Goal: Task Accomplishment & Management: Use online tool/utility

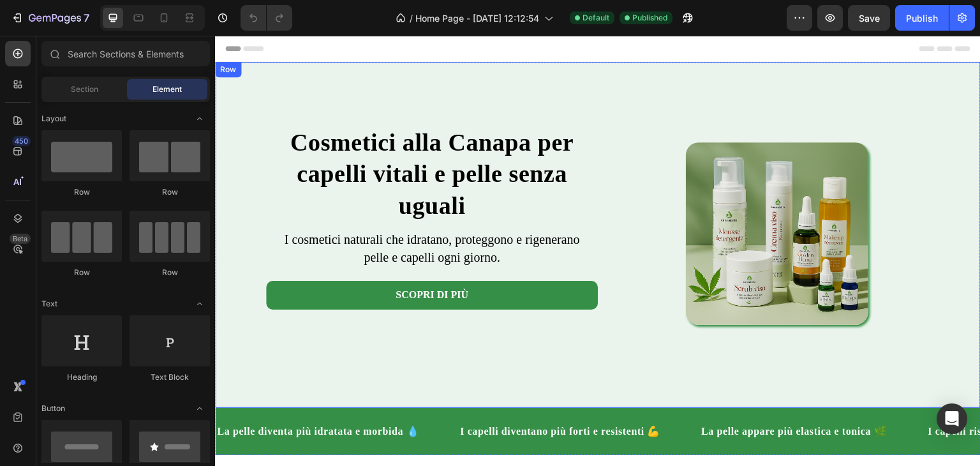
click at [301, 75] on div "Cosmetici alla Canapa per capelli vitali e pelle senza uguali Heading I cosmeti…" at bounding box center [597, 235] width 765 height 346
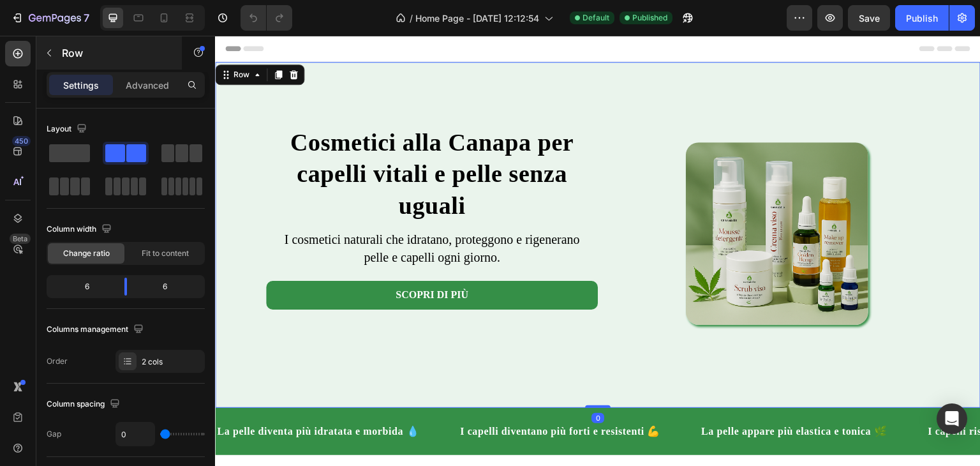
click at [142, 68] on div "Row" at bounding box center [108, 52] width 145 height 33
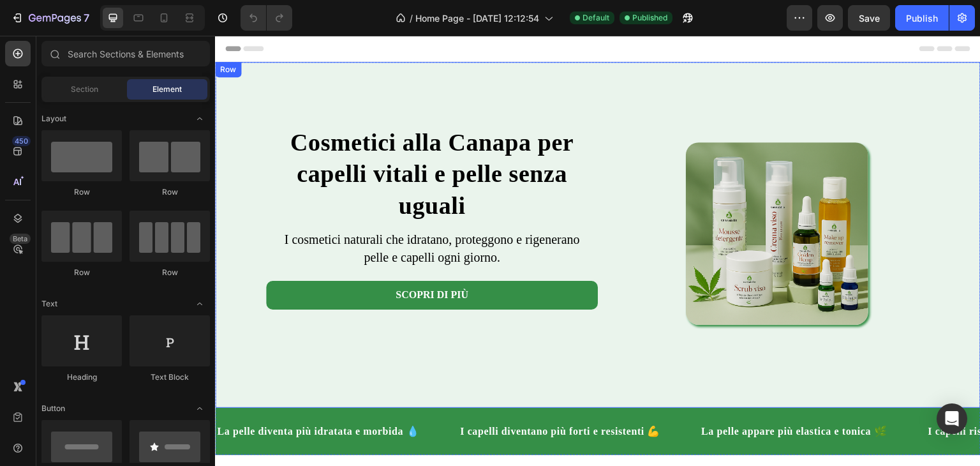
click at [541, 112] on div "Cosmetici alla Canapa per capelli vitali e pelle senza uguali Heading I cosmeti…" at bounding box center [432, 202] width 332 height 216
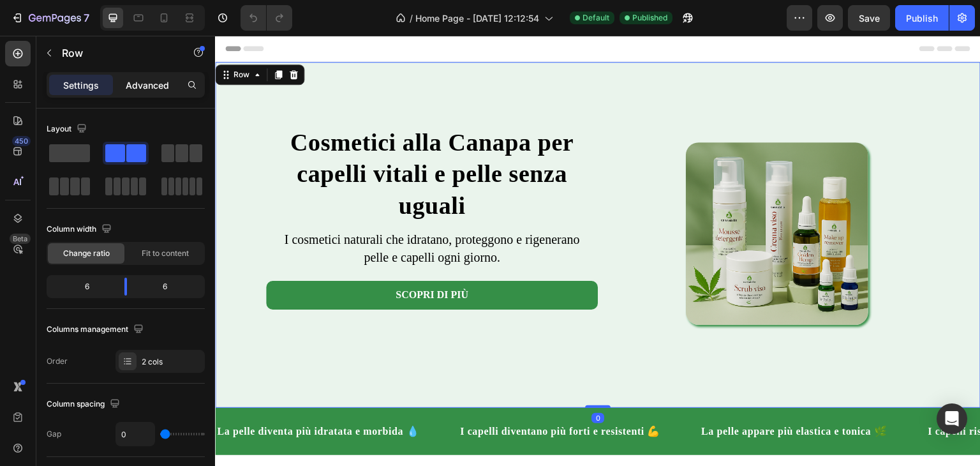
click at [149, 79] on p "Advanced" at bounding box center [147, 84] width 43 height 13
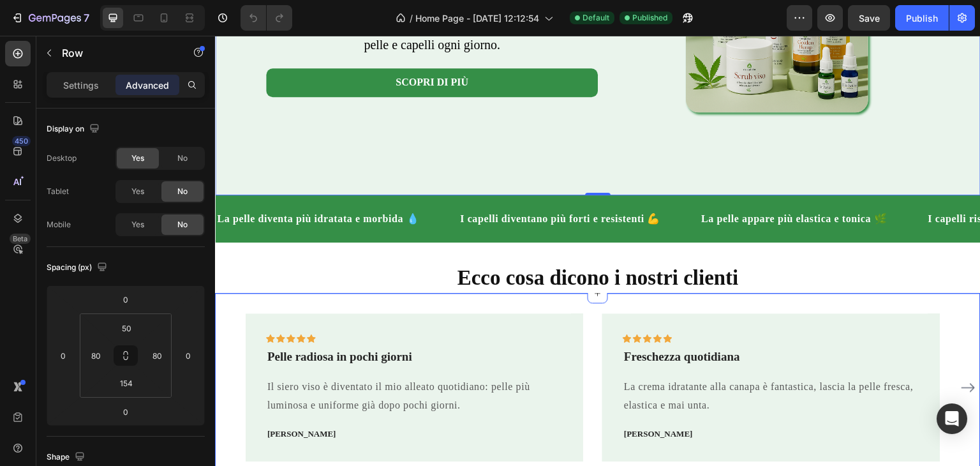
scroll to position [191, 0]
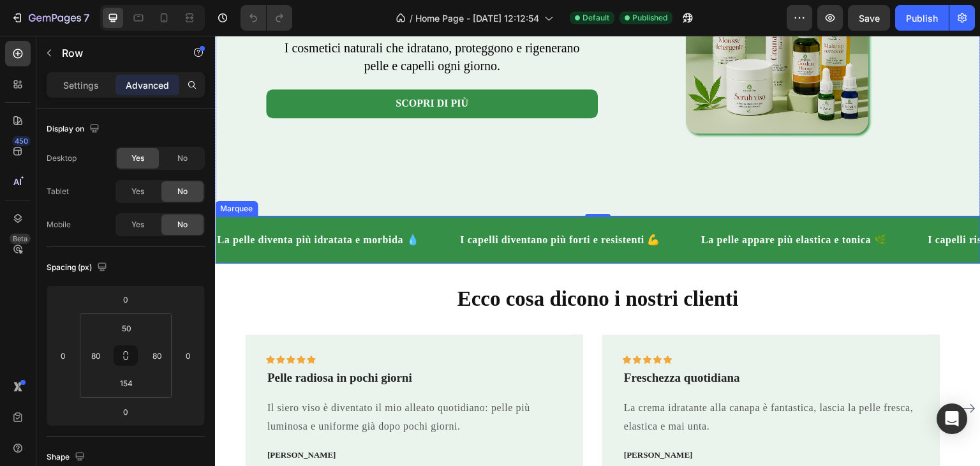
click at [440, 247] on div "La pelle diventa più idratata e morbida 💧 Text Block" at bounding box center [337, 239] width 243 height 27
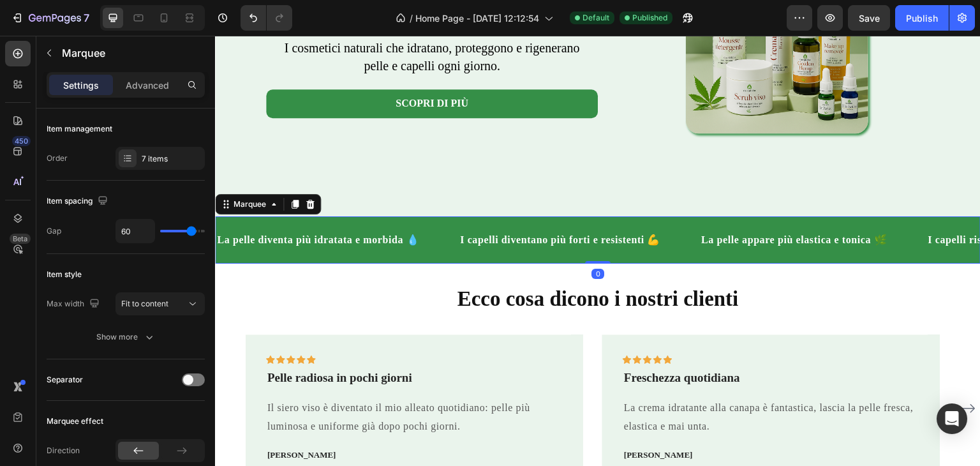
click at [166, 97] on div "Settings Advanced" at bounding box center [126, 85] width 158 height 26
click at [165, 95] on div "Settings Advanced" at bounding box center [126, 85] width 158 height 26
click at [157, 87] on p "Advanced" at bounding box center [147, 84] width 43 height 13
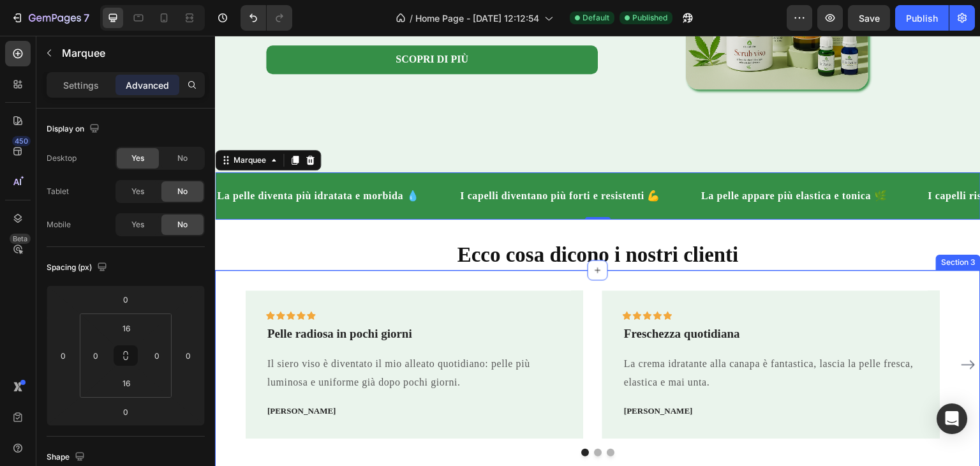
scroll to position [255, 0]
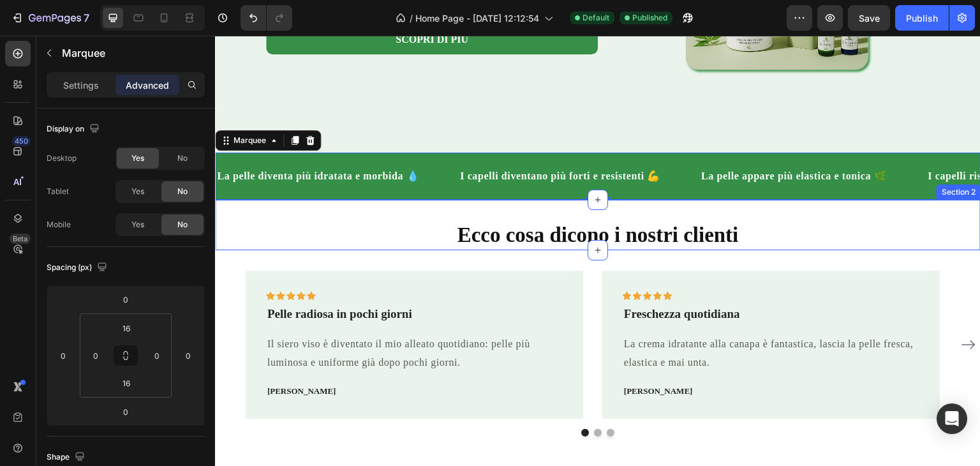
click at [309, 233] on div "Ecco cosa dicono i nostri clienti Heading Section 2" at bounding box center [597, 225] width 765 height 50
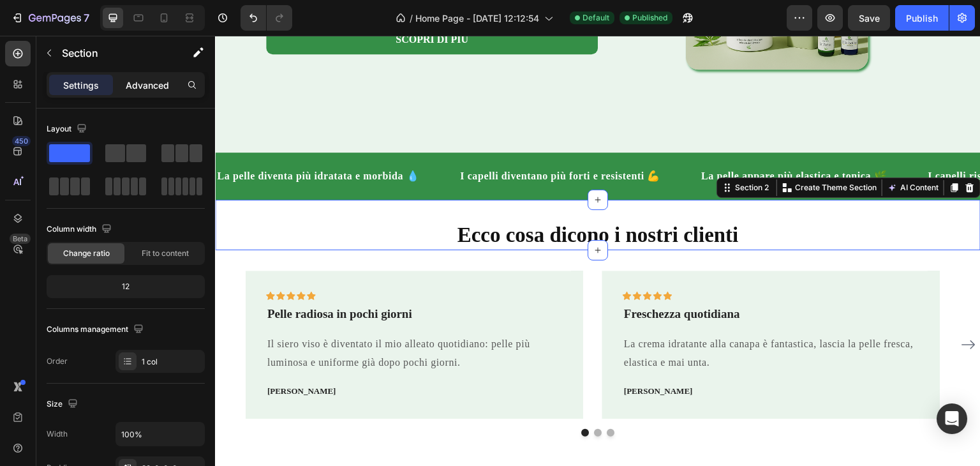
click at [165, 92] on div "Advanced" at bounding box center [147, 85] width 64 height 20
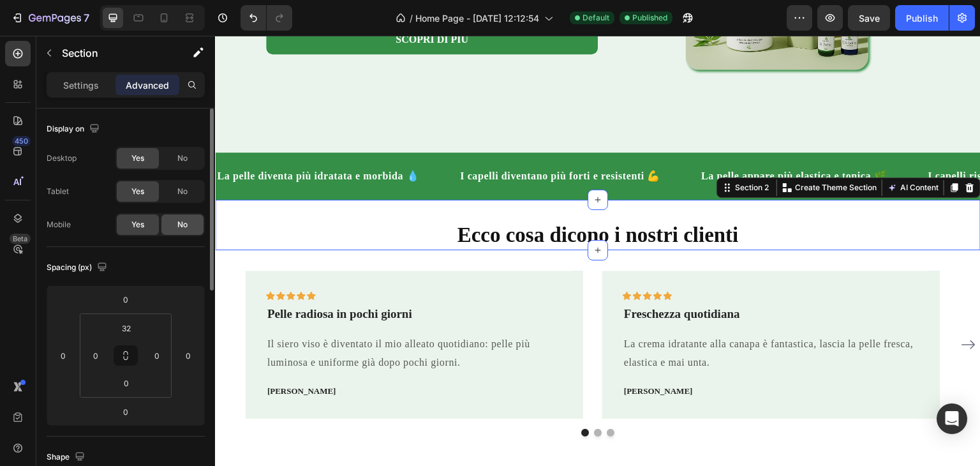
click at [183, 221] on span "No" at bounding box center [182, 224] width 10 height 11
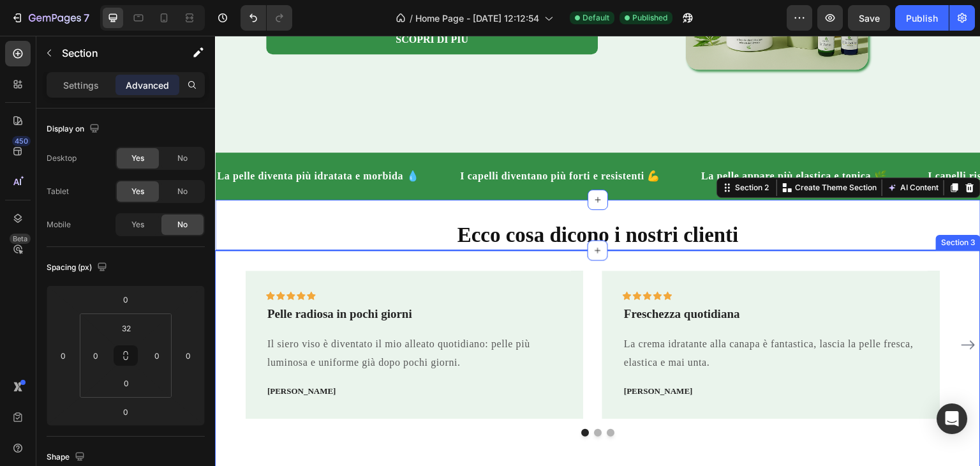
click at [405, 282] on div "Icon Icon Icon Icon Icon Row Pelle radiosa in pochi giorni Text block Il siero …" at bounding box center [597, 374] width 765 height 249
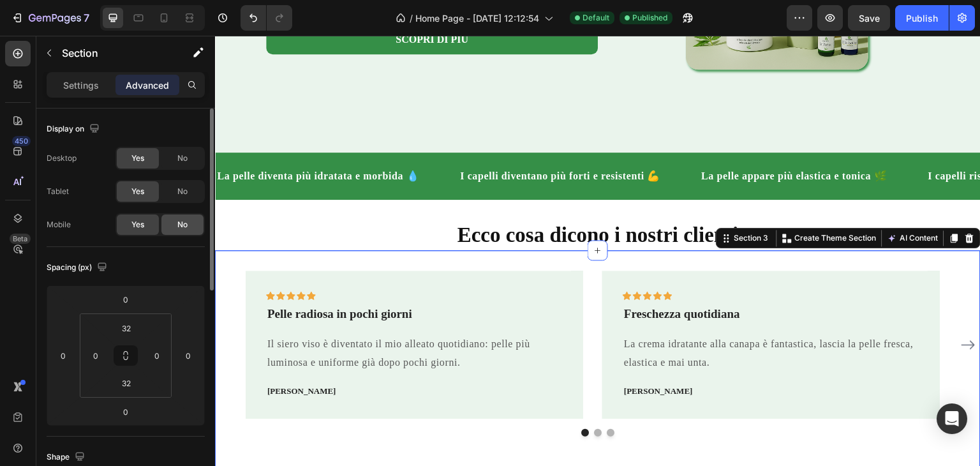
click at [191, 225] on div "No" at bounding box center [182, 224] width 42 height 20
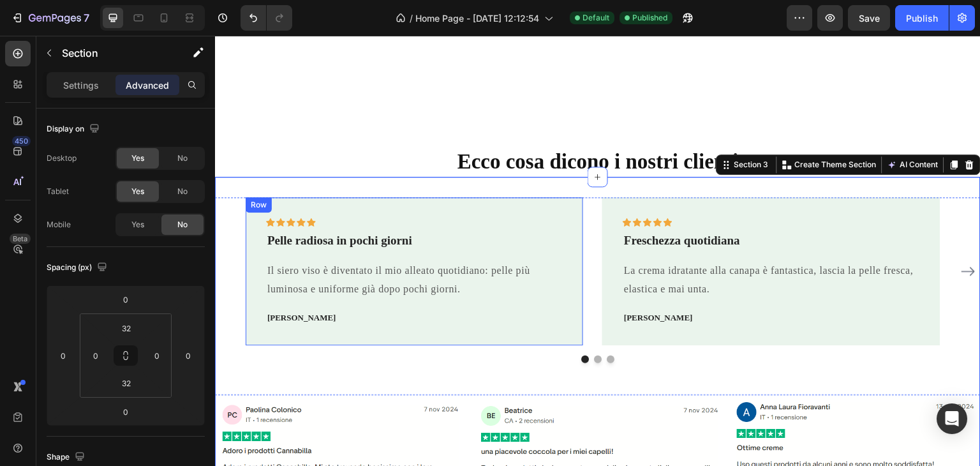
scroll to position [447, 0]
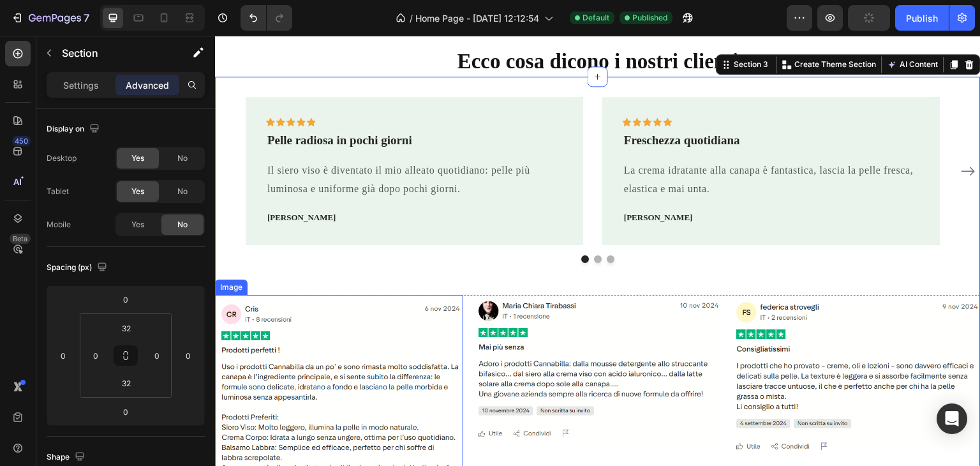
click at [347, 306] on img at bounding box center [339, 409] width 248 height 229
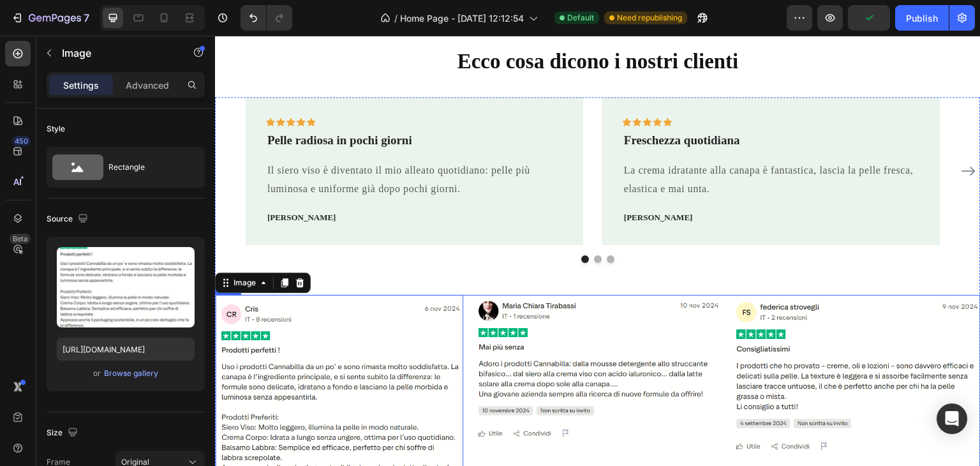
click at [463, 304] on div "Image 0 Image Image Row" at bounding box center [597, 409] width 765 height 229
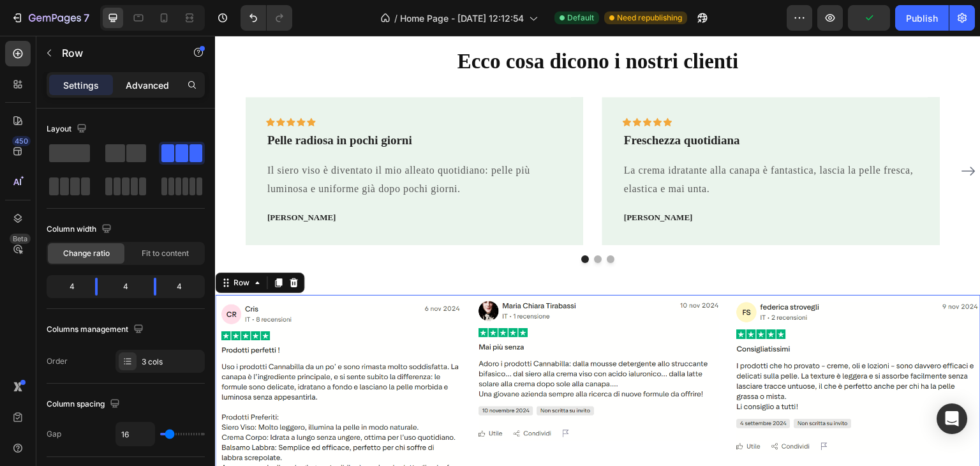
click at [153, 82] on p "Advanced" at bounding box center [147, 84] width 43 height 13
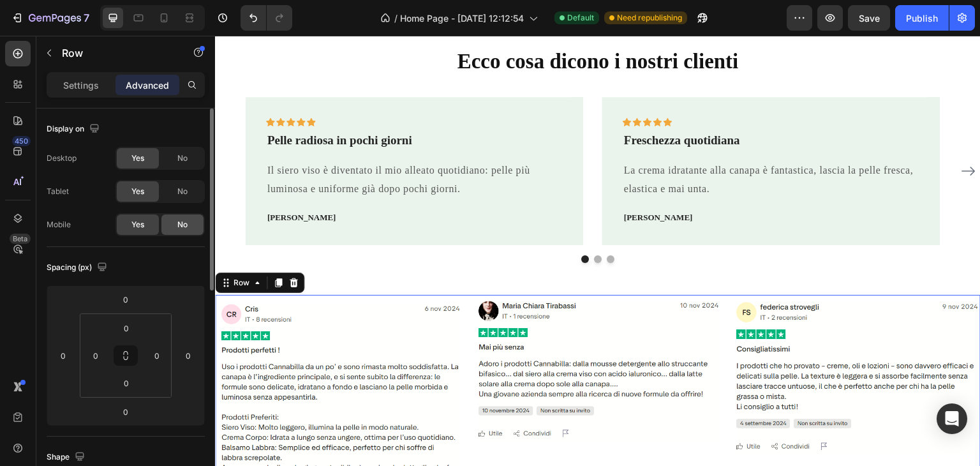
click at [188, 230] on div "No" at bounding box center [182, 224] width 42 height 20
drag, startPoint x: 179, startPoint y: 191, endPoint x: 188, endPoint y: 191, distance: 9.6
click at [179, 190] on span "No" at bounding box center [182, 191] width 10 height 11
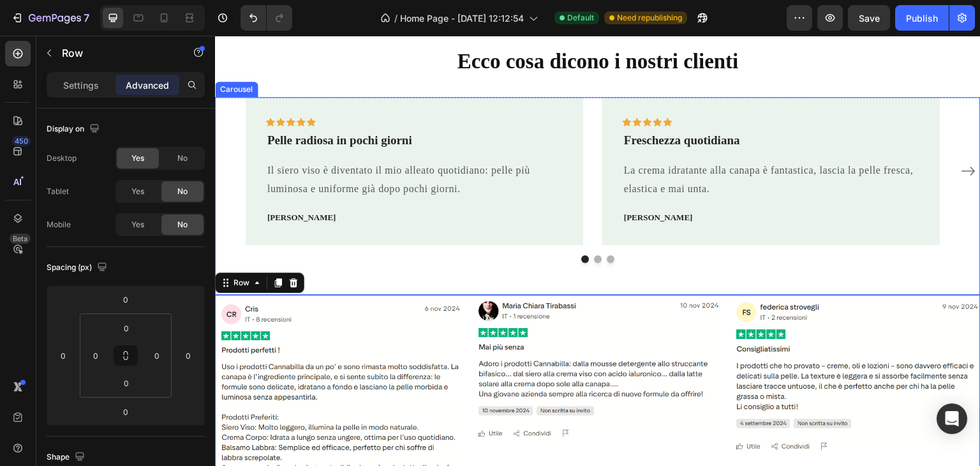
click at [385, 287] on div "Icon Icon Icon Icon Icon Row Pelle radiosa in pochi giorni Text block Il siero …" at bounding box center [597, 196] width 765 height 198
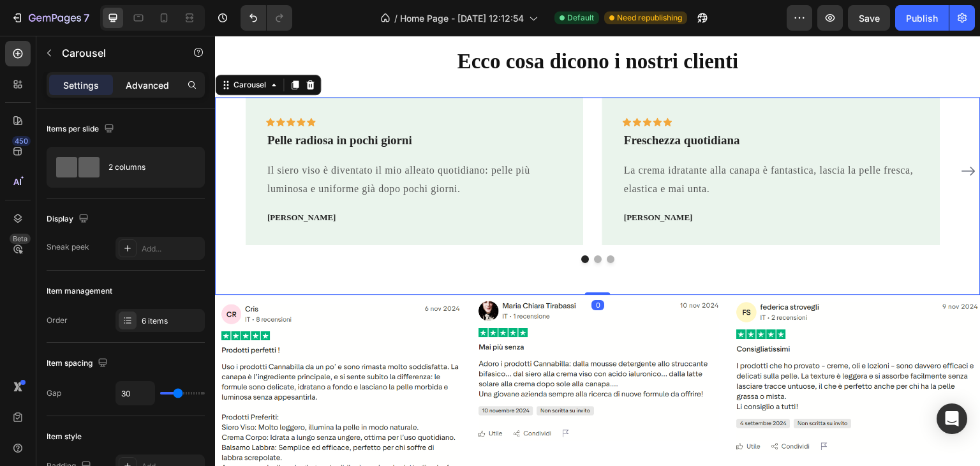
click at [151, 80] on p "Advanced" at bounding box center [147, 84] width 43 height 13
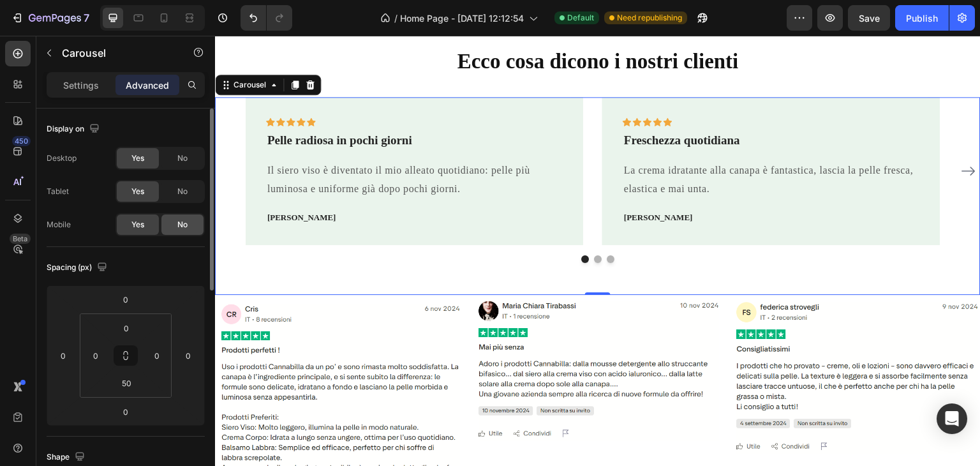
click at [182, 225] on span "No" at bounding box center [182, 224] width 10 height 11
click at [173, 184] on div "No" at bounding box center [182, 191] width 42 height 20
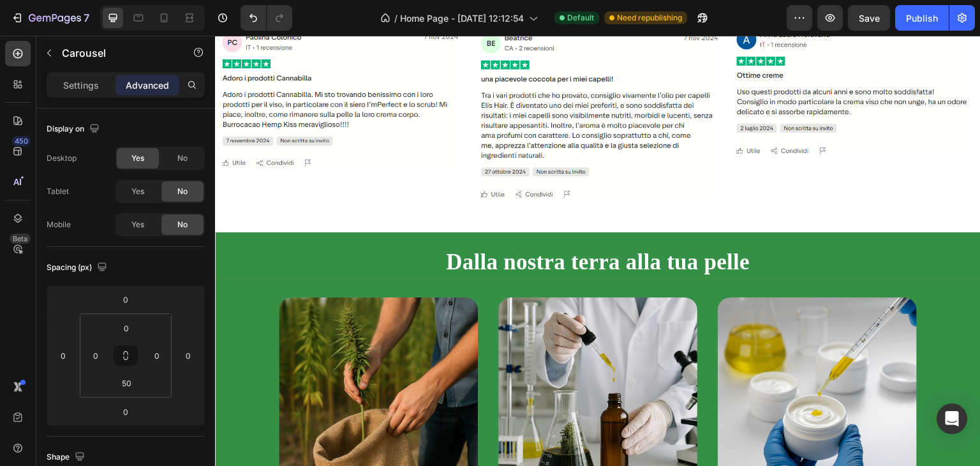
scroll to position [957, 0]
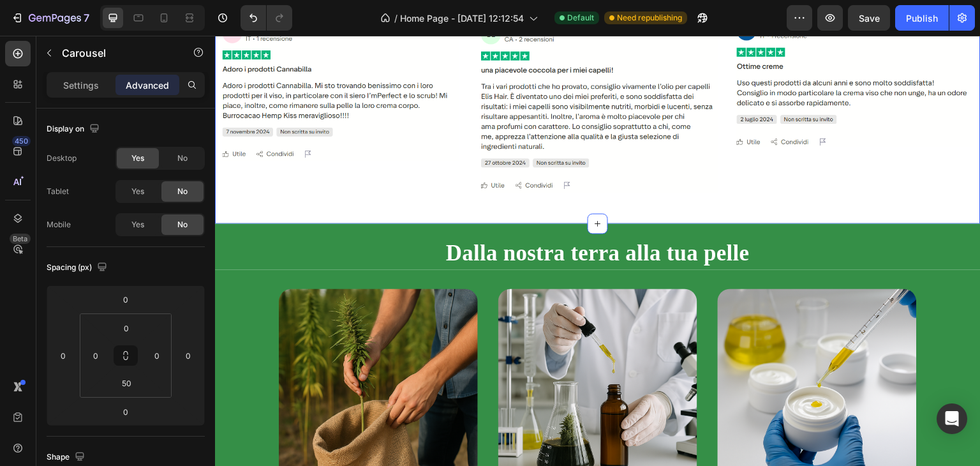
click at [184, 191] on span "No" at bounding box center [182, 191] width 10 height 11
click at [298, 228] on div "Dalla nostra terra alla tua pelle Heading Section 4" at bounding box center [597, 246] width 765 height 46
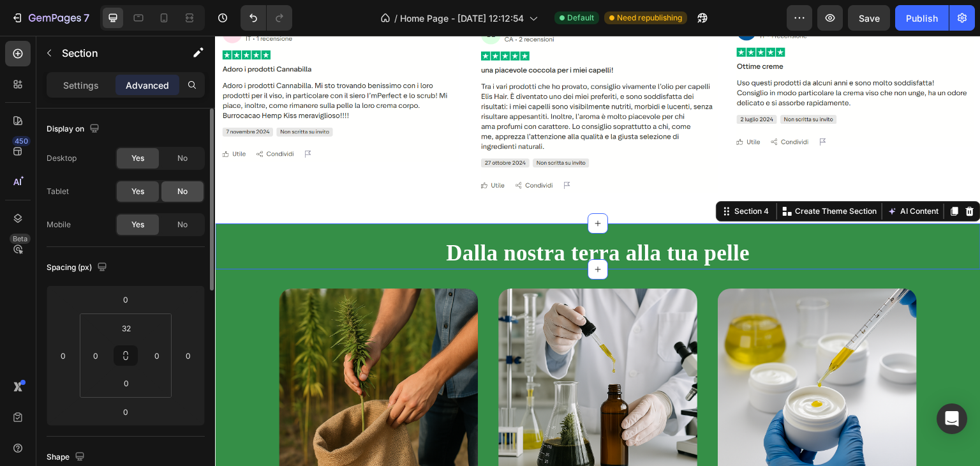
click at [189, 200] on div "No" at bounding box center [182, 191] width 42 height 20
click at [184, 225] on span "No" at bounding box center [182, 224] width 10 height 11
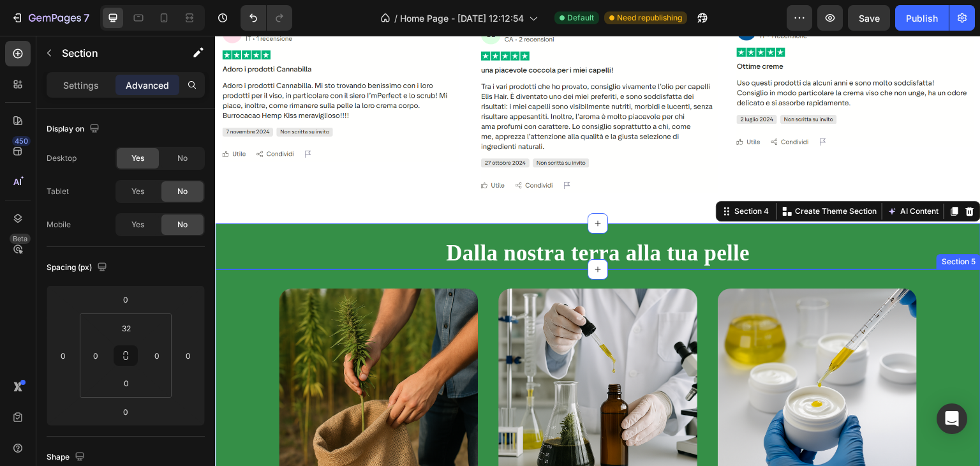
click at [230, 302] on div "Image Raccolta Heading La nostra canapa viene raccolta a mano in [GEOGRAPHIC_DA…" at bounding box center [597, 455] width 765 height 373
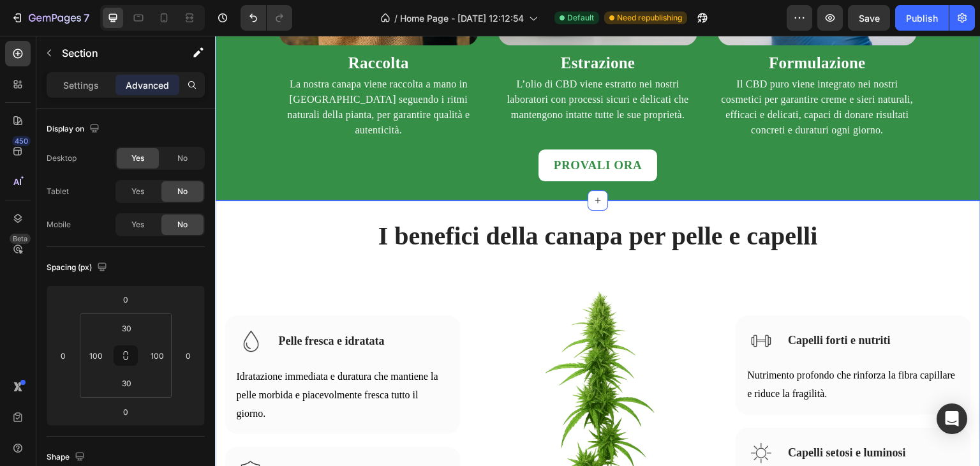
scroll to position [1403, 0]
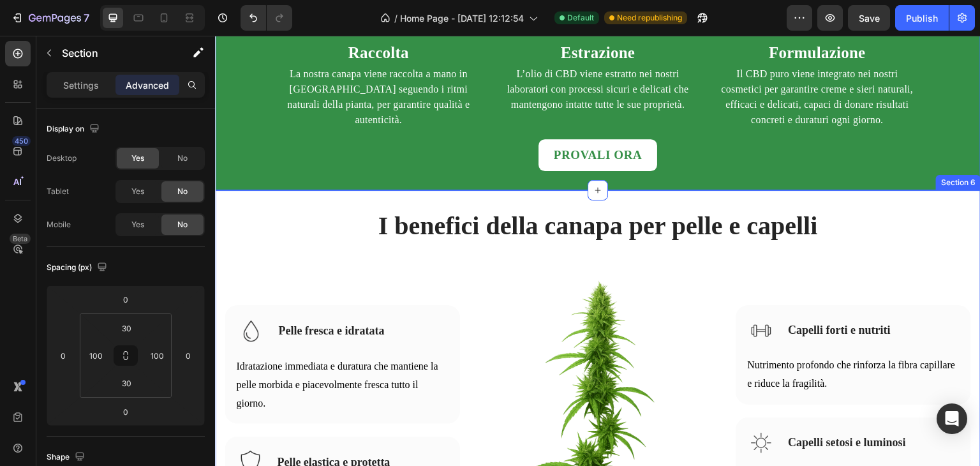
click at [315, 217] on div "I benefici della canapa per pelle e capelli Heading Row Image Pelle fresca e id…" at bounding box center [597, 405] width 765 height 431
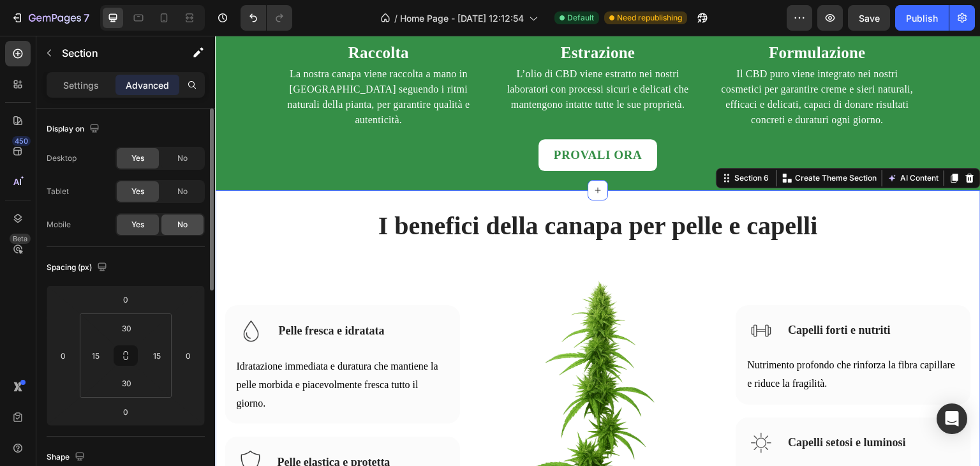
drag, startPoint x: 178, startPoint y: 194, endPoint x: 178, endPoint y: 218, distance: 23.6
click at [178, 195] on span "No" at bounding box center [182, 191] width 10 height 11
click at [184, 229] on span "No" at bounding box center [182, 224] width 10 height 11
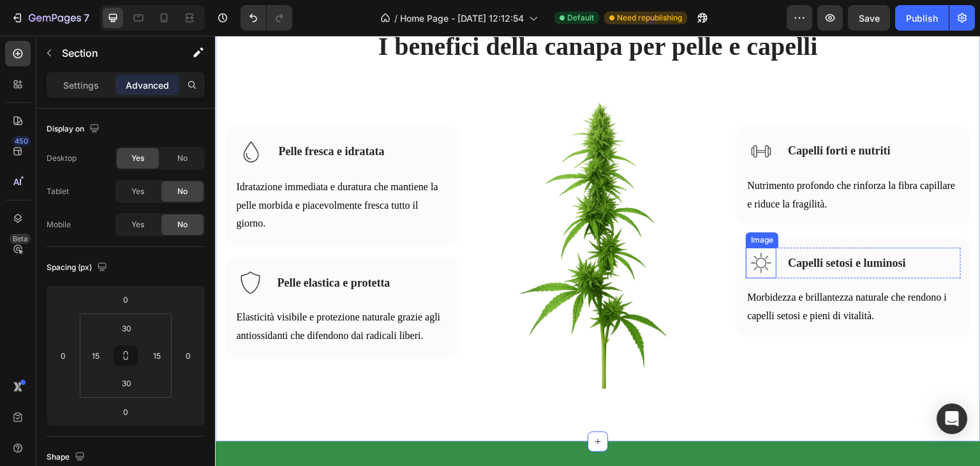
scroll to position [1467, 0]
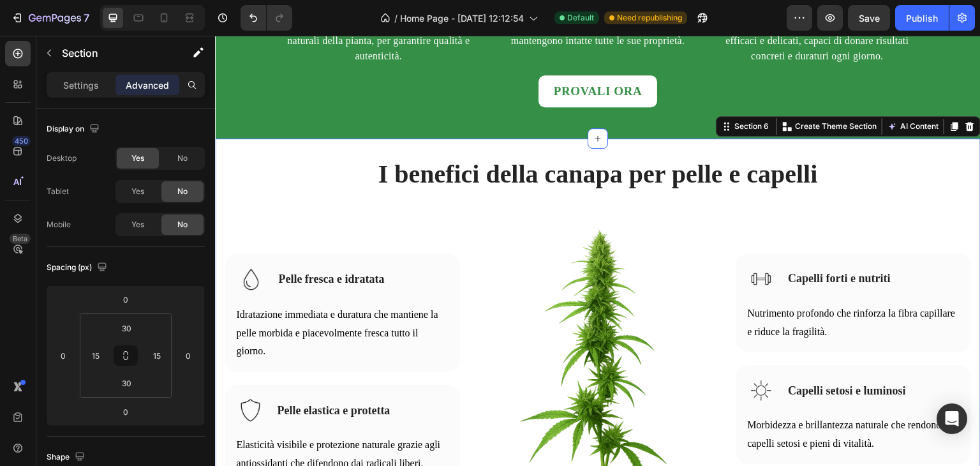
click at [311, 141] on div "I benefici della canapa per pelle e capelli Heading Row Image Pelle fresca e id…" at bounding box center [597, 353] width 765 height 431
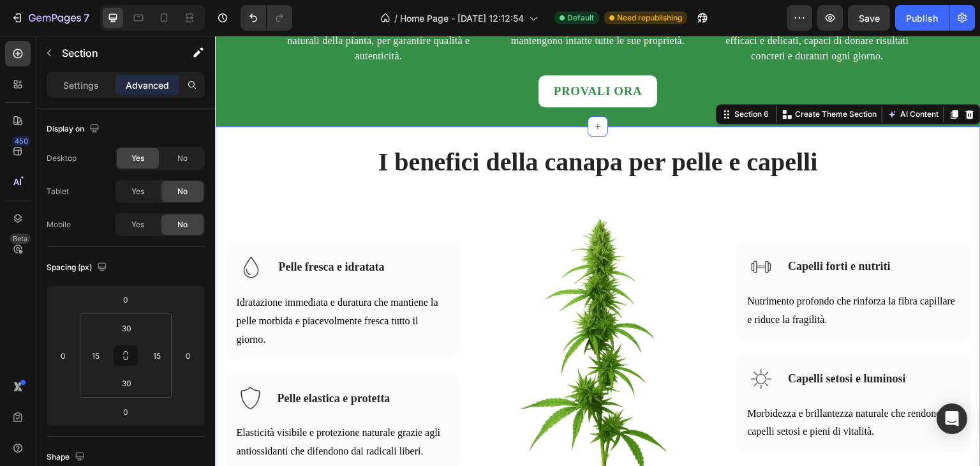
click at [288, 154] on div "I benefici della canapa per pelle e capelli Heading Row Image Pelle fresca e id…" at bounding box center [597, 341] width 765 height 431
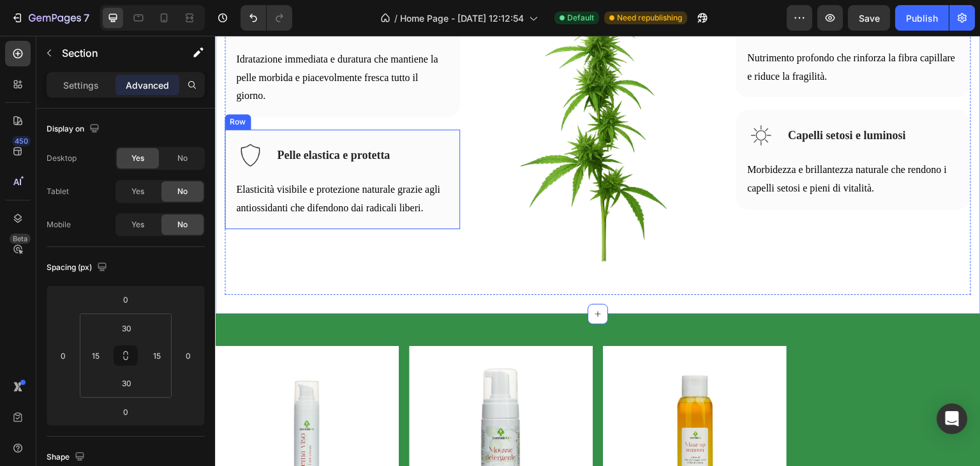
scroll to position [1786, 0]
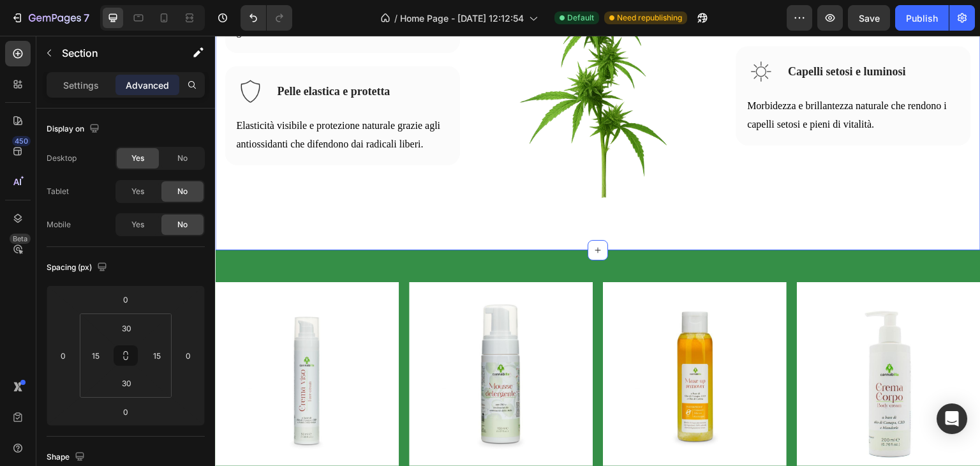
click at [368, 235] on div "I benefici della canapa per pelle e capelli Heading Row Image Pelle fresca e id…" at bounding box center [597, 34] width 765 height 431
click at [339, 250] on div "Product Images Crema Viso Product Title €17,50 Product Price Product Price Aggi…" at bounding box center [597, 428] width 765 height 357
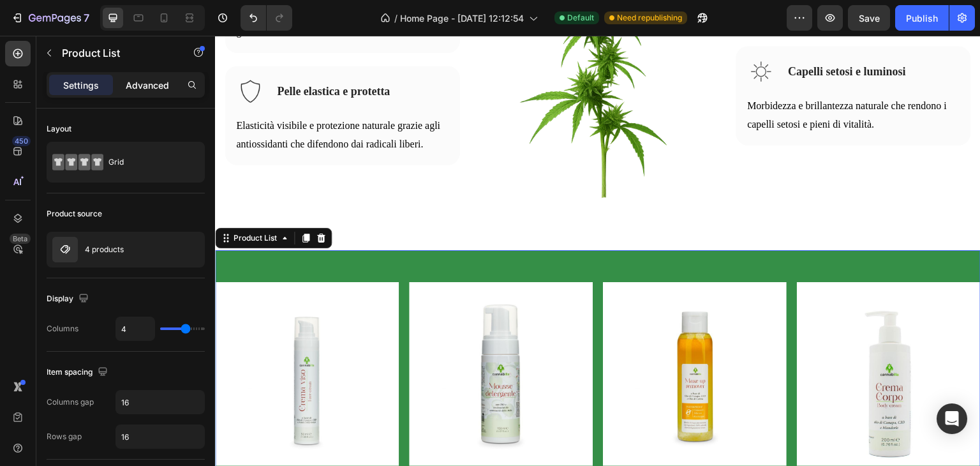
click at [155, 84] on p "Advanced" at bounding box center [147, 84] width 43 height 13
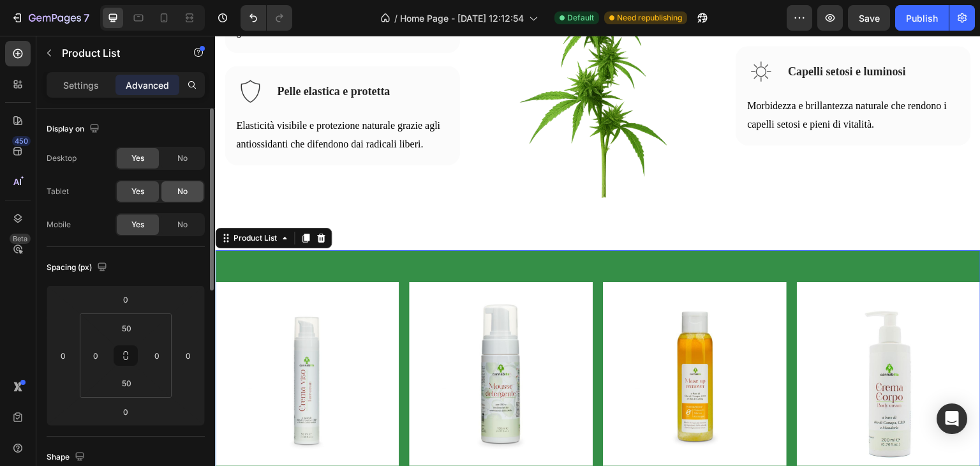
click at [182, 197] on div "No" at bounding box center [182, 191] width 42 height 20
click at [174, 230] on div "No" at bounding box center [182, 224] width 42 height 20
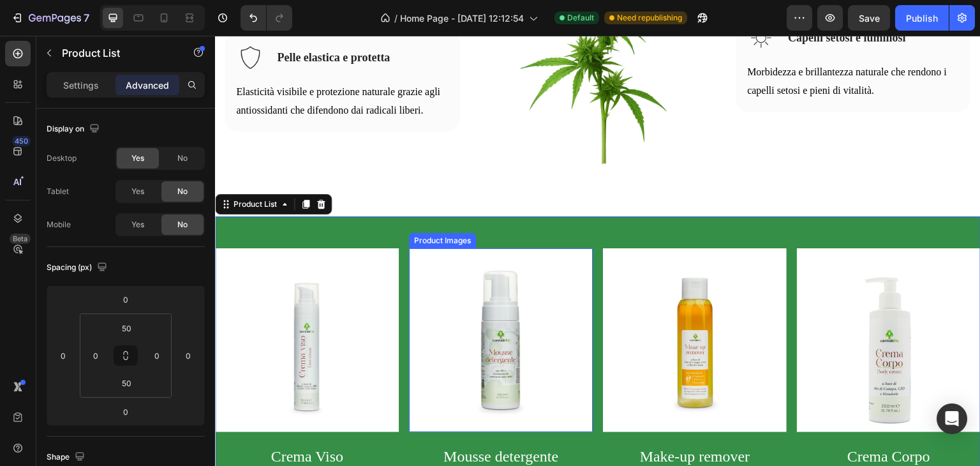
scroll to position [1850, 0]
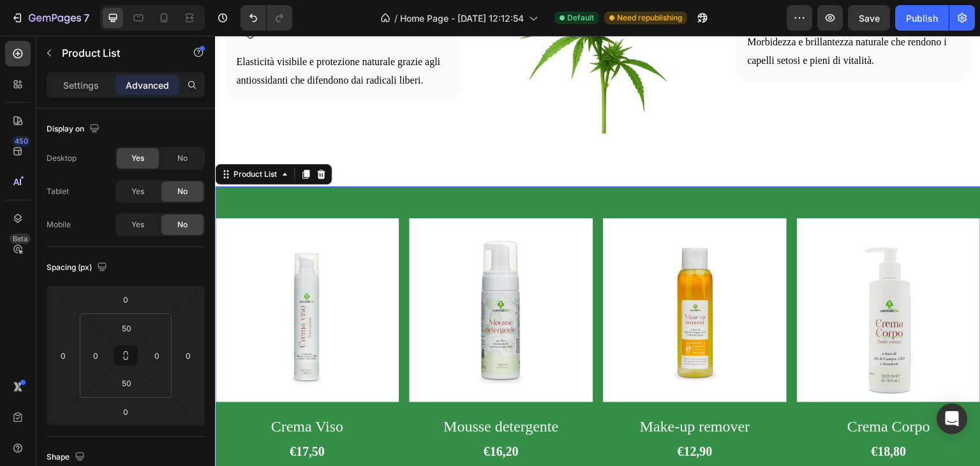
click at [447, 200] on div "Product Images Crema Viso Product Title €17,50 Product Price Product Price Aggi…" at bounding box center [597, 364] width 765 height 357
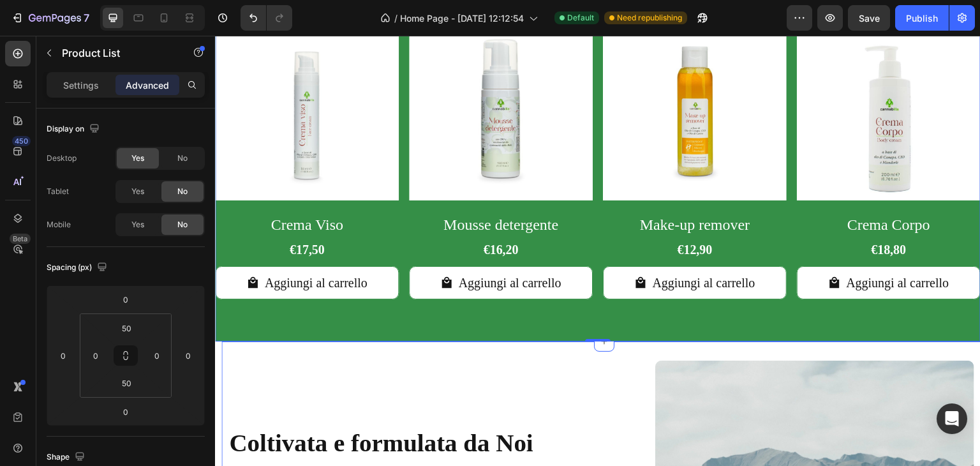
scroll to position [2169, 0]
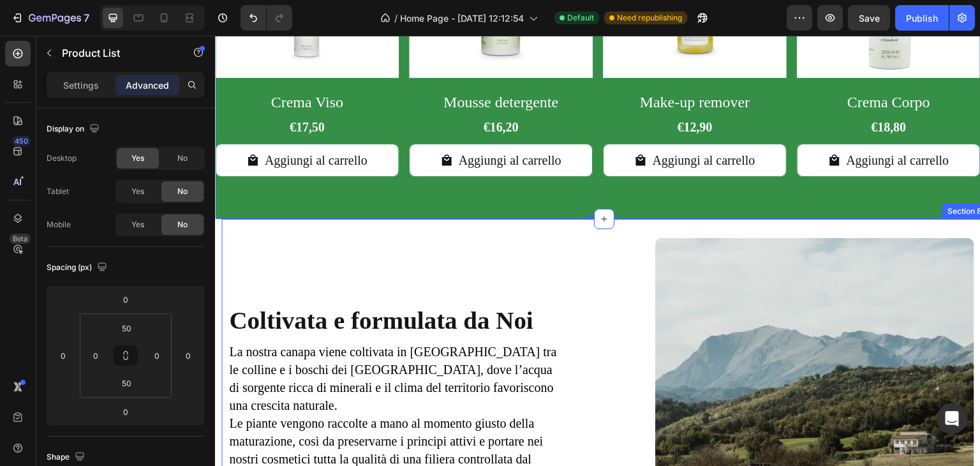
click at [539, 228] on div "Coltivata e formulata da Noi Heading La nostra canapa viene coltivata in [GEOGR…" at bounding box center [603, 397] width 765 height 357
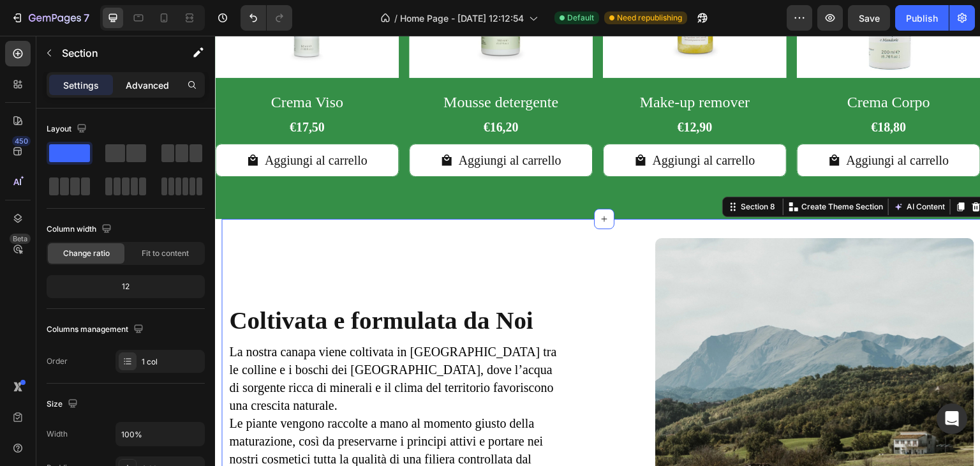
click at [161, 78] on p "Advanced" at bounding box center [147, 84] width 43 height 13
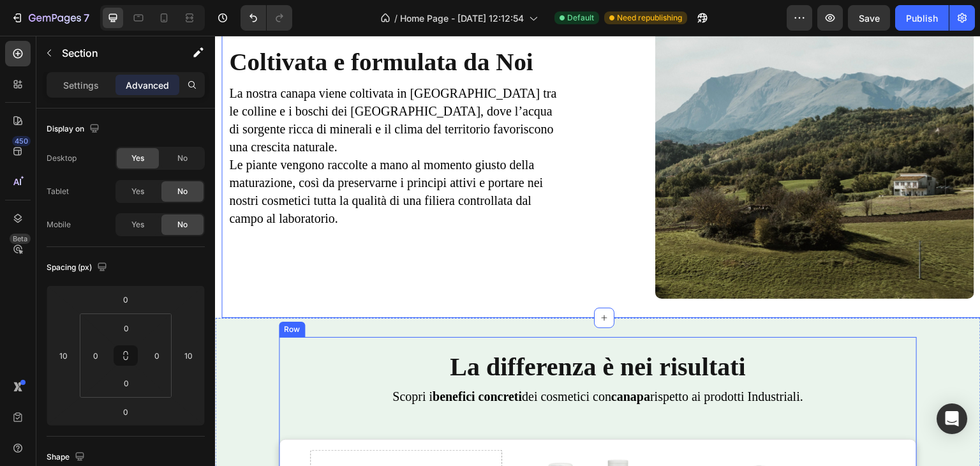
scroll to position [2488, 0]
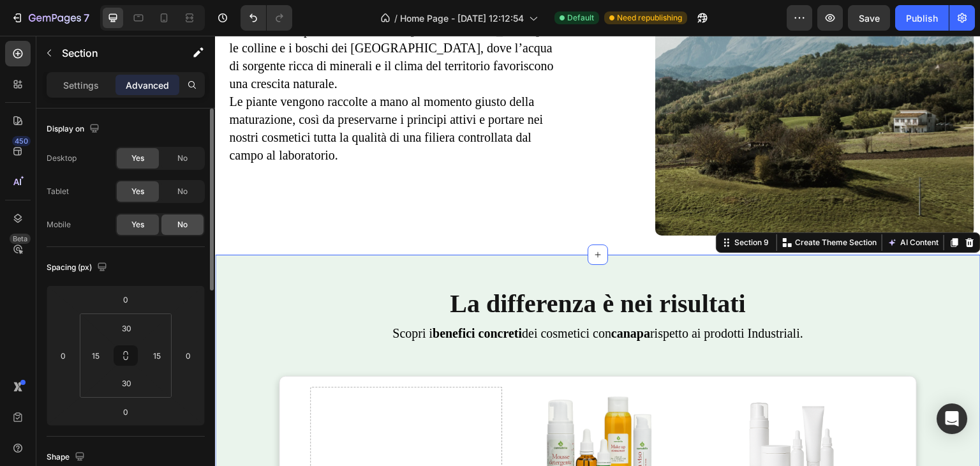
drag, startPoint x: 186, startPoint y: 193, endPoint x: 176, endPoint y: 223, distance: 31.5
click at [186, 195] on span "No" at bounding box center [182, 191] width 10 height 11
click at [176, 223] on div "No" at bounding box center [182, 224] width 42 height 20
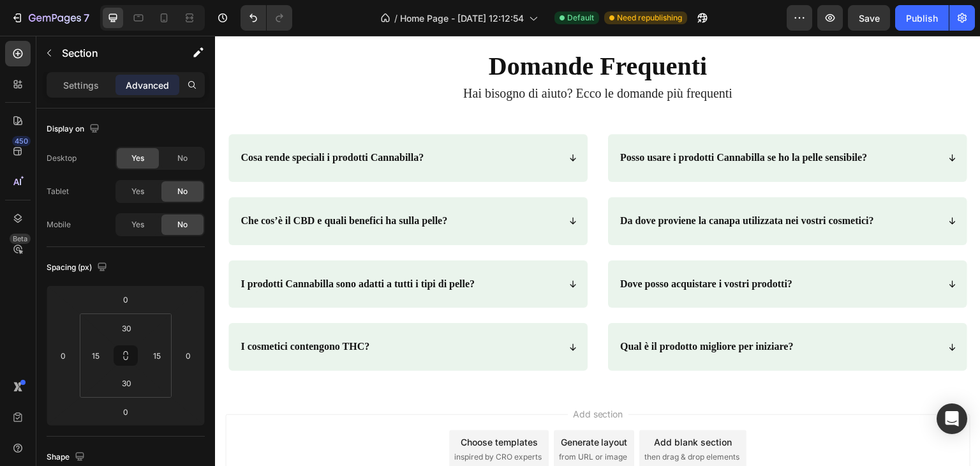
scroll to position [3367, 0]
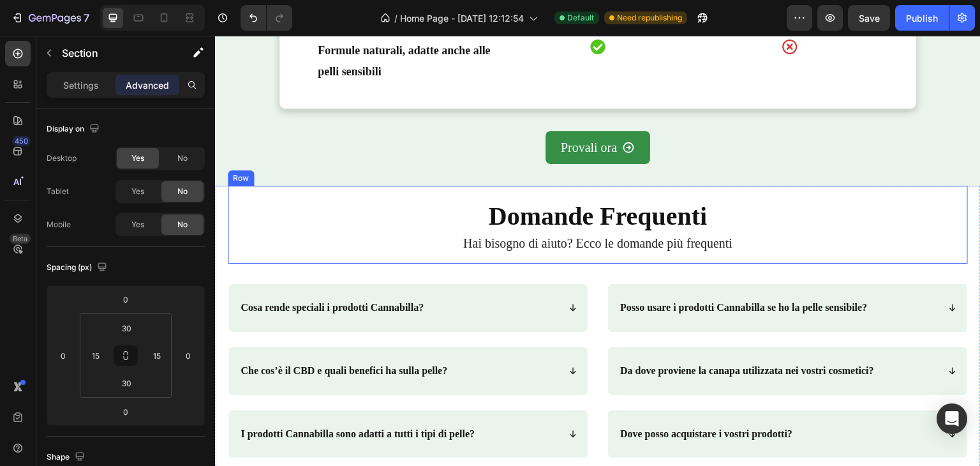
click at [408, 197] on div "Domande Frequenti Heading Domande Frequenti Heading Hai bisogno di aiuto? Ecco …" at bounding box center [598, 225] width 740 height 78
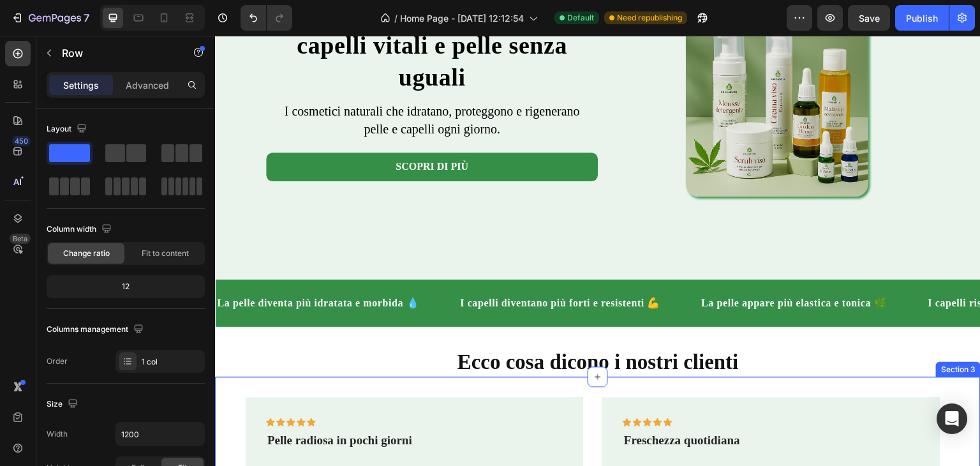
scroll to position [128, 0]
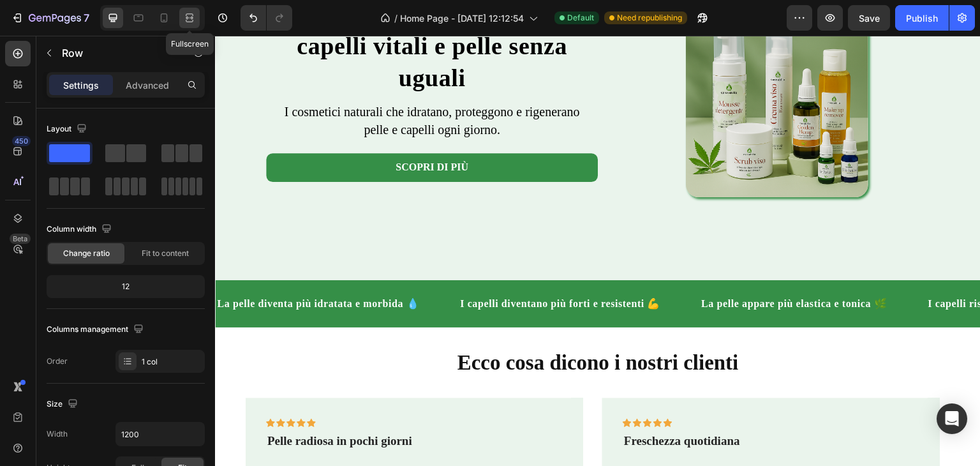
click at [186, 18] on icon at bounding box center [188, 17] width 4 height 3
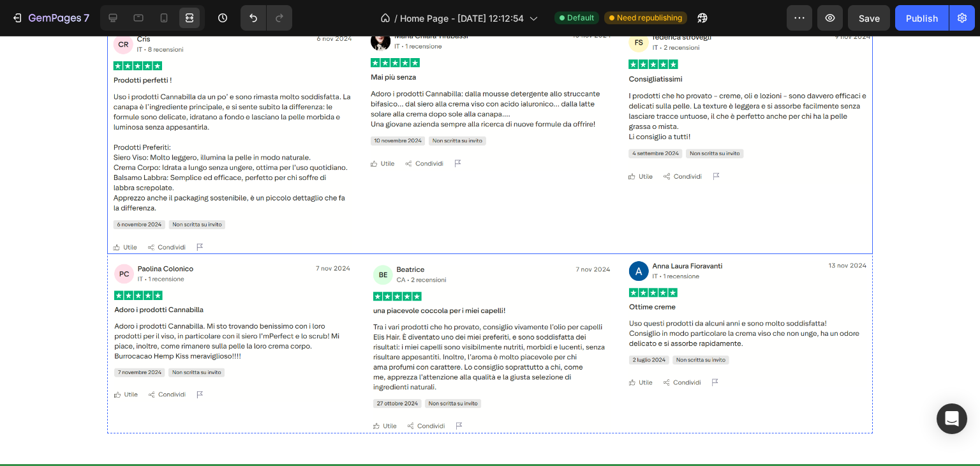
scroll to position [765, 0]
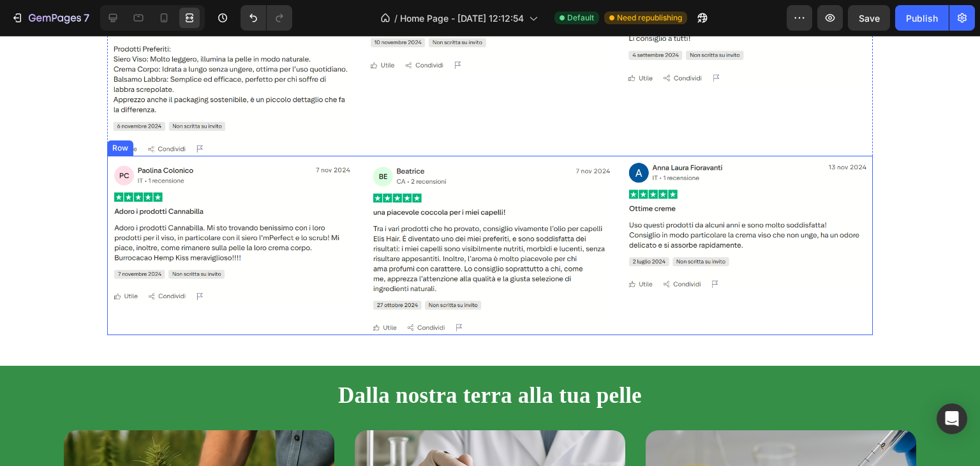
click at [767, 315] on div "Image" at bounding box center [748, 245] width 248 height 179
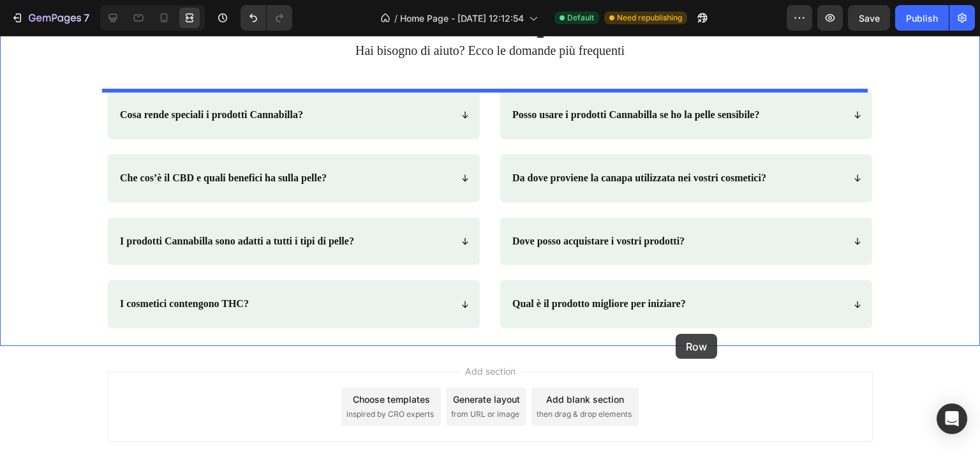
scroll to position [3317, 0]
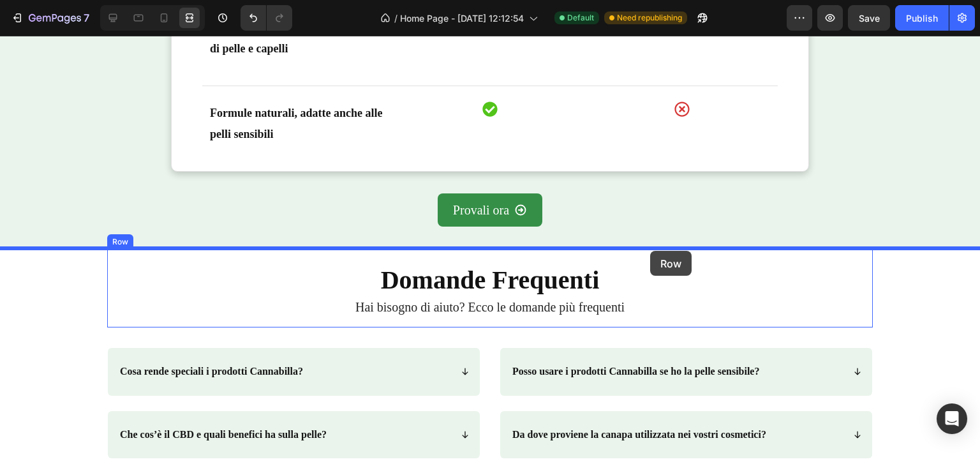
drag, startPoint x: 671, startPoint y: 323, endPoint x: 650, endPoint y: 251, distance: 75.1
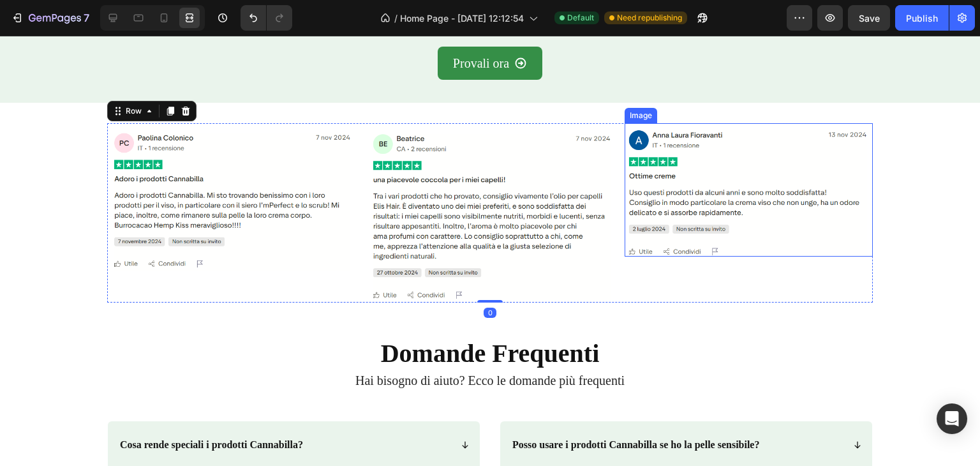
scroll to position [3508, 0]
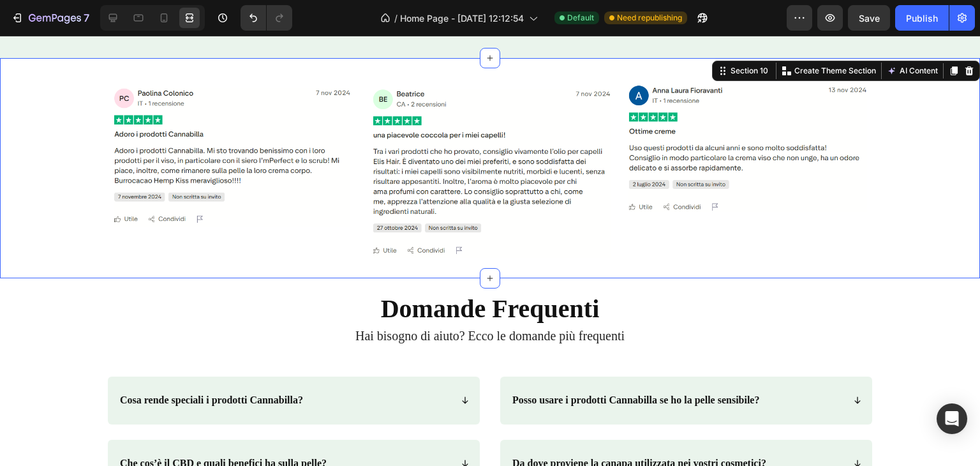
click at [920, 247] on div "Image Image Image Row" at bounding box center [490, 167] width 980 height 179
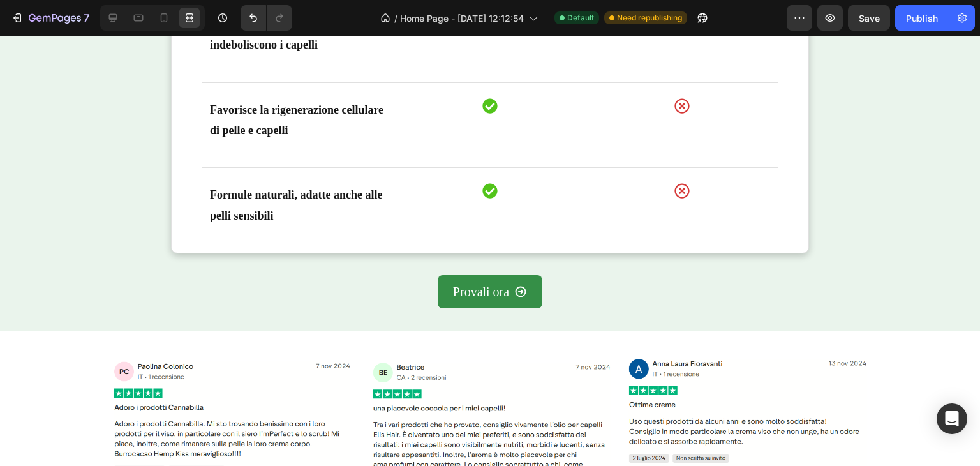
scroll to position [3320, 0]
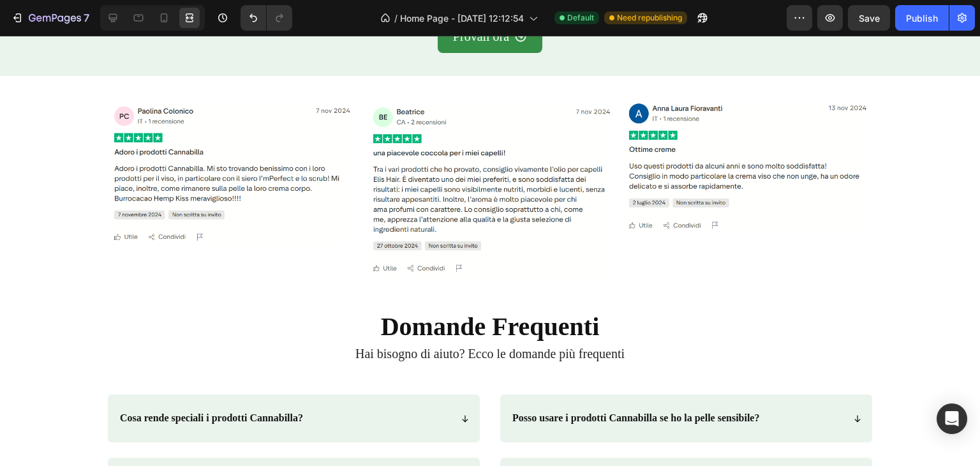
click at [931, 156] on div "Image Image Image Row" at bounding box center [490, 185] width 980 height 179
click at [885, 139] on div "Image Image Image Row" at bounding box center [490, 185] width 980 height 179
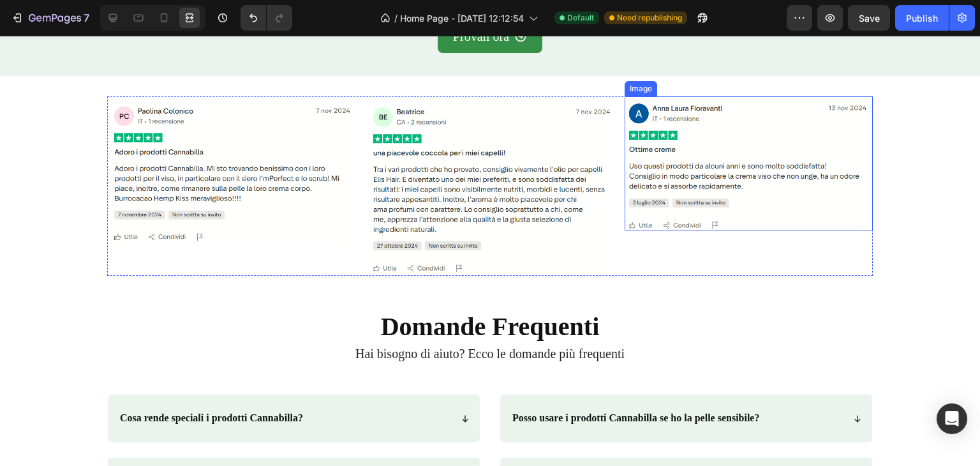
click at [844, 145] on img at bounding box center [748, 162] width 248 height 133
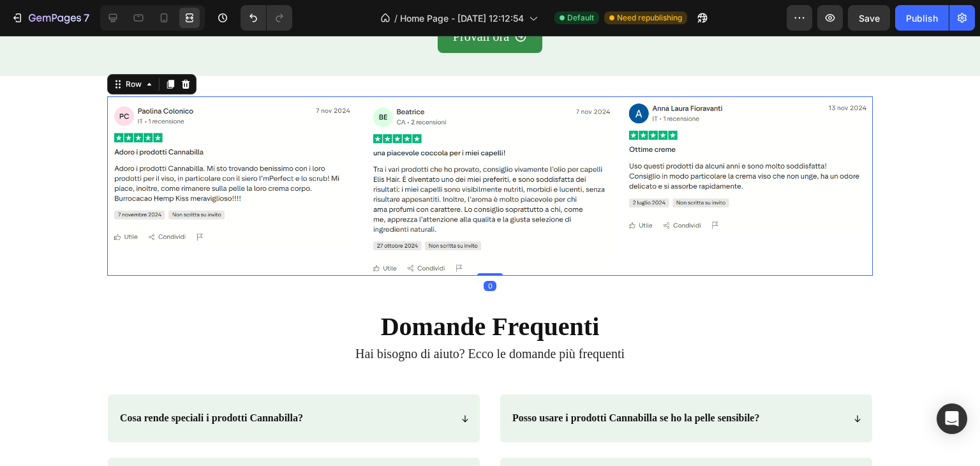
click at [632, 248] on div "Image" at bounding box center [748, 185] width 248 height 179
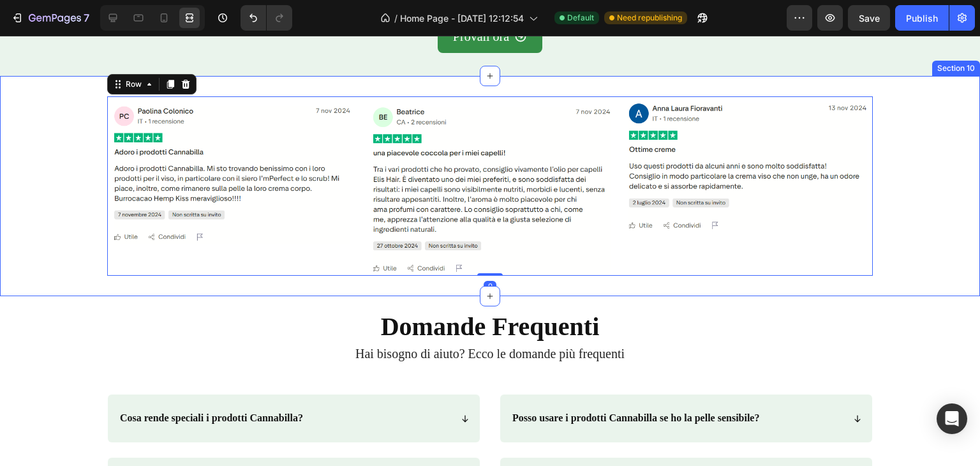
click at [623, 286] on div "Image Image Image Row 0 Section 10" at bounding box center [490, 186] width 980 height 220
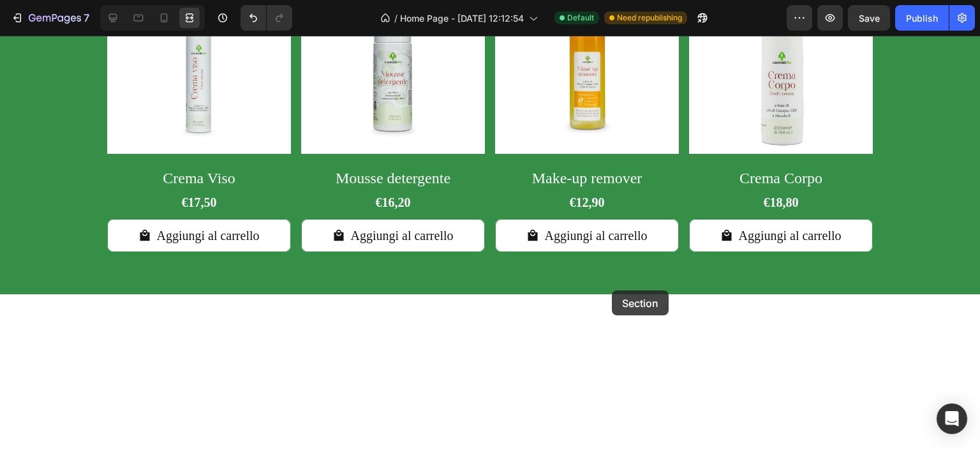
scroll to position [1934, 0]
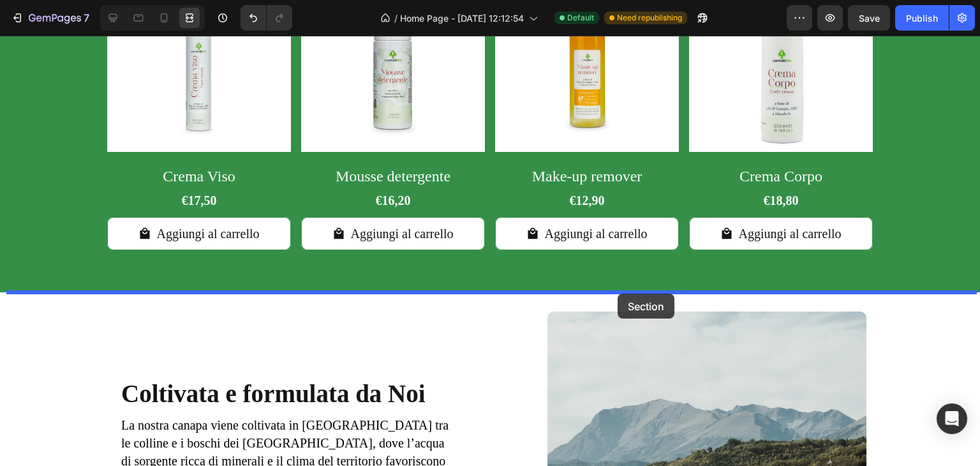
drag, startPoint x: 623, startPoint y: 281, endPoint x: 617, endPoint y: 293, distance: 13.7
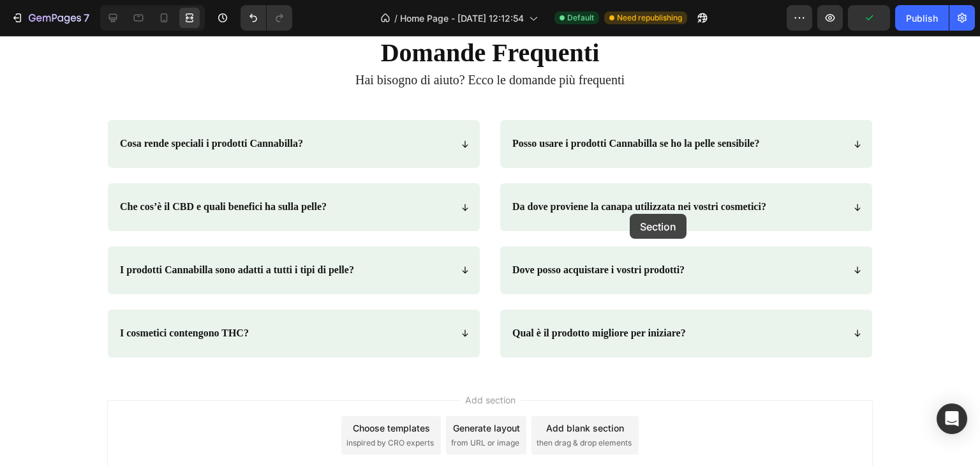
scroll to position [3401, 0]
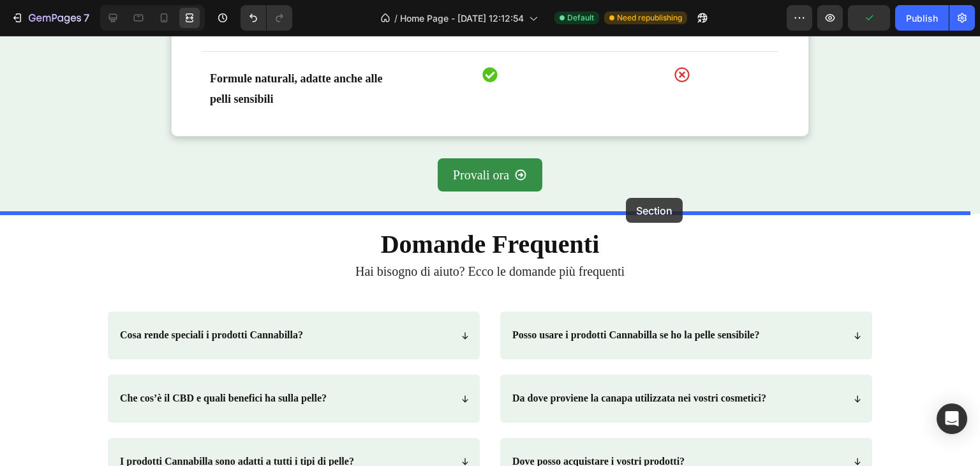
drag, startPoint x: 638, startPoint y: 176, endPoint x: 626, endPoint y: 198, distance: 24.8
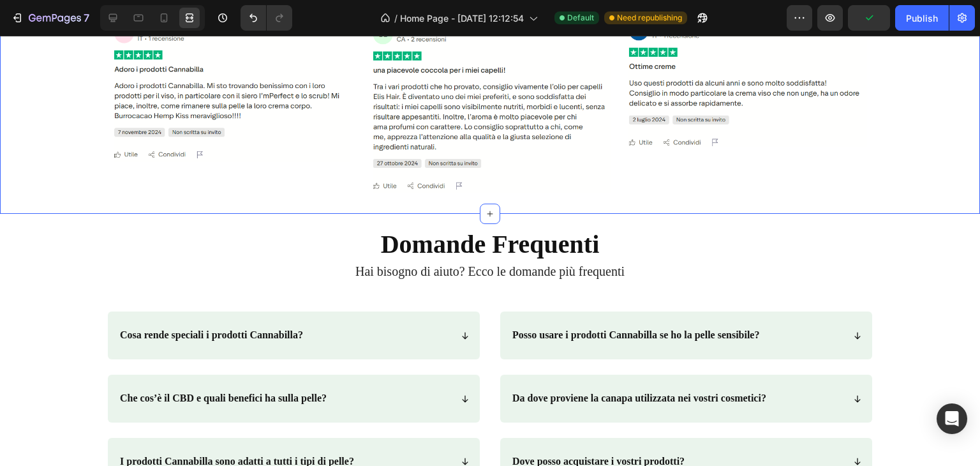
scroll to position [3181, 0]
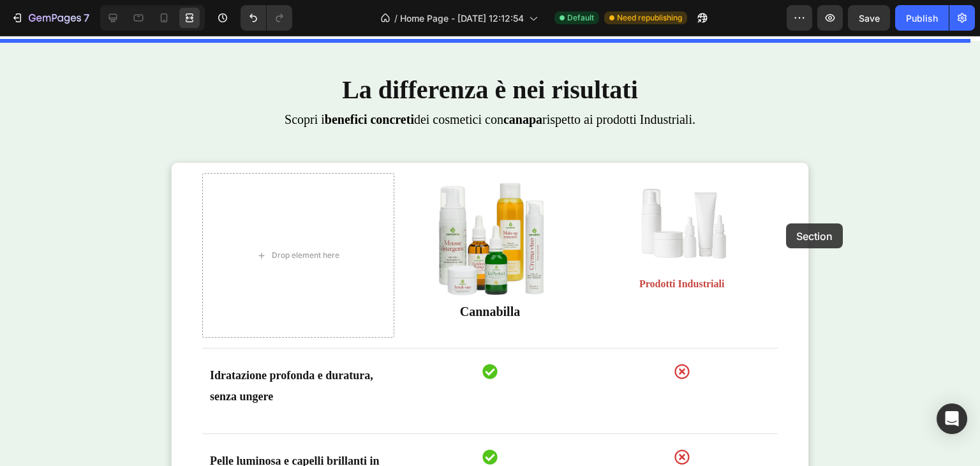
scroll to position [2351, 0]
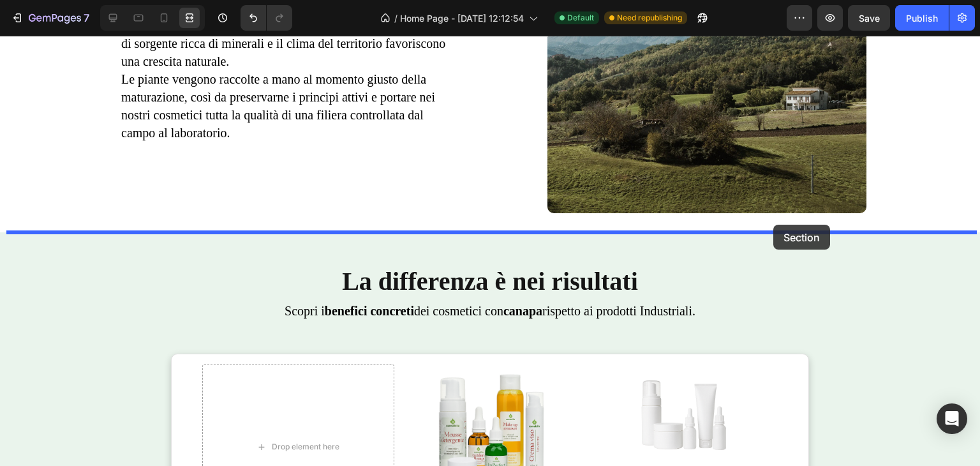
drag, startPoint x: 791, startPoint y: 223, endPoint x: 773, endPoint y: 225, distance: 17.9
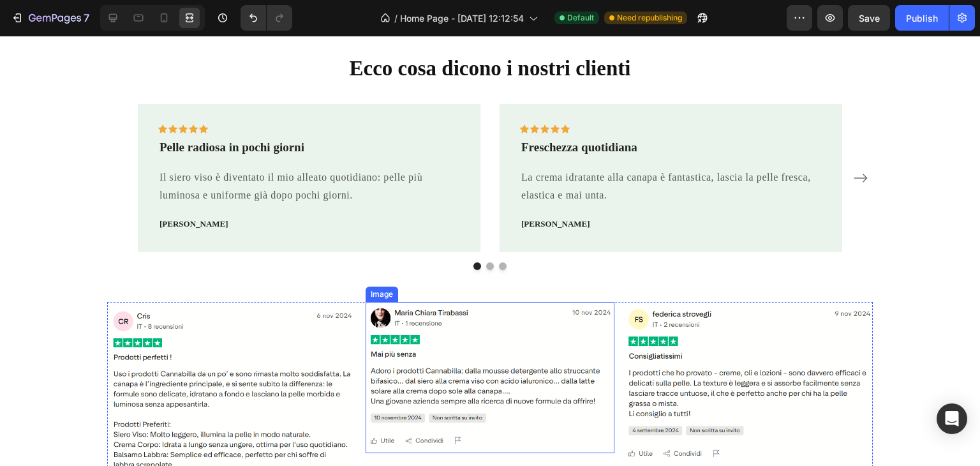
scroll to position [200, 0]
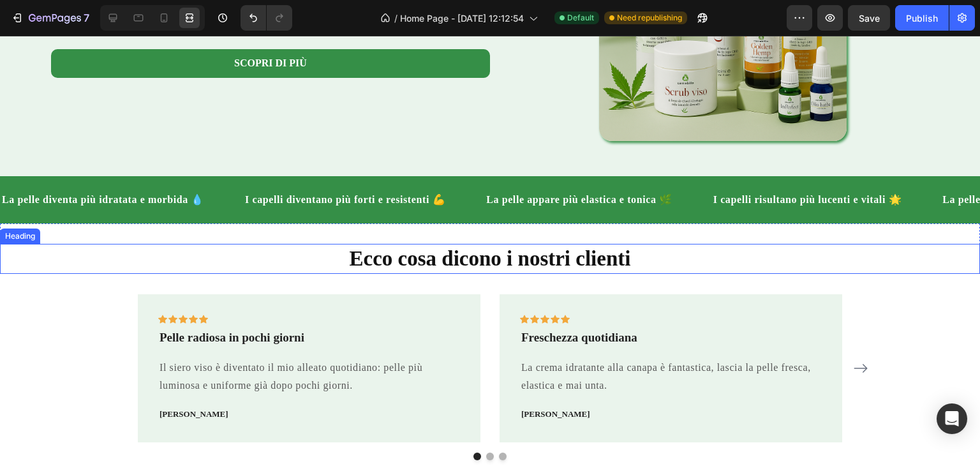
click at [566, 267] on h2 "Ecco cosa dicono i nostri clienti" at bounding box center [490, 259] width 980 height 30
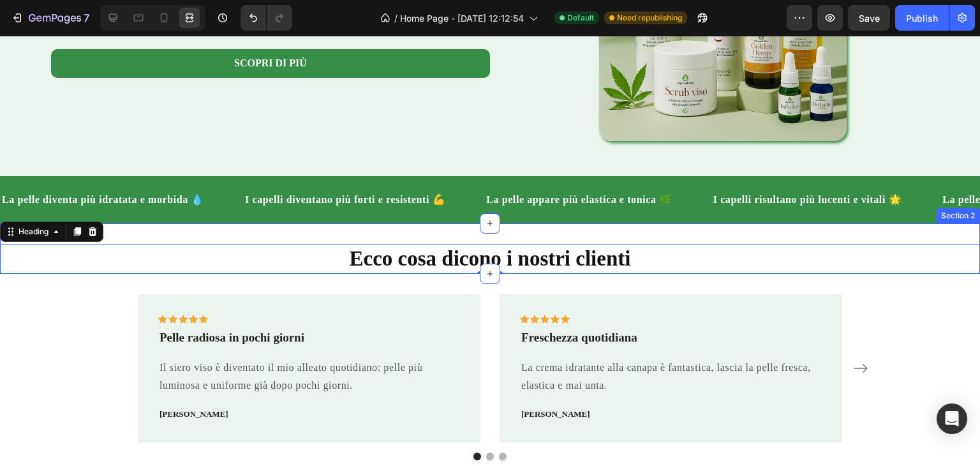
click at [656, 233] on div "Ecco cosa dicono i nostri clienti Heading 0 Section 2" at bounding box center [490, 248] width 980 height 50
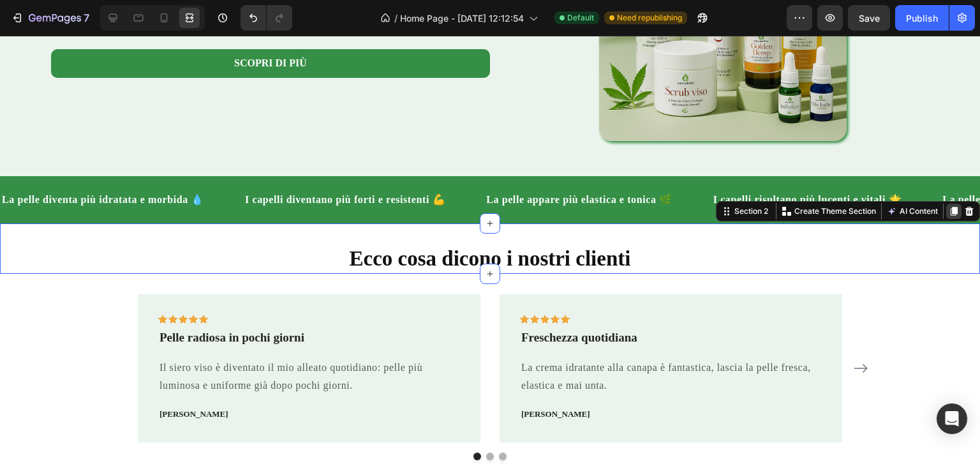
click at [950, 212] on icon at bounding box center [953, 211] width 7 height 9
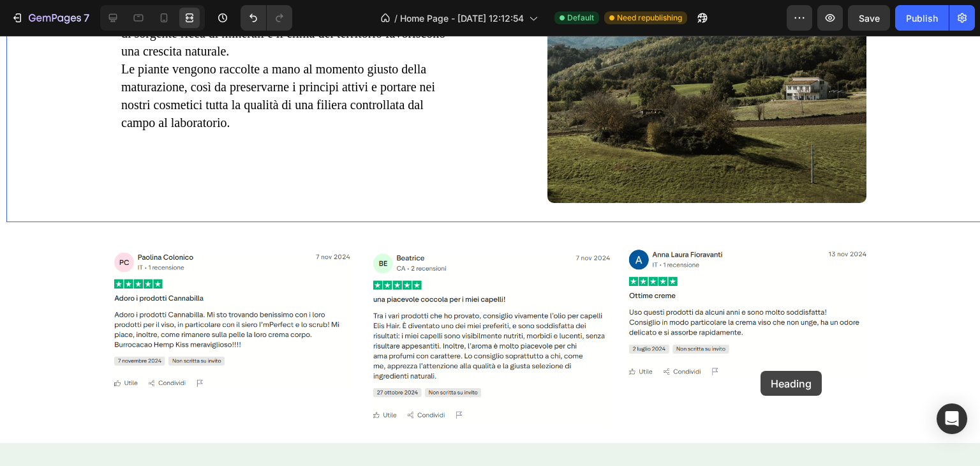
scroll to position [2497, 0]
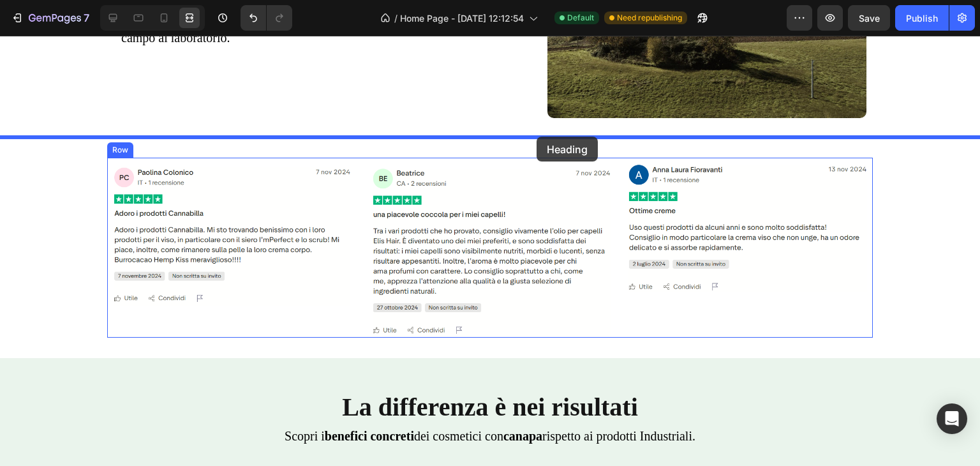
drag, startPoint x: 776, startPoint y: 297, endPoint x: 536, endPoint y: 137, distance: 288.2
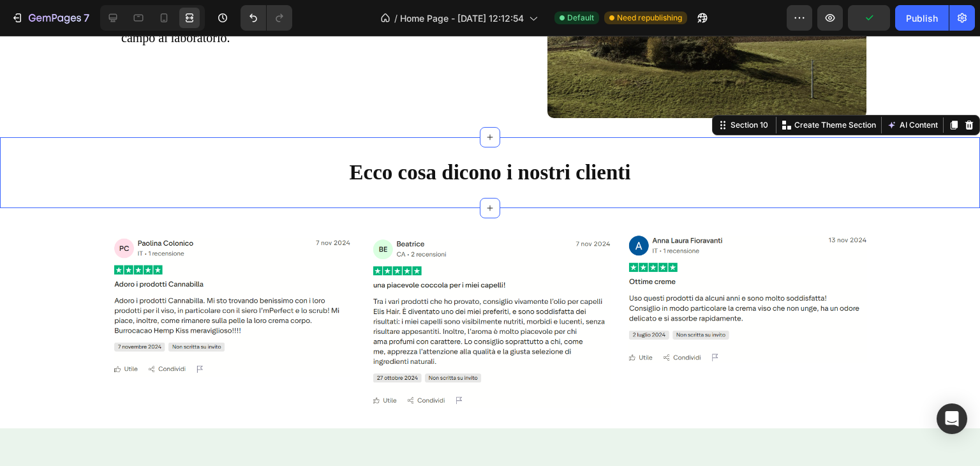
click at [584, 192] on div "Ecco cosa dicono i nostri clienti Heading Section 10 You can create reusable se…" at bounding box center [490, 172] width 980 height 71
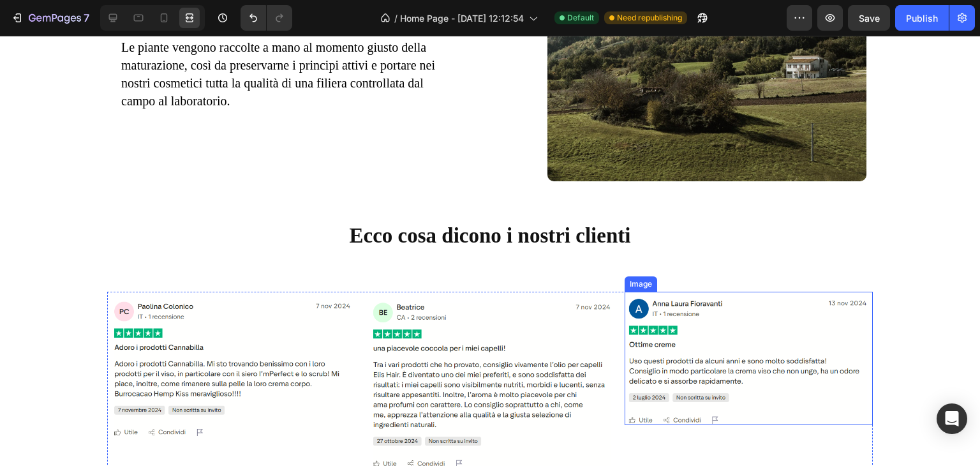
scroll to position [2433, 0]
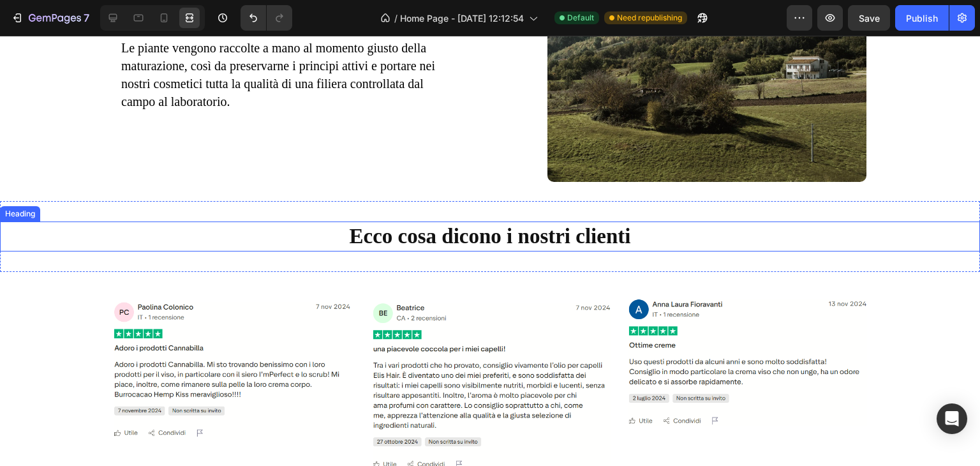
click at [666, 218] on div "Ecco cosa dicono i nostri clienti Heading Section 10" at bounding box center [490, 236] width 980 height 71
click at [683, 230] on h2 "Ecco cosa dicono i nostri clienti" at bounding box center [490, 236] width 980 height 30
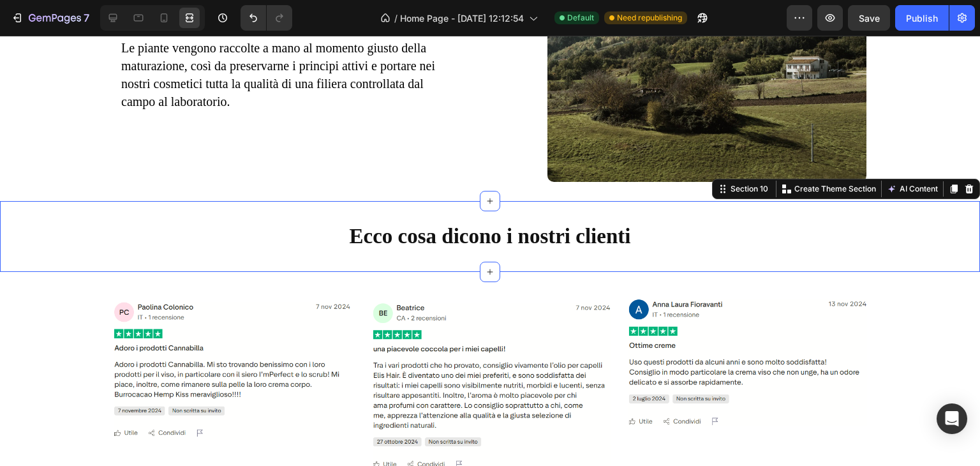
click at [686, 212] on div "Ecco cosa dicono i nostri clienti Heading Section 10 You can create reusable se…" at bounding box center [490, 236] width 980 height 71
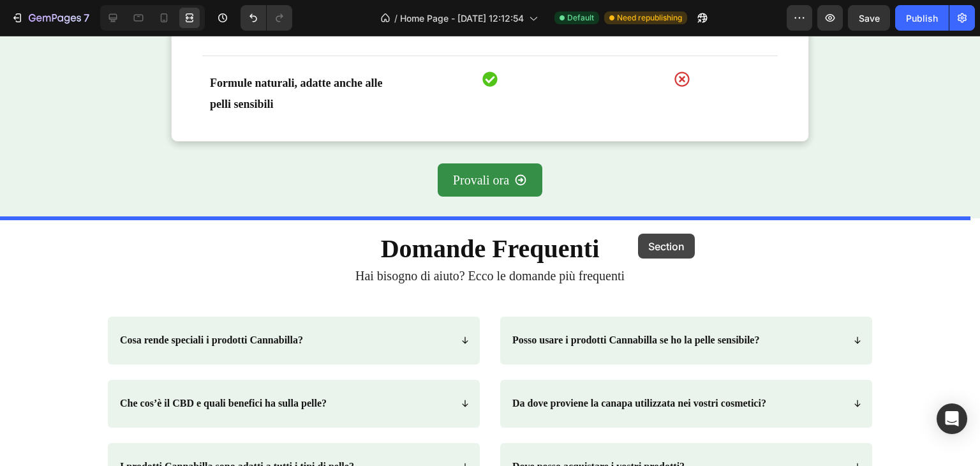
drag, startPoint x: 686, startPoint y: 212, endPoint x: 638, endPoint y: 233, distance: 53.1
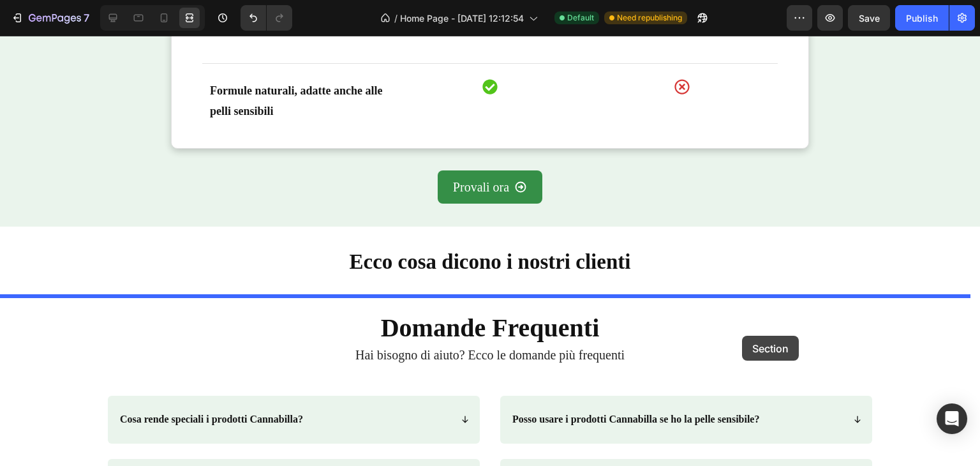
scroll to position [3447, 0]
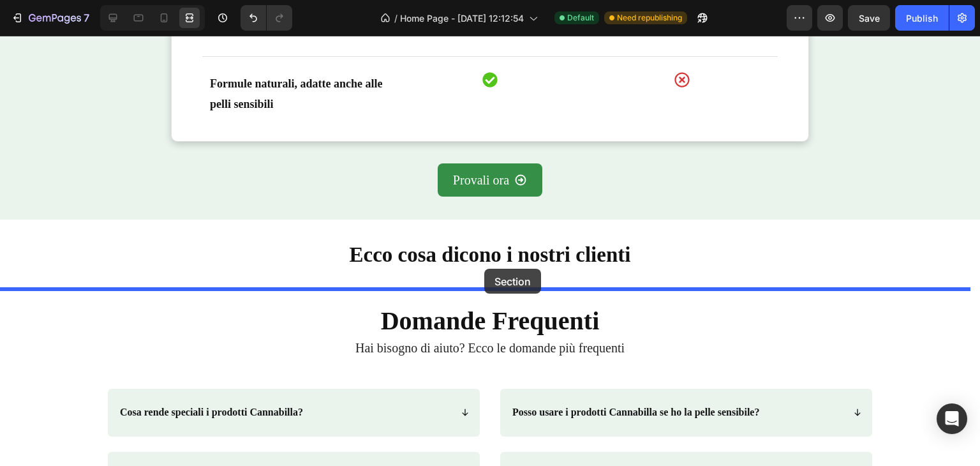
drag, startPoint x: 927, startPoint y: 274, endPoint x: 484, endPoint y: 269, distance: 443.4
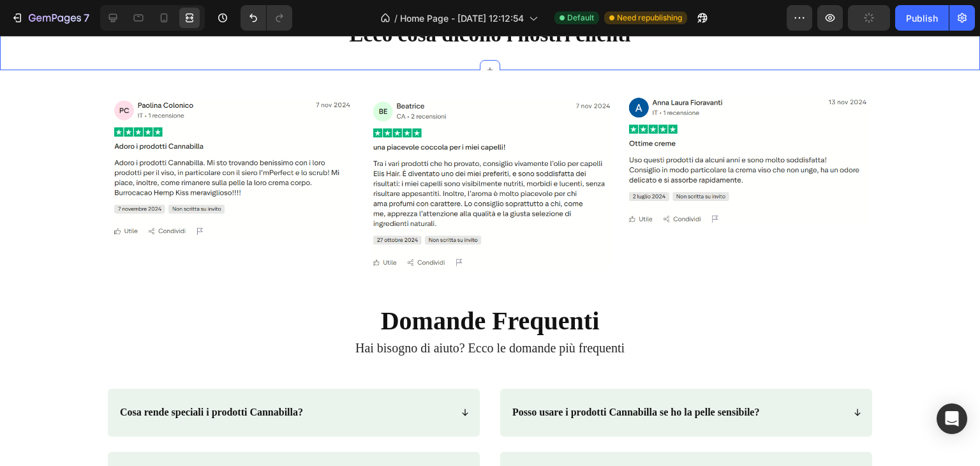
scroll to position [3226, 0]
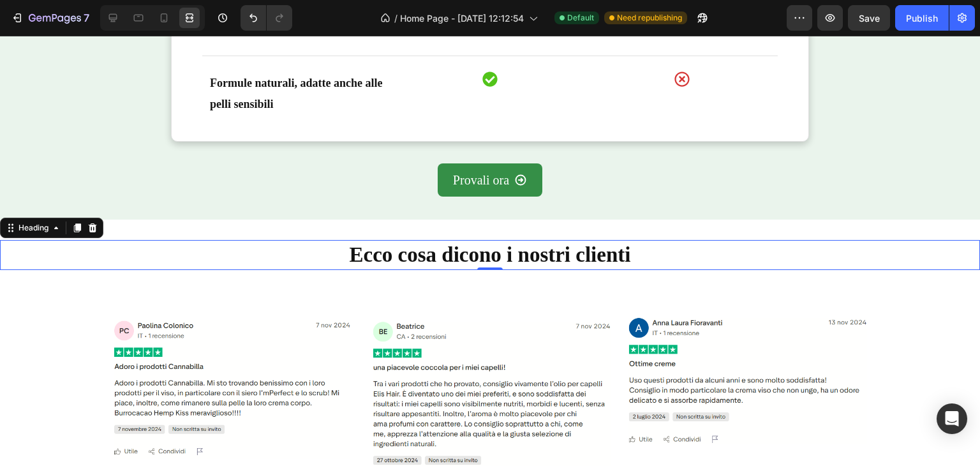
click at [774, 254] on h2 "Ecco cosa dicono i nostri clienti" at bounding box center [490, 255] width 980 height 30
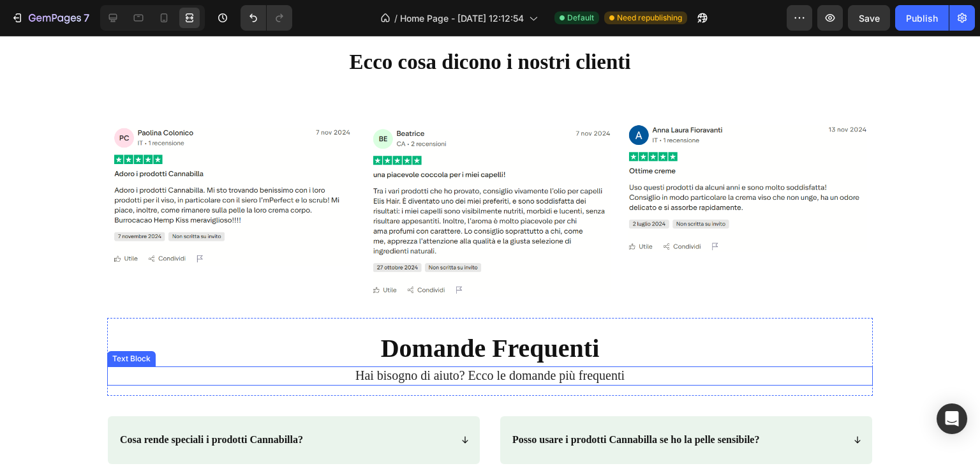
scroll to position [3354, 0]
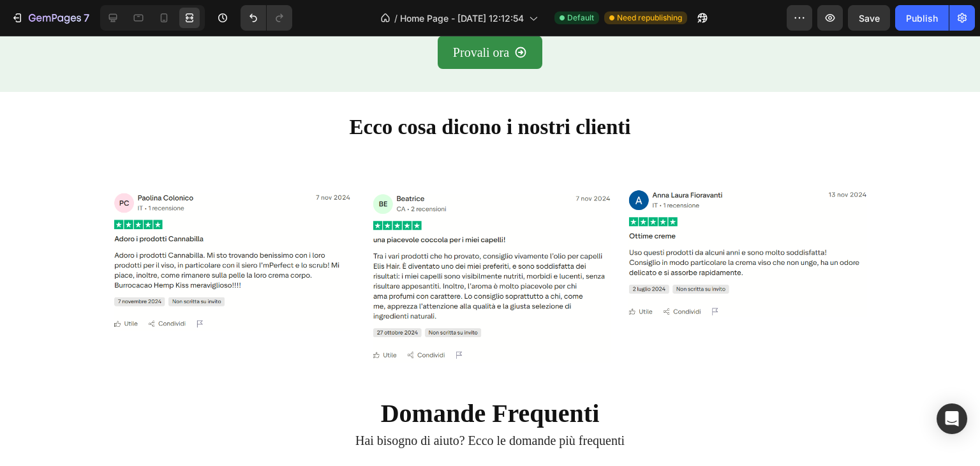
click at [59, 127] on h2 "Ecco cosa dicono i nostri clienti" at bounding box center [490, 127] width 980 height 30
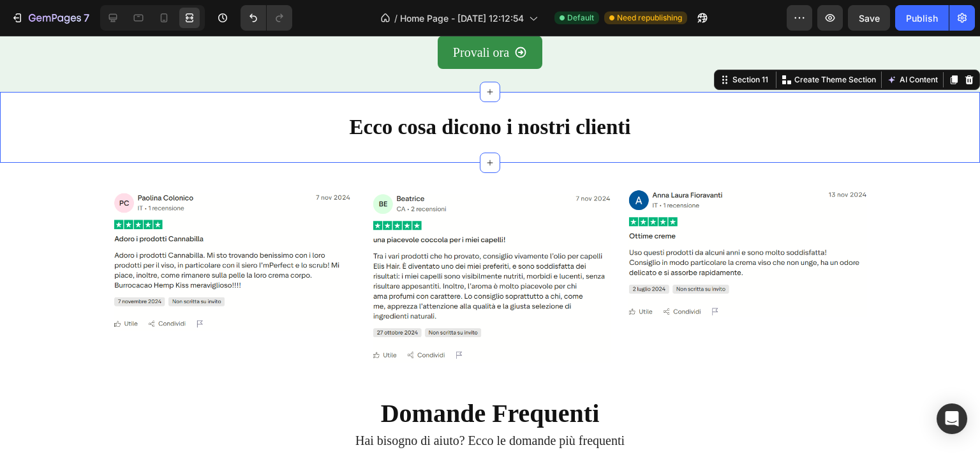
click at [31, 156] on div "Ecco cosa dicono i nostri clienti Heading Section 11 You can create reusable se…" at bounding box center [490, 127] width 980 height 71
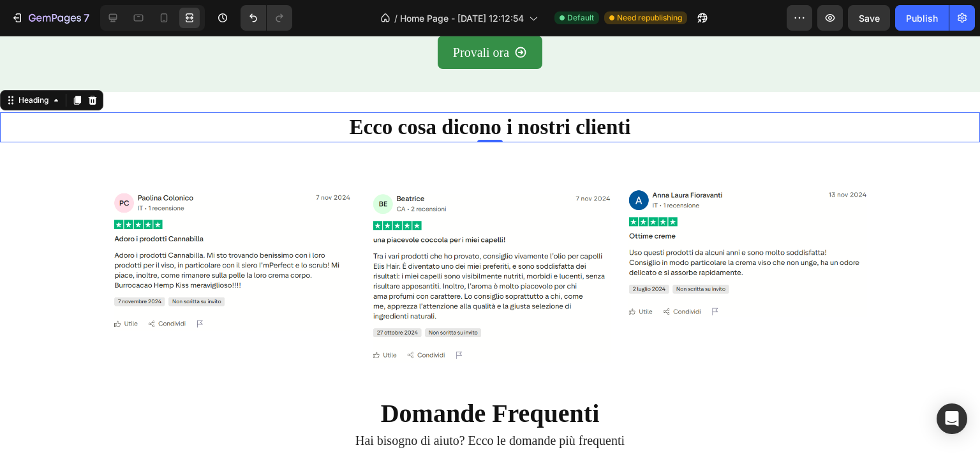
click at [24, 137] on p "Ecco cosa dicono i nostri clienti" at bounding box center [489, 127] width 977 height 27
click at [116, 26] on div at bounding box center [113, 18] width 20 height 20
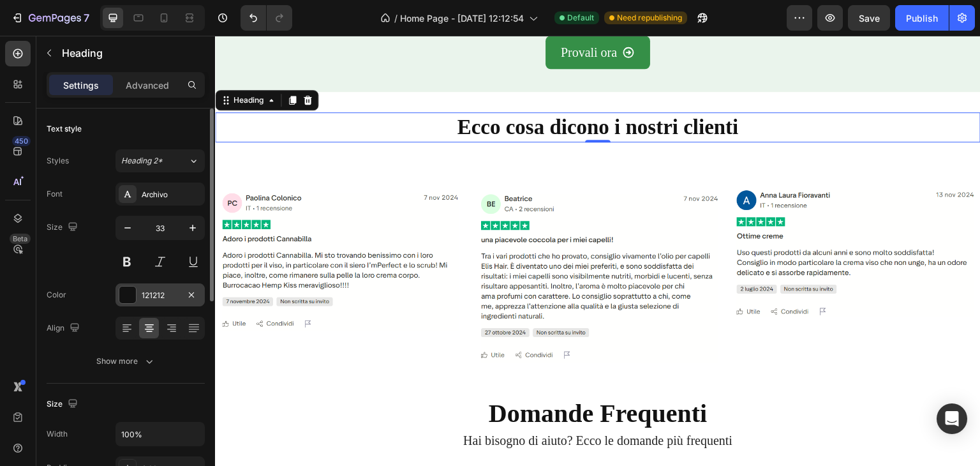
click at [133, 297] on div at bounding box center [127, 294] width 17 height 17
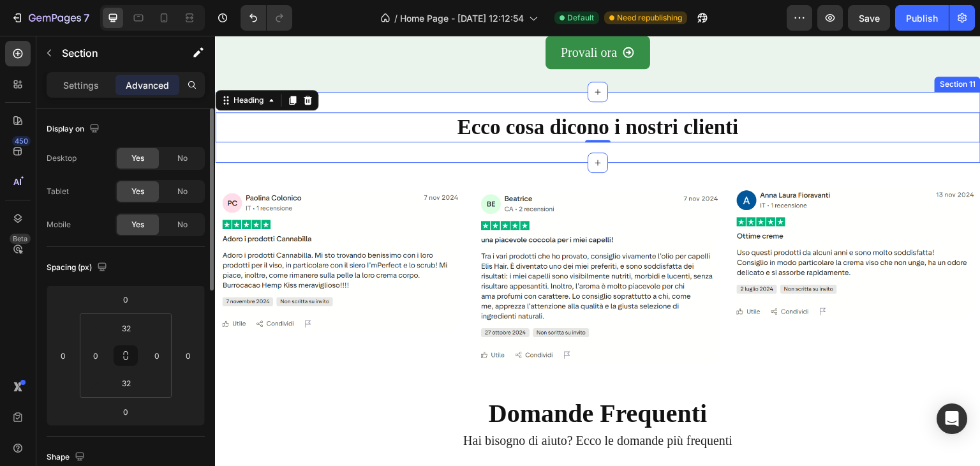
click at [431, 103] on div "Ecco cosa dicono i nostri clienti Heading 0 Section 11" at bounding box center [597, 127] width 765 height 71
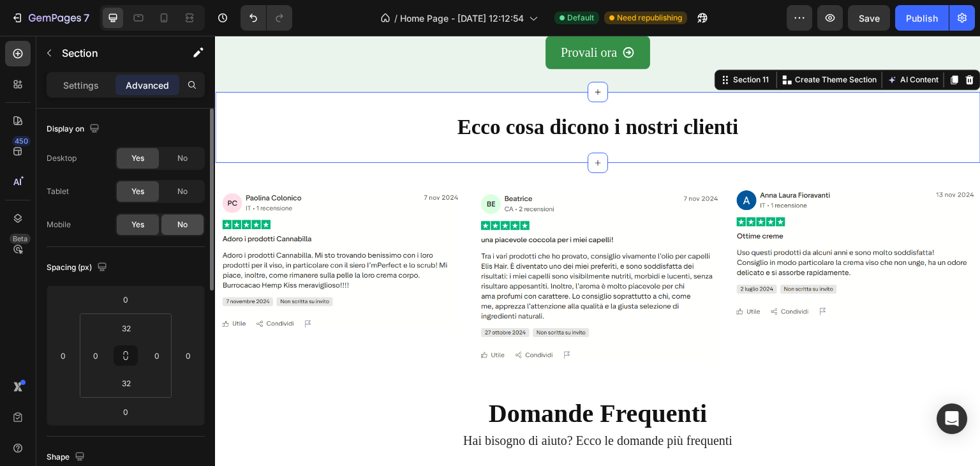
click at [174, 227] on div "No" at bounding box center [182, 224] width 42 height 20
click at [174, 192] on div "No" at bounding box center [182, 191] width 42 height 20
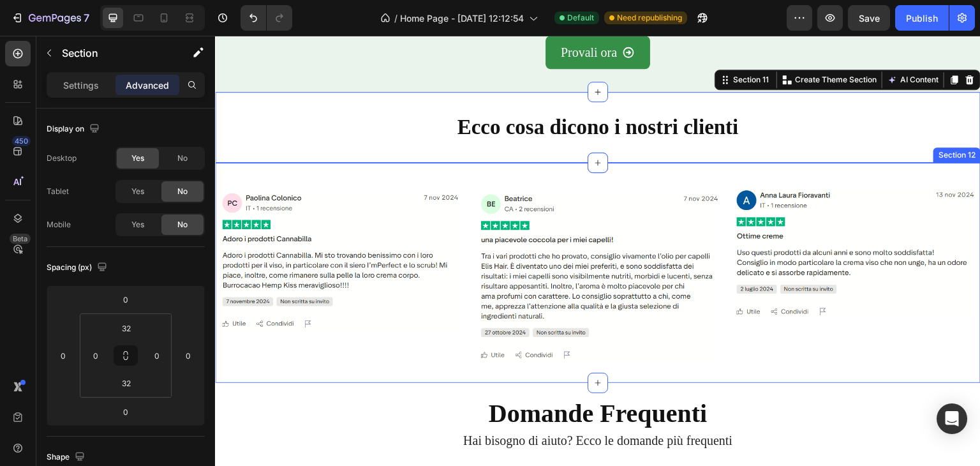
click at [459, 177] on div "Image Image Image Row Section 12" at bounding box center [597, 273] width 765 height 220
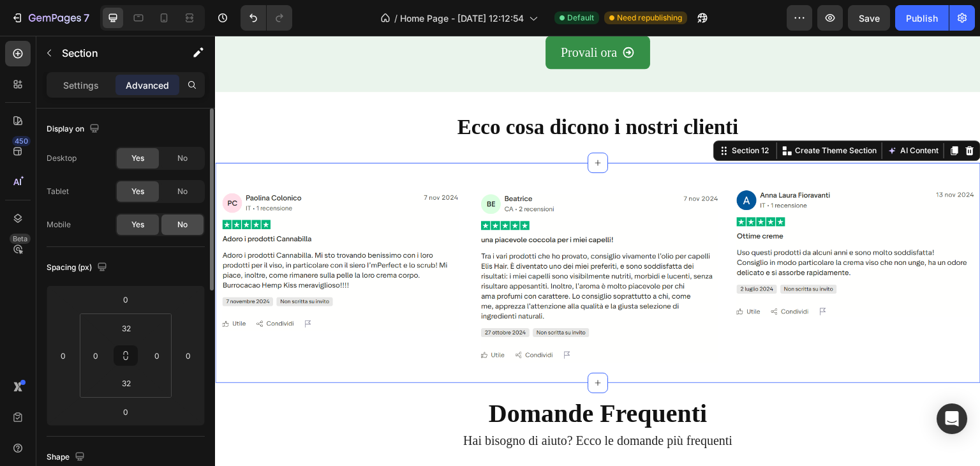
click at [184, 225] on span "No" at bounding box center [182, 224] width 10 height 11
click at [181, 189] on span "No" at bounding box center [182, 191] width 10 height 11
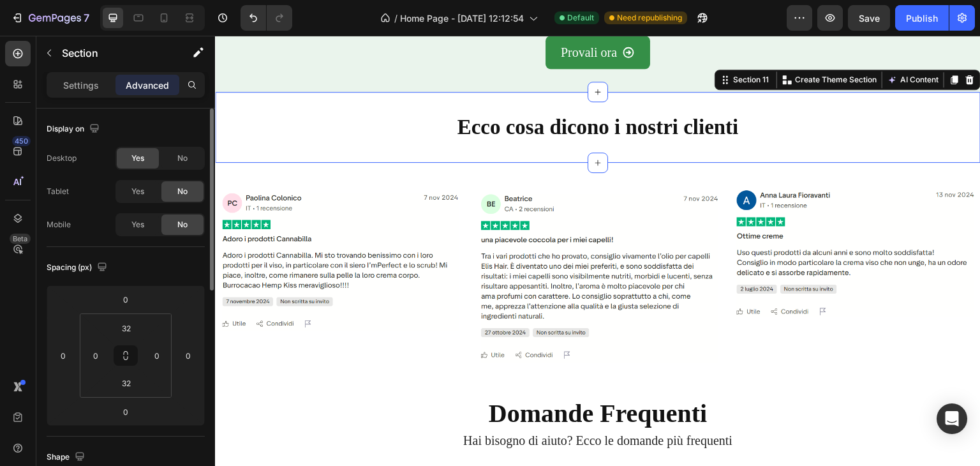
click at [255, 144] on div "Ecco cosa dicono i nostri clienti Heading Section 11 You can create reusable se…" at bounding box center [597, 127] width 765 height 71
click at [74, 79] on p "Settings" at bounding box center [81, 84] width 36 height 13
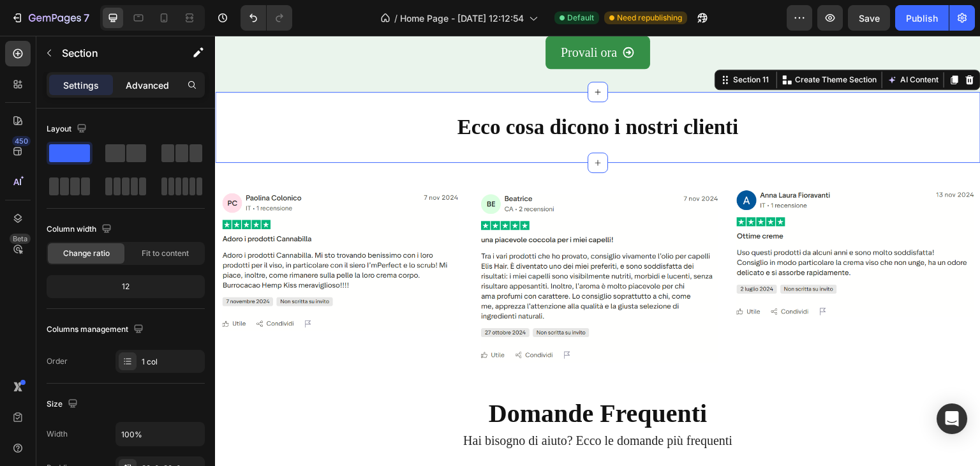
click at [145, 84] on p "Advanced" at bounding box center [147, 84] width 43 height 13
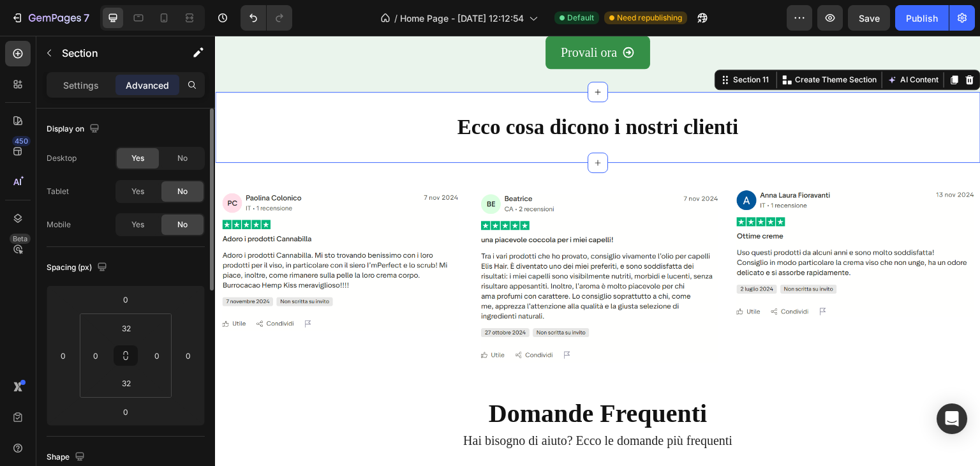
scroll to position [255, 0]
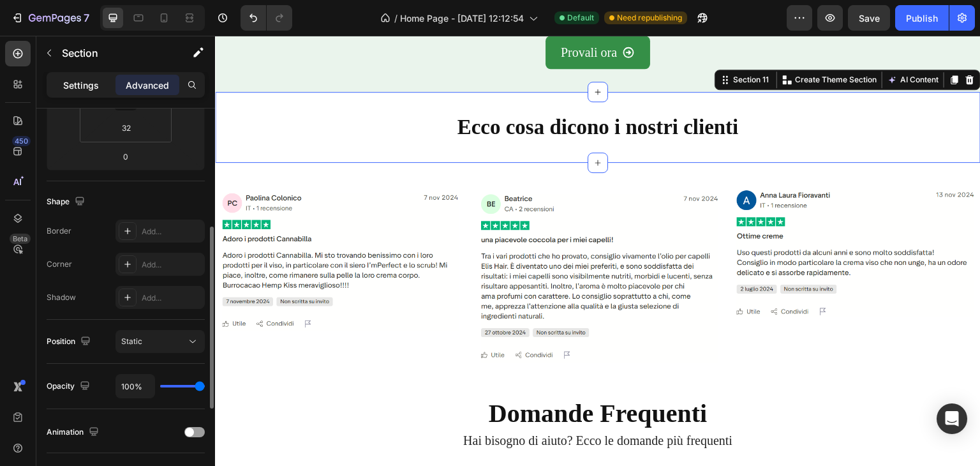
click at [77, 86] on p "Settings" at bounding box center [81, 84] width 36 height 13
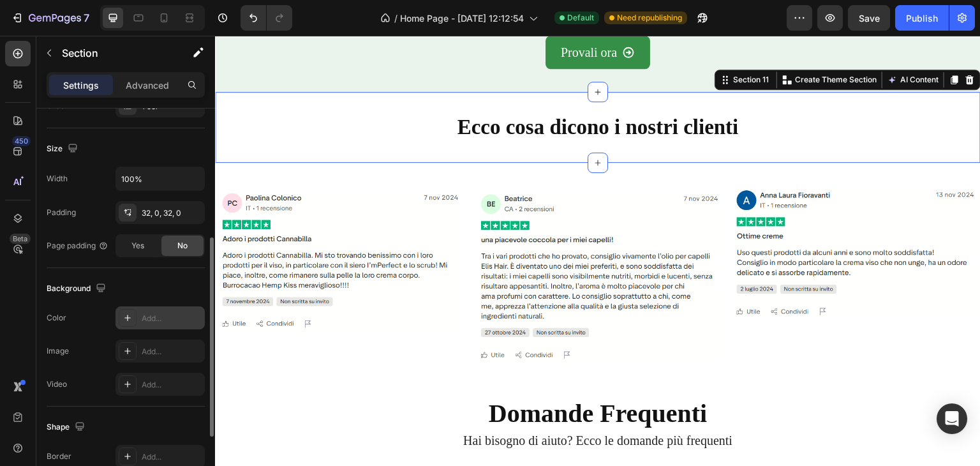
click at [151, 327] on div "Add..." at bounding box center [159, 317] width 89 height 23
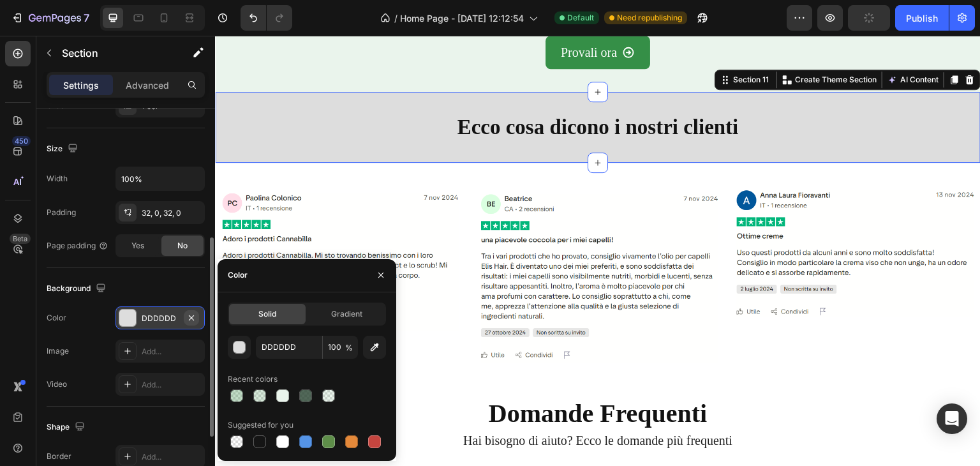
click at [194, 316] on icon "button" at bounding box center [191, 318] width 10 height 10
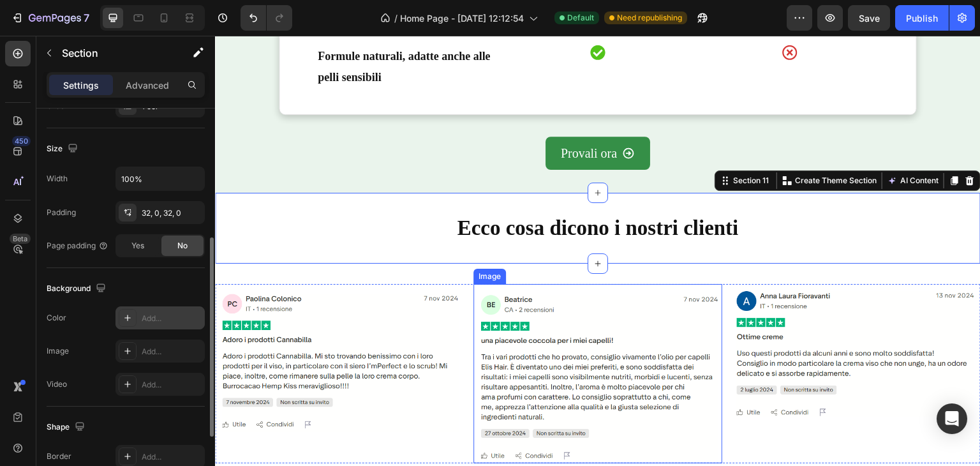
scroll to position [3163, 0]
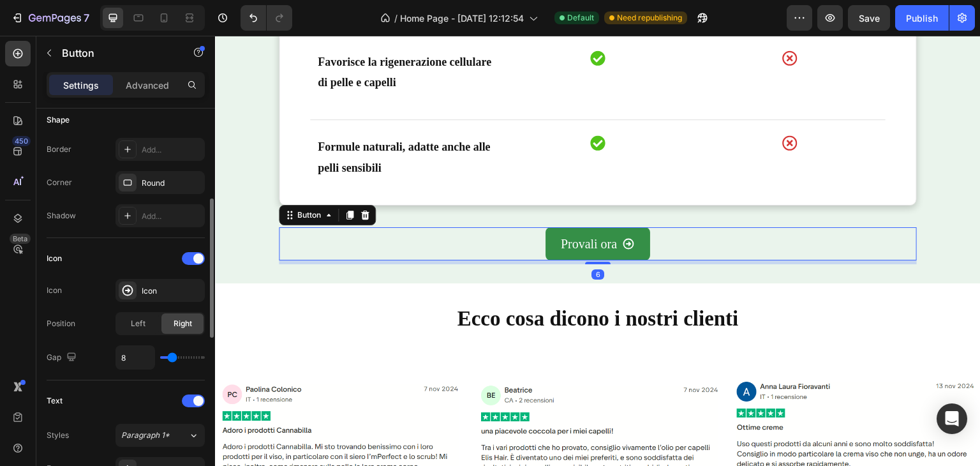
click at [700, 230] on div "Provali ora Button 6" at bounding box center [598, 243] width 638 height 33
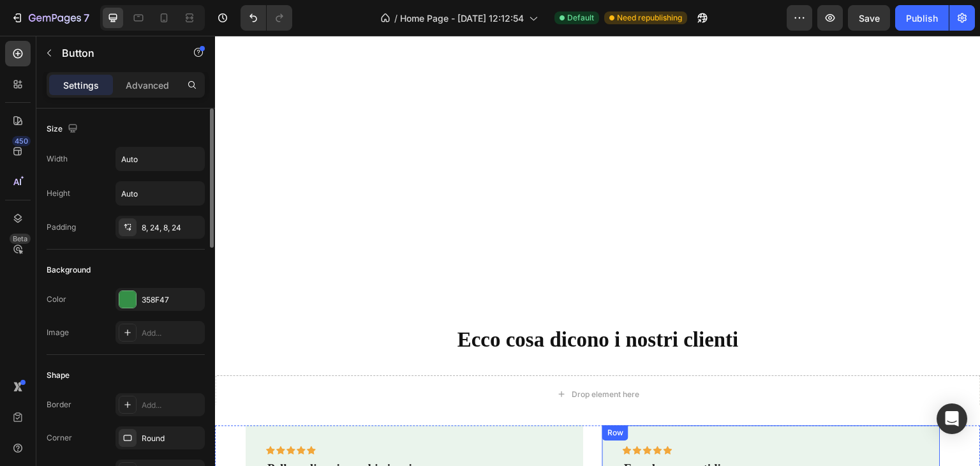
scroll to position [114, 0]
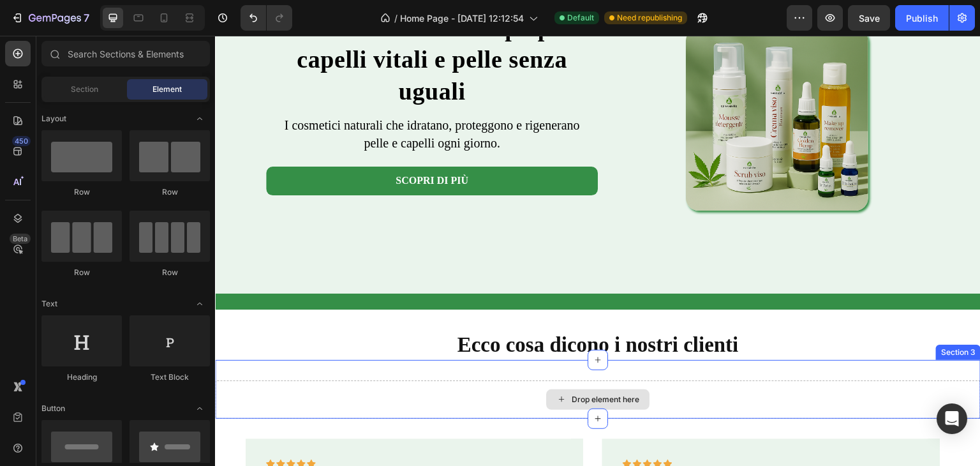
click at [546, 391] on div "Drop element here" at bounding box center [597, 399] width 103 height 20
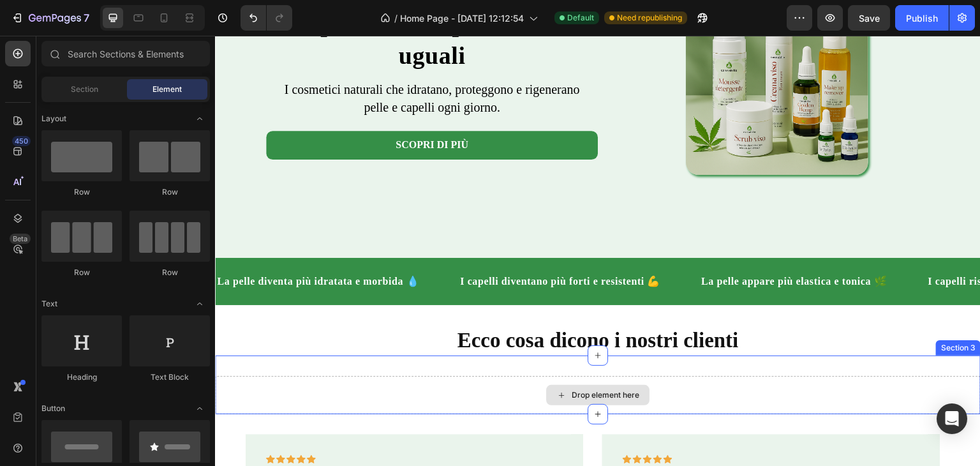
scroll to position [242, 0]
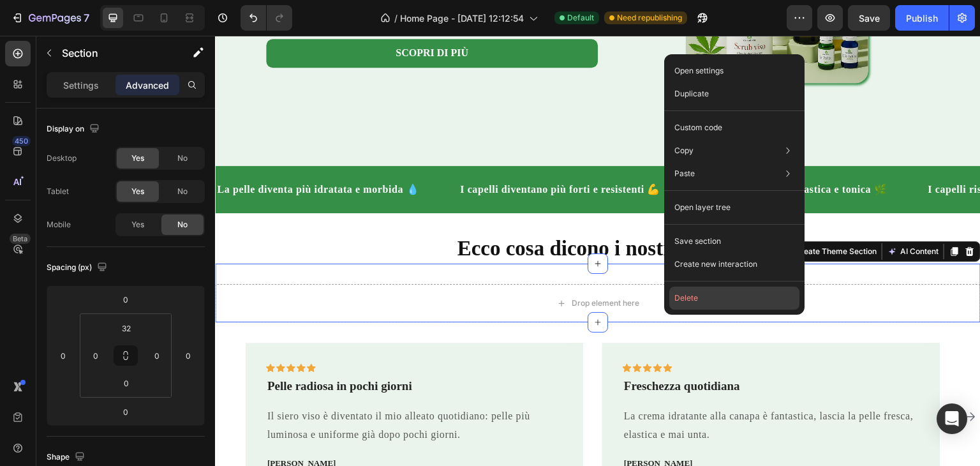
click at [686, 297] on button "Delete" at bounding box center [734, 297] width 130 height 23
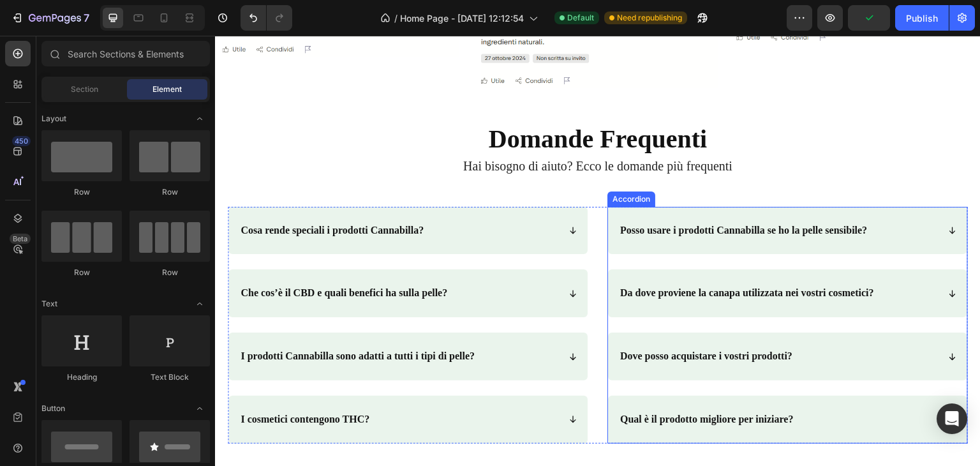
scroll to position [3240, 0]
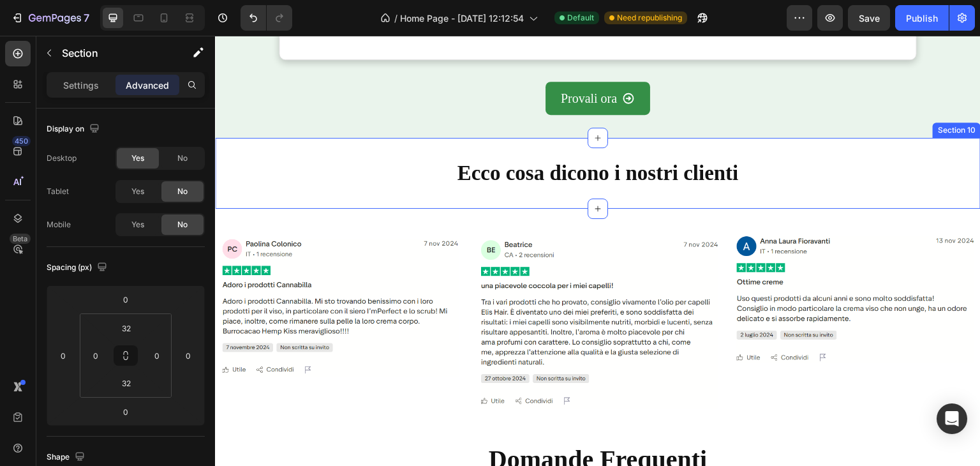
click at [790, 145] on div "Ecco cosa dicono i nostri clienti Heading Section 10" at bounding box center [597, 173] width 765 height 71
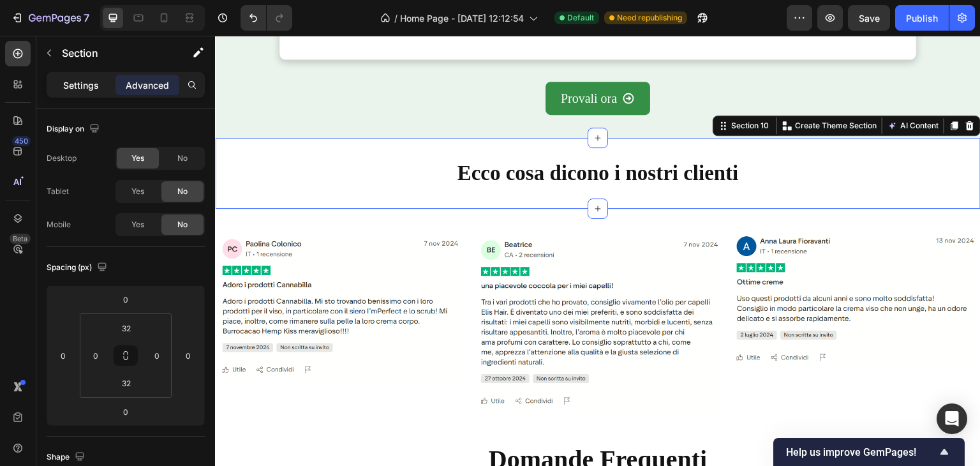
click at [85, 82] on p "Settings" at bounding box center [81, 84] width 36 height 13
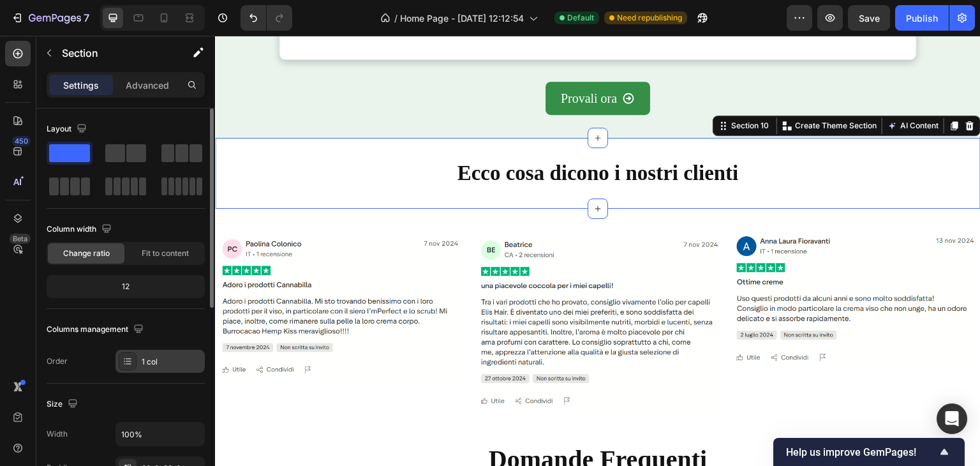
scroll to position [319, 0]
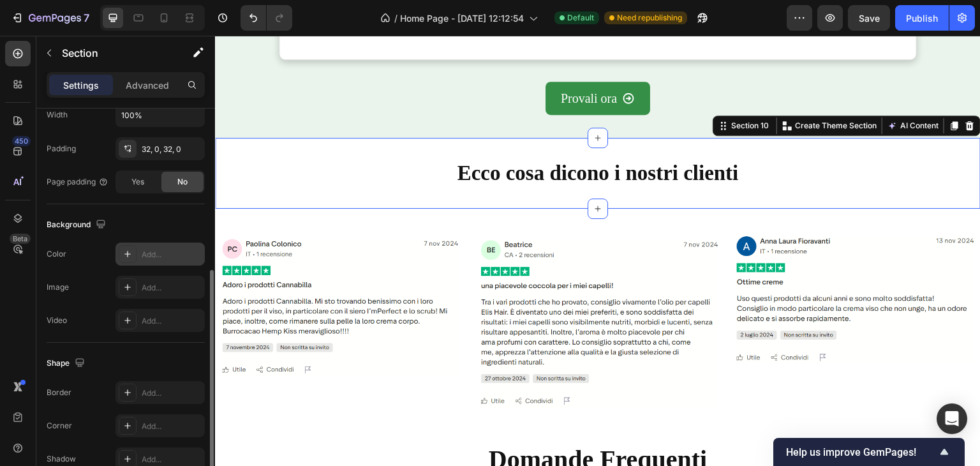
click at [154, 246] on div "Add..." at bounding box center [159, 253] width 89 height 23
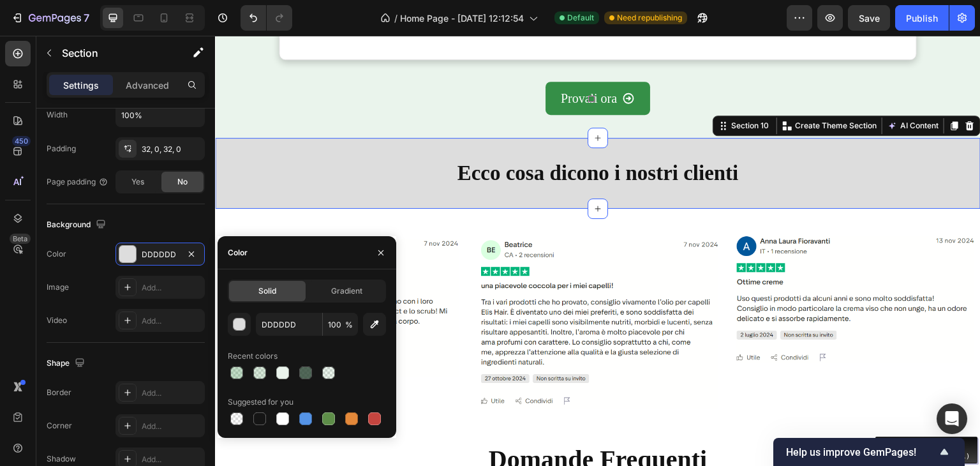
click at [607, 83] on div "Move your 🖱️ to pick a color #358f47 rgb(53,143,71)" at bounding box center [490, 233] width 980 height 466
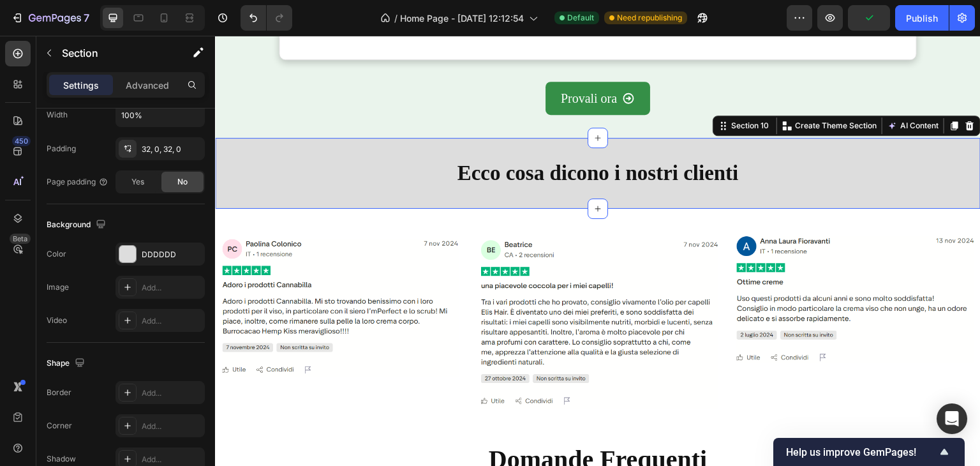
click at [461, 152] on div "Ecco cosa dicono i nostri clienti Heading Section 10 You can create reusable se…" at bounding box center [597, 173] width 765 height 71
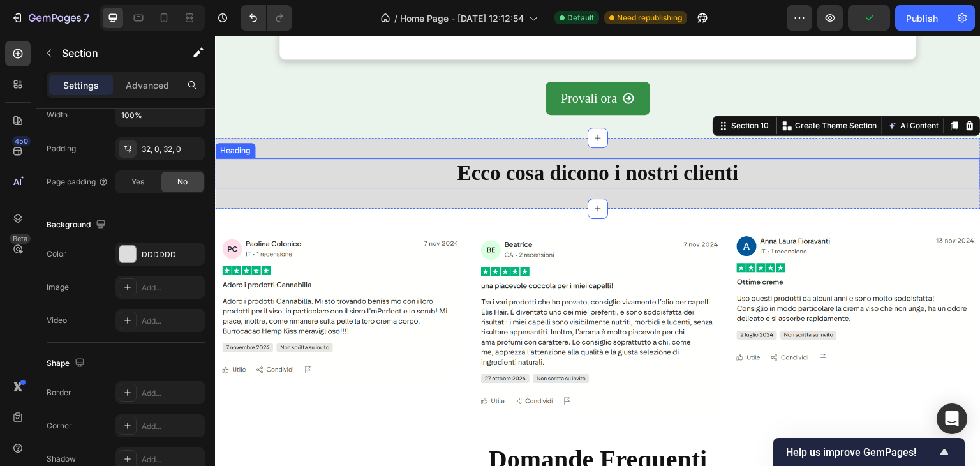
click at [339, 172] on h2 "Ecco cosa dicono i nostri clienti" at bounding box center [597, 173] width 765 height 30
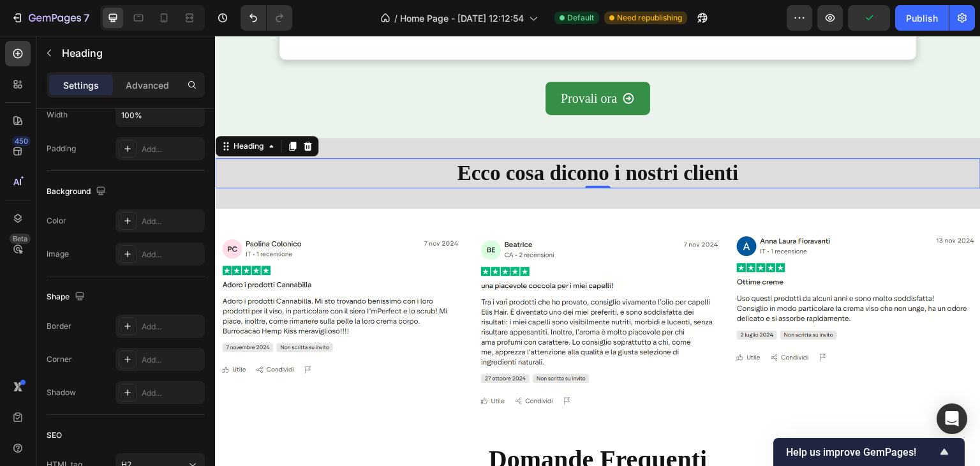
scroll to position [0, 0]
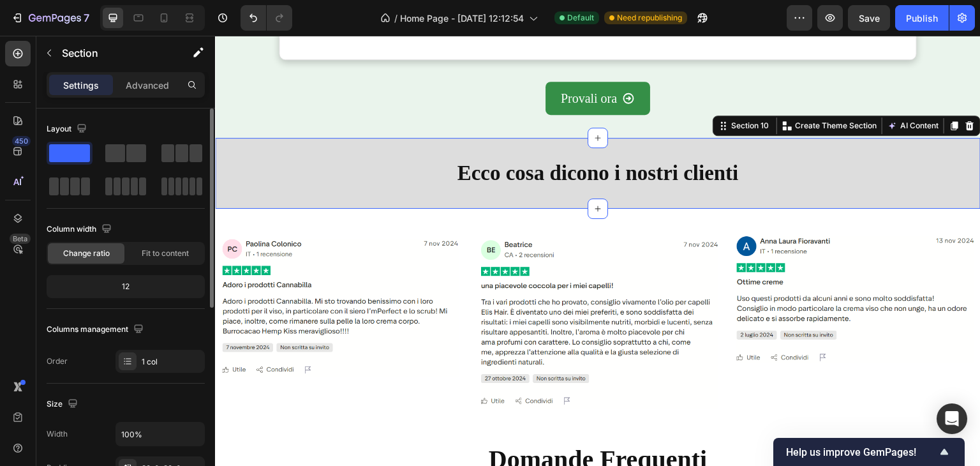
click at [323, 145] on div "Ecco cosa dicono i nostri clienti Heading Section 10 You can create reusable se…" at bounding box center [597, 173] width 765 height 71
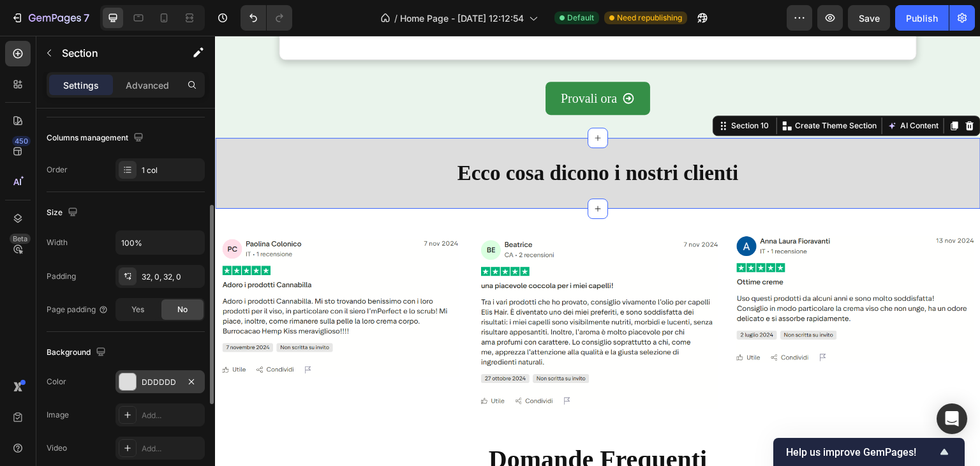
click at [166, 378] on div "DDDDDD" at bounding box center [160, 381] width 37 height 11
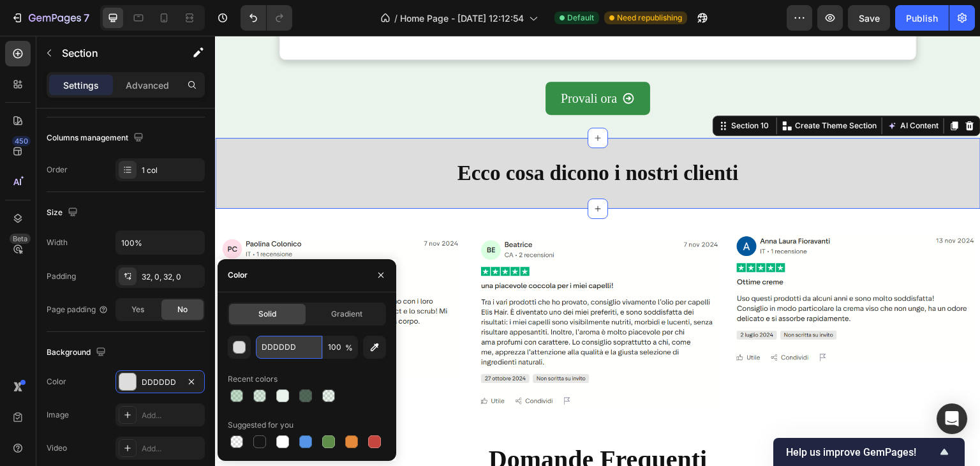
click at [271, 348] on input "DDDDDD" at bounding box center [289, 347] width 66 height 23
paste input "#358f47"
type input "#358f47"
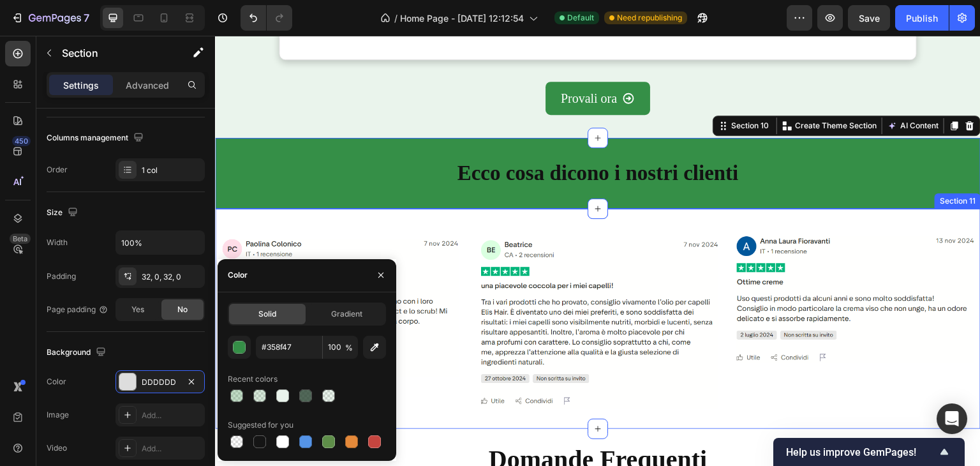
click at [549, 214] on div "Image Image Image Row Section 11" at bounding box center [597, 319] width 765 height 220
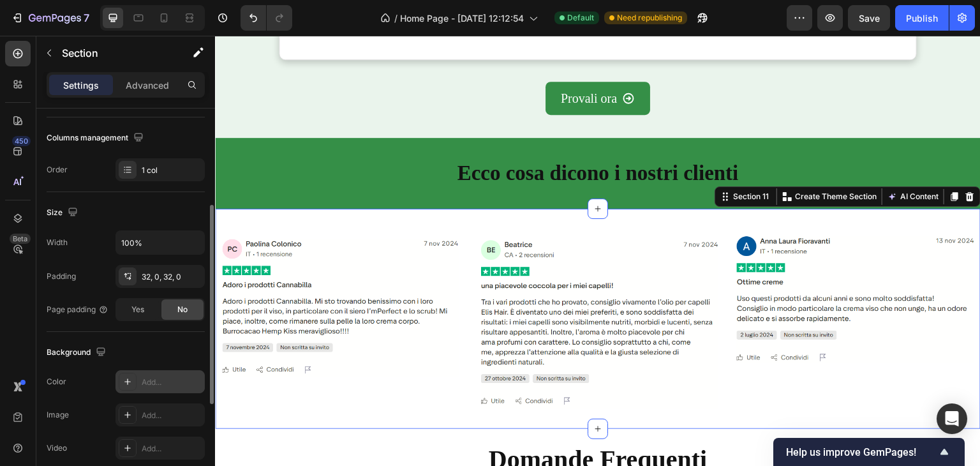
click at [163, 388] on div "Add..." at bounding box center [159, 381] width 89 height 23
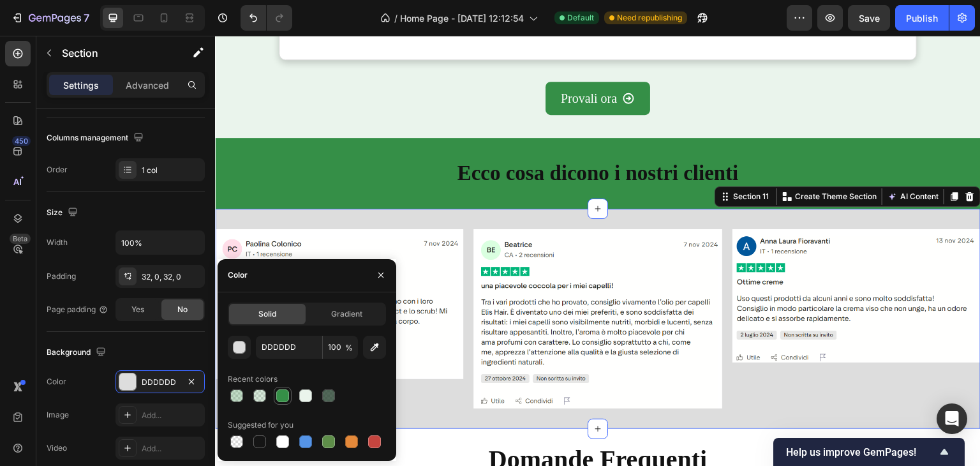
click at [282, 395] on div at bounding box center [282, 395] width 13 height 13
type input "358F47"
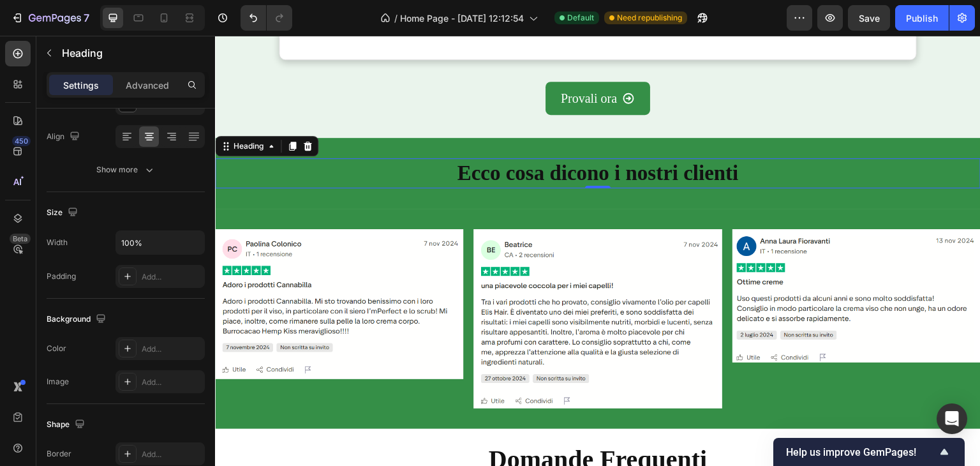
click at [522, 179] on h2 "Ecco cosa dicono i nostri clienti" at bounding box center [597, 173] width 765 height 30
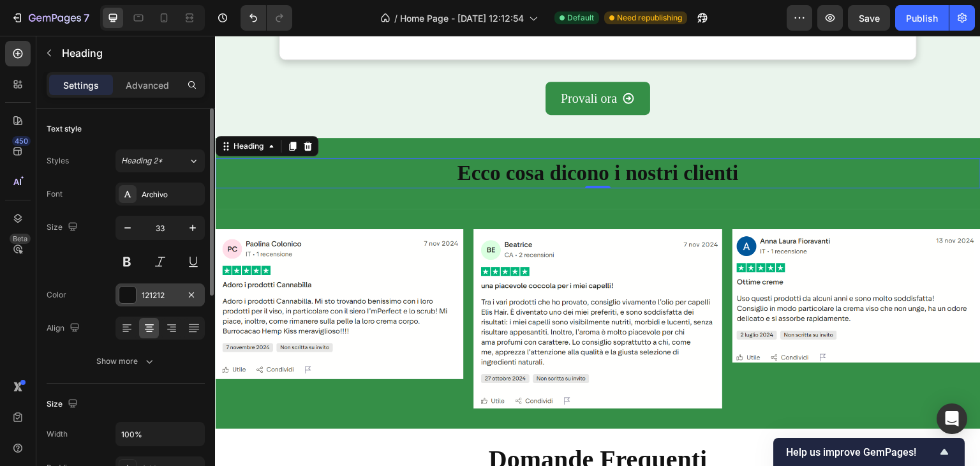
click at [150, 292] on div "121212" at bounding box center [160, 295] width 37 height 11
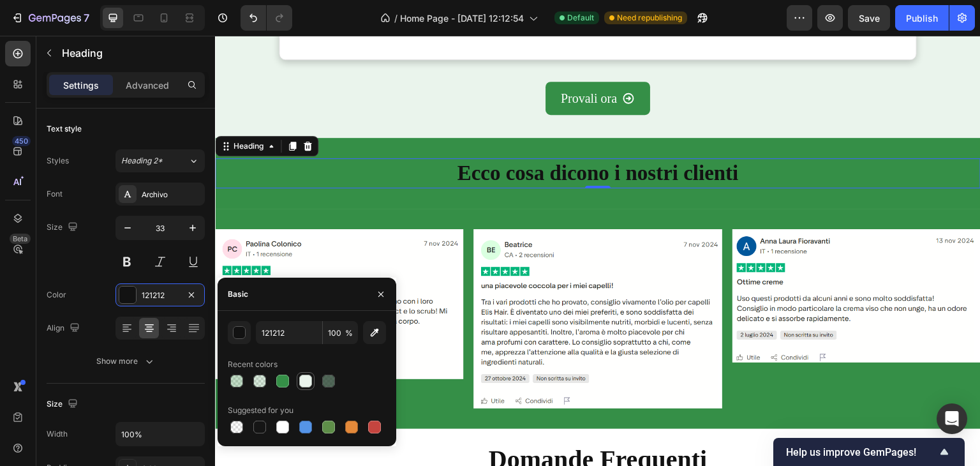
click at [311, 381] on div at bounding box center [305, 380] width 13 height 13
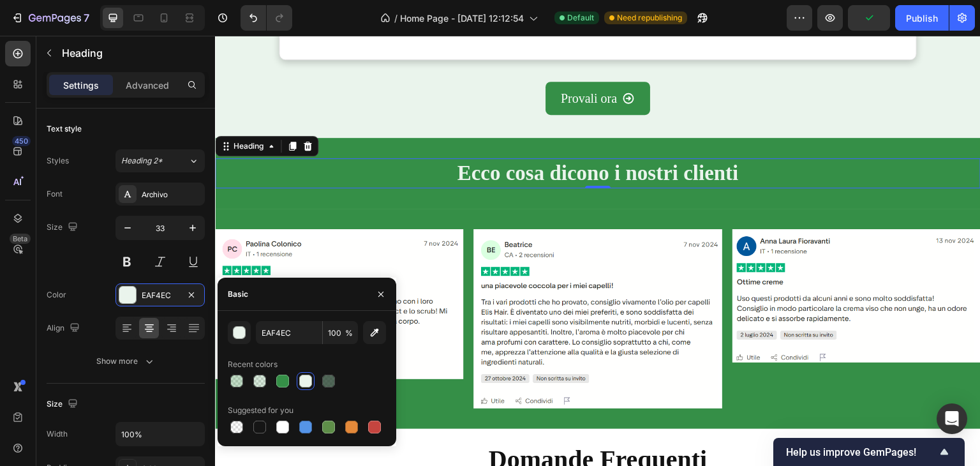
click at [282, 436] on div "EAF4EC 100 % Recent colors Suggested for you" at bounding box center [307, 378] width 179 height 135
click at [281, 428] on div at bounding box center [282, 426] width 13 height 13
type input "FFFFFF"
click at [845, 159] on h2 "Ecco cosa dicono i nostri clienti" at bounding box center [597, 173] width 765 height 30
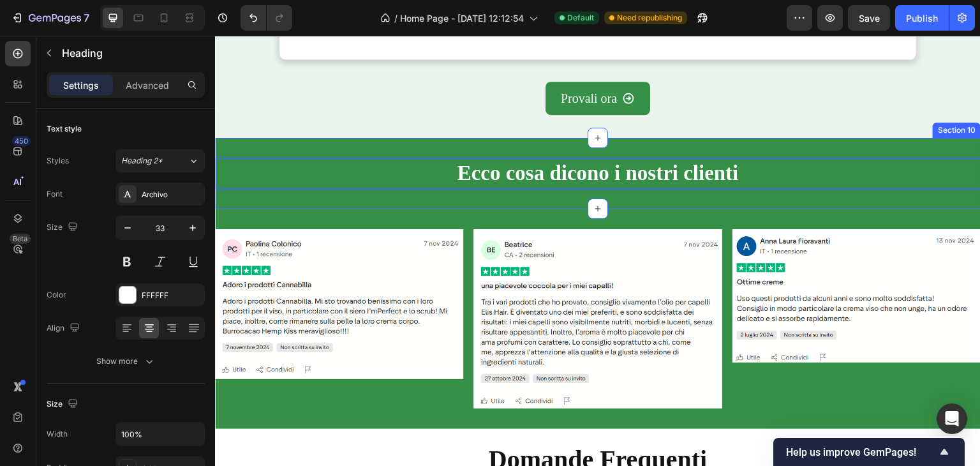
scroll to position [3367, 0]
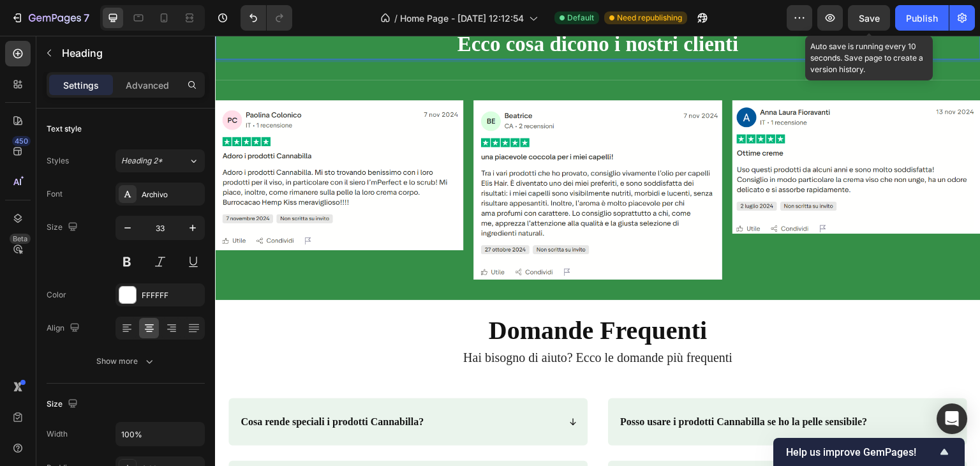
click at [869, 3] on div "7 Version history / Home Page - [DATE] 12:12:54 Default Need republishing Previ…" at bounding box center [490, 18] width 980 height 36
drag, startPoint x: 870, startPoint y: 11, endPoint x: 888, endPoint y: 13, distance: 18.0
click at [871, 11] on div "Save" at bounding box center [869, 17] width 21 height 13
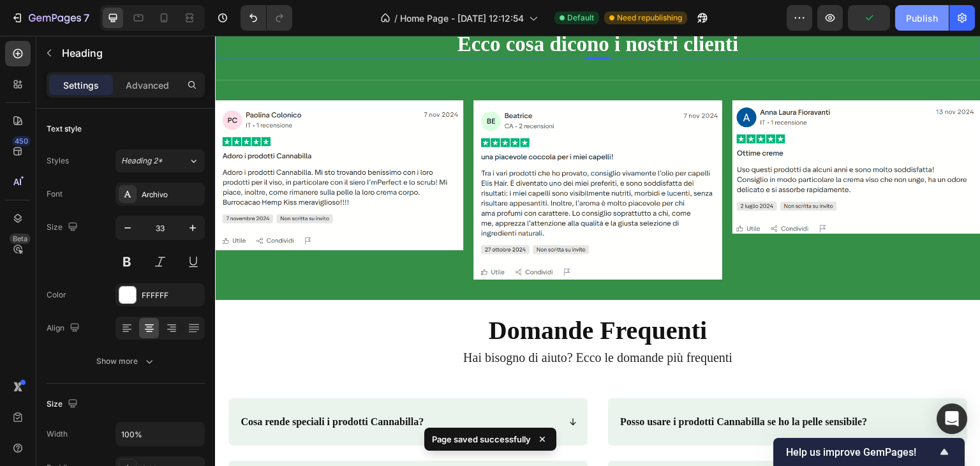
click at [912, 18] on div "Publish" at bounding box center [922, 17] width 32 height 13
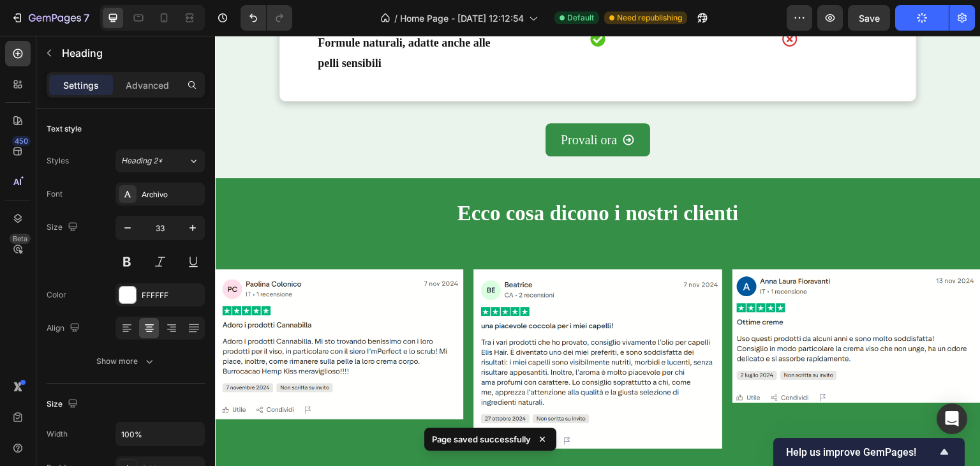
scroll to position [3176, 0]
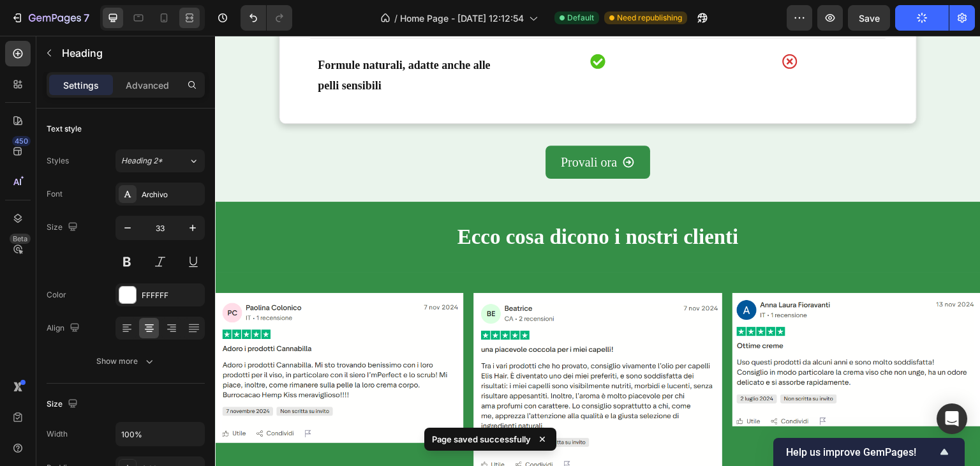
click at [194, 29] on div "7 Version history / Home Page - [DATE] 12:12:54 Default Need republishing Previ…" at bounding box center [490, 18] width 980 height 36
click at [191, 18] on icon at bounding box center [189, 17] width 13 height 13
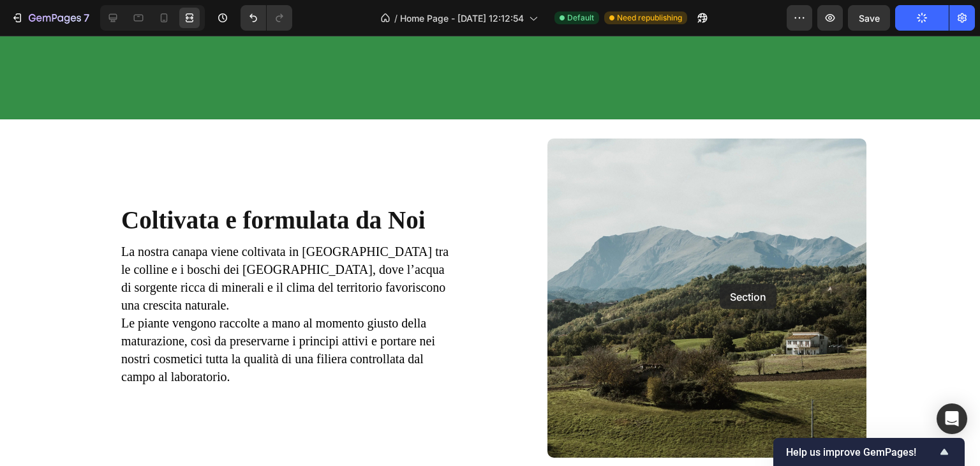
scroll to position [2283, 0]
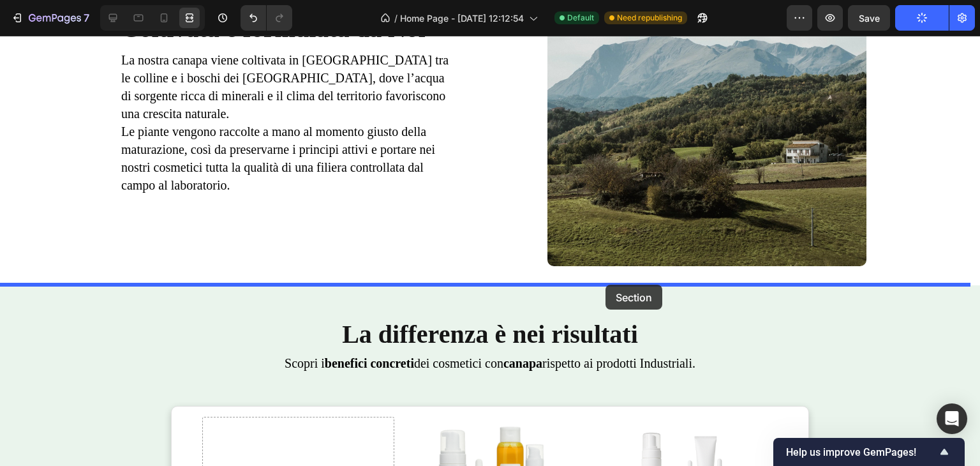
drag, startPoint x: 731, startPoint y: 276, endPoint x: 605, endPoint y: 285, distance: 126.6
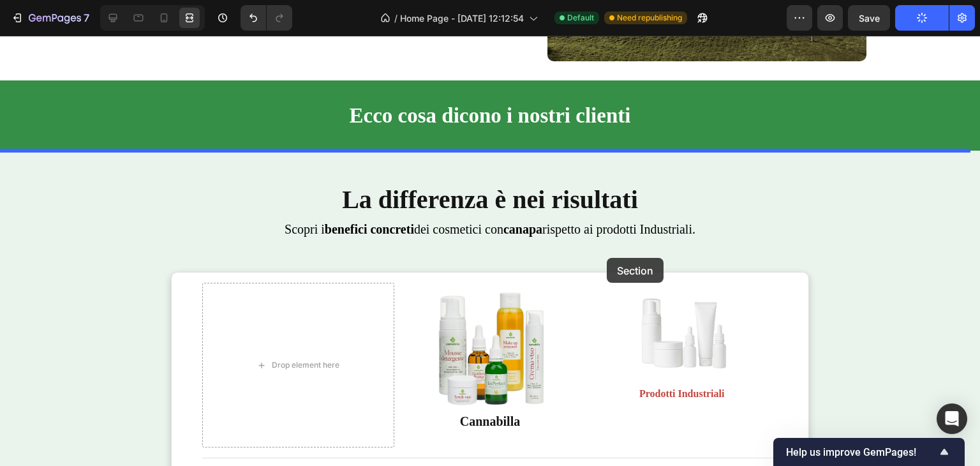
scroll to position [2411, 0]
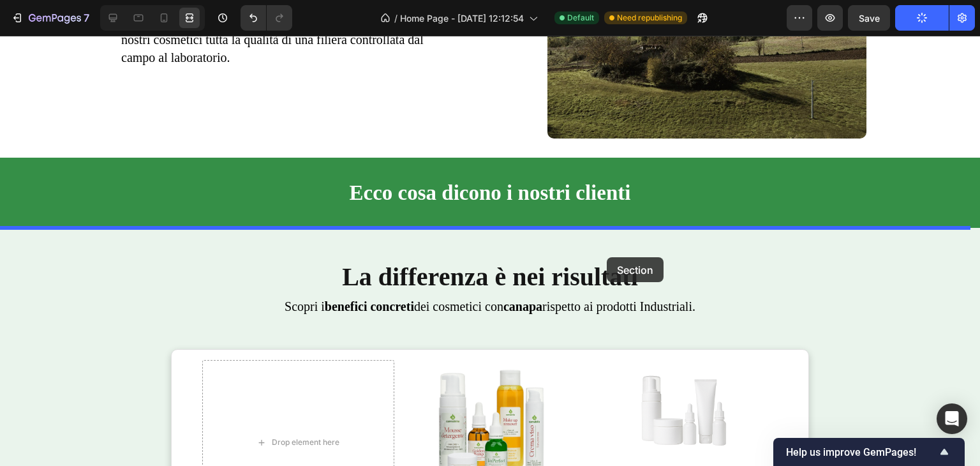
drag, startPoint x: 864, startPoint y: 151, endPoint x: 607, endPoint y: 257, distance: 278.6
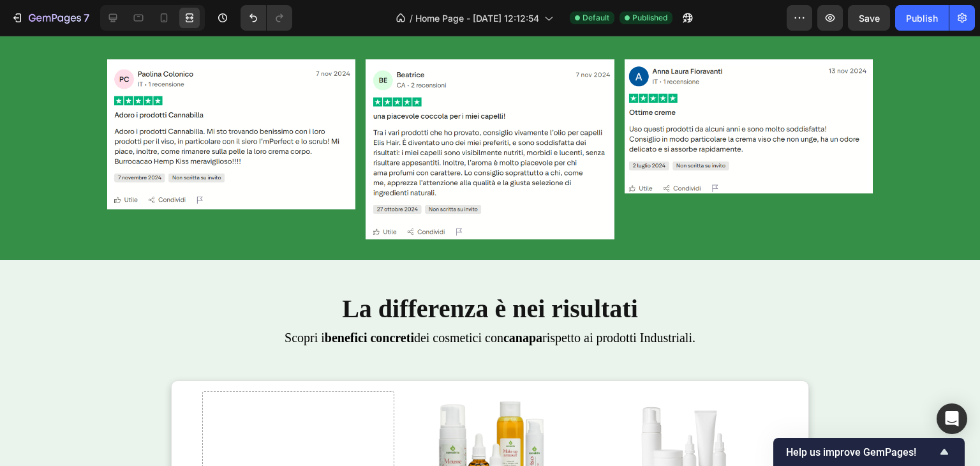
scroll to position [2360, 0]
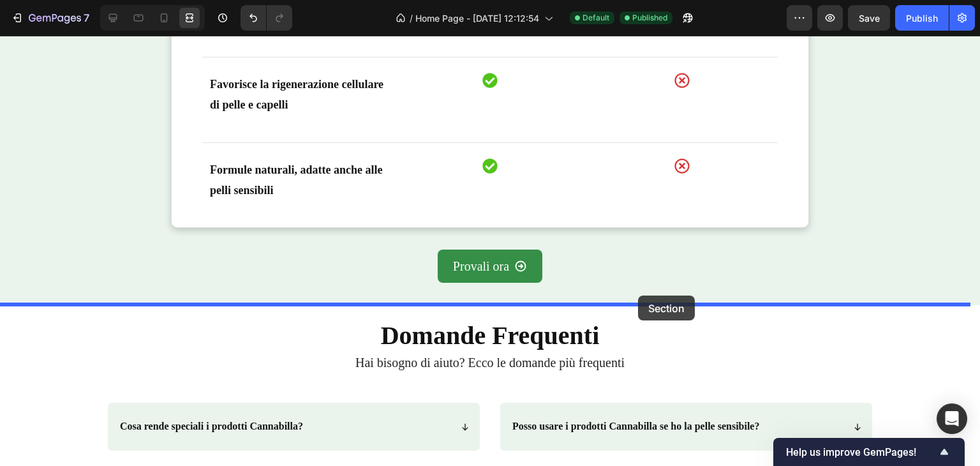
drag, startPoint x: 815, startPoint y: 238, endPoint x: 638, endPoint y: 295, distance: 186.4
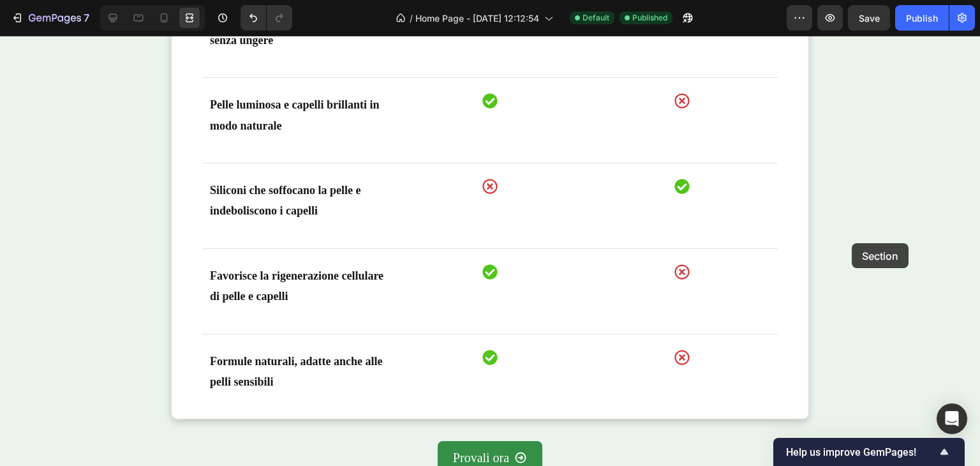
scroll to position [3374, 0]
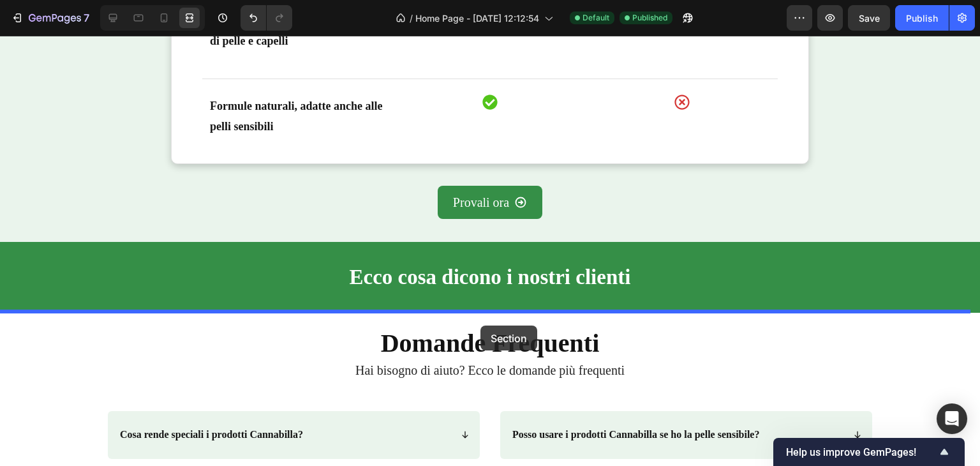
drag, startPoint x: 920, startPoint y: 175, endPoint x: 480, endPoint y: 325, distance: 465.0
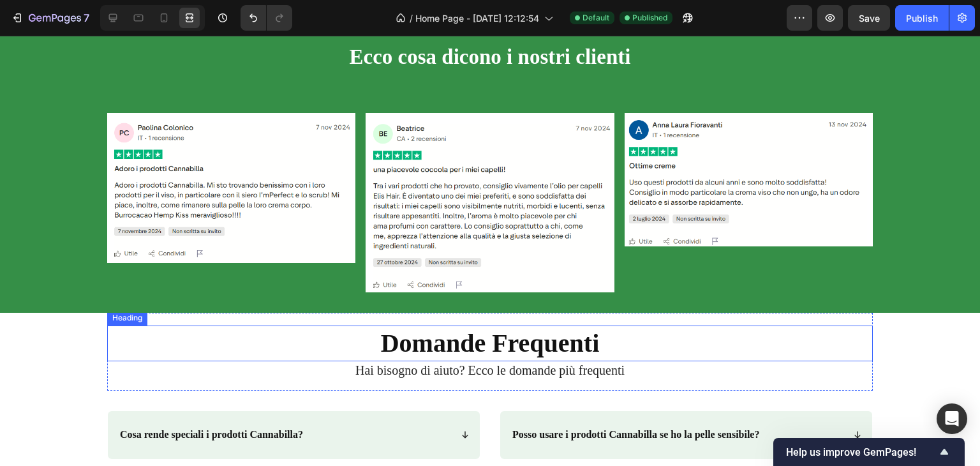
scroll to position [3154, 0]
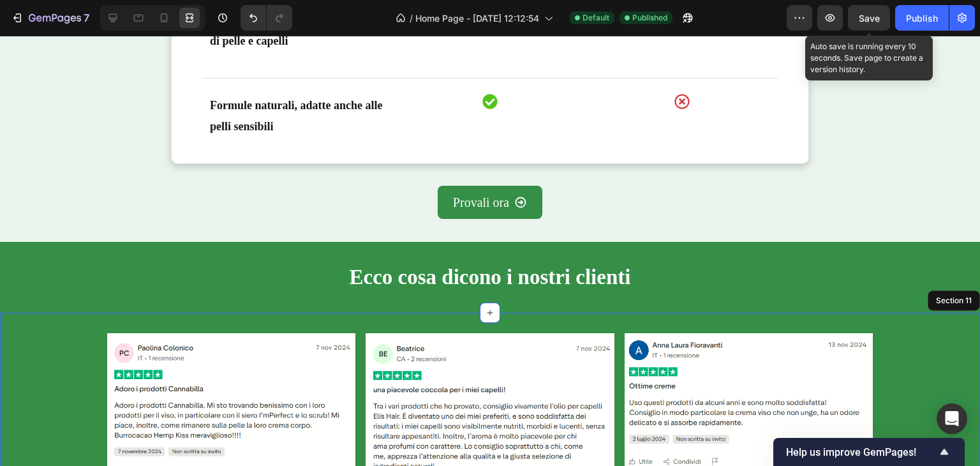
click at [878, 17] on span "Save" at bounding box center [869, 18] width 21 height 11
click at [920, 15] on div "Publish" at bounding box center [922, 17] width 32 height 13
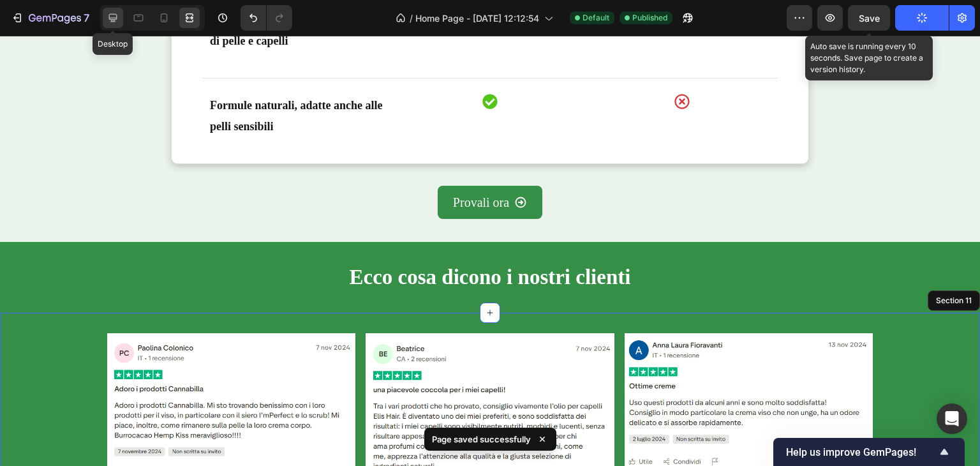
click at [120, 17] on div at bounding box center [113, 18] width 20 height 20
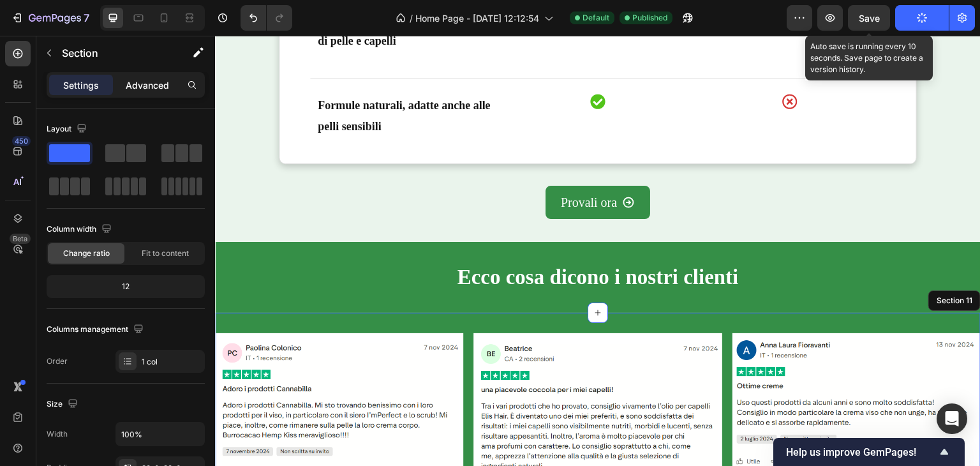
click at [144, 83] on p "Advanced" at bounding box center [147, 84] width 43 height 13
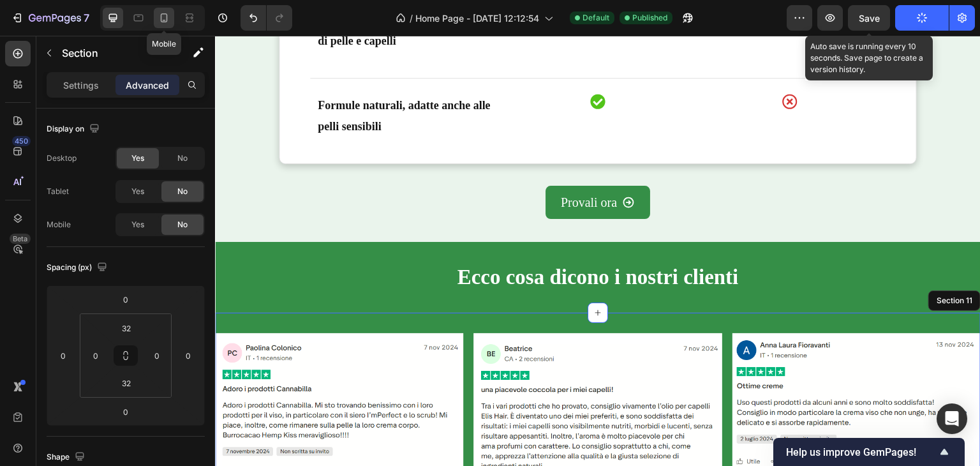
click at [169, 21] on icon at bounding box center [164, 17] width 13 height 13
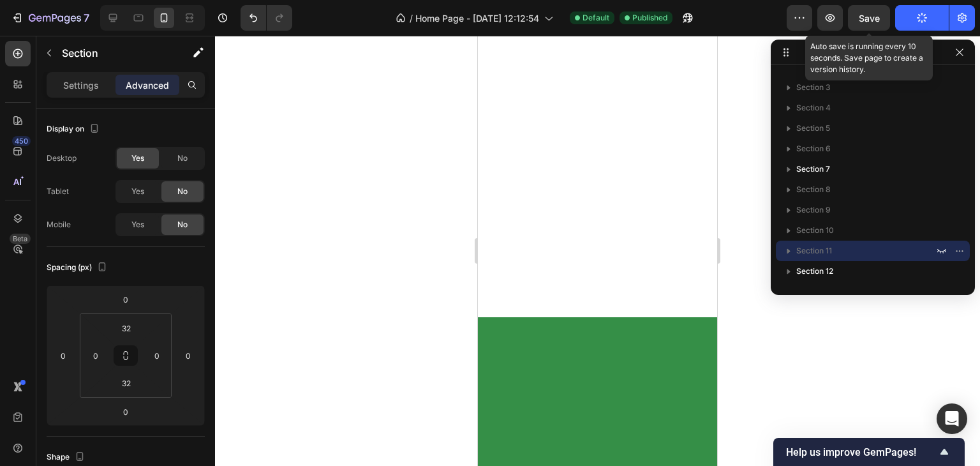
scroll to position [574, 0]
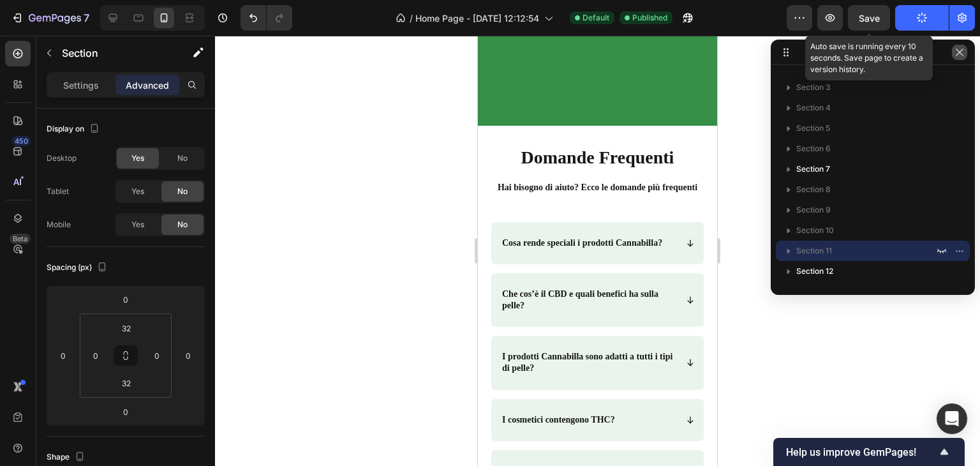
click at [959, 53] on icon "button" at bounding box center [959, 52] width 10 height 10
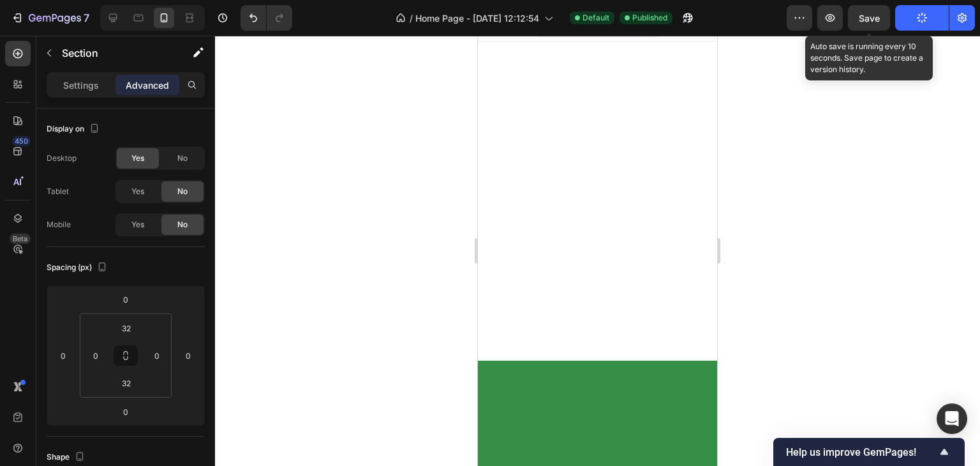
scroll to position [0, 0]
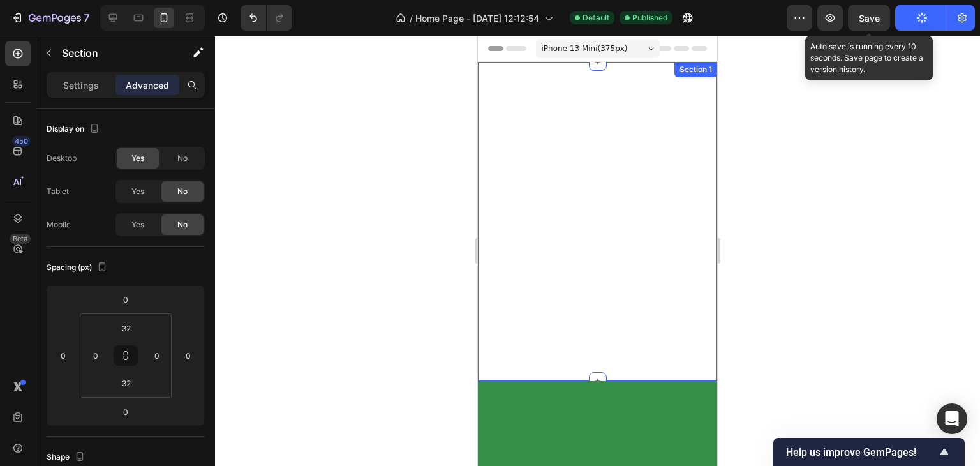
click at [584, 183] on div "Cosmetici alla Canapa per capelli vitali e pelle senza uguali Heading I cosmeti…" at bounding box center [597, 221] width 239 height 319
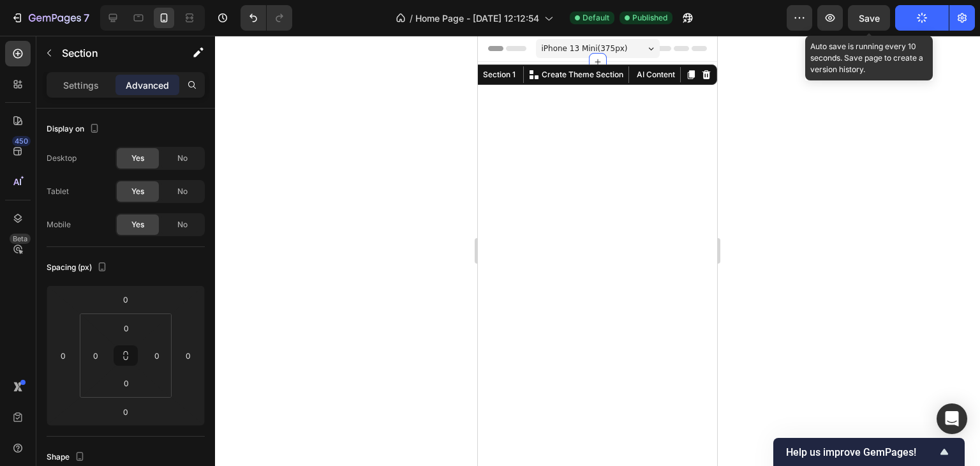
click at [570, 240] on div at bounding box center [597, 378] width 239 height 632
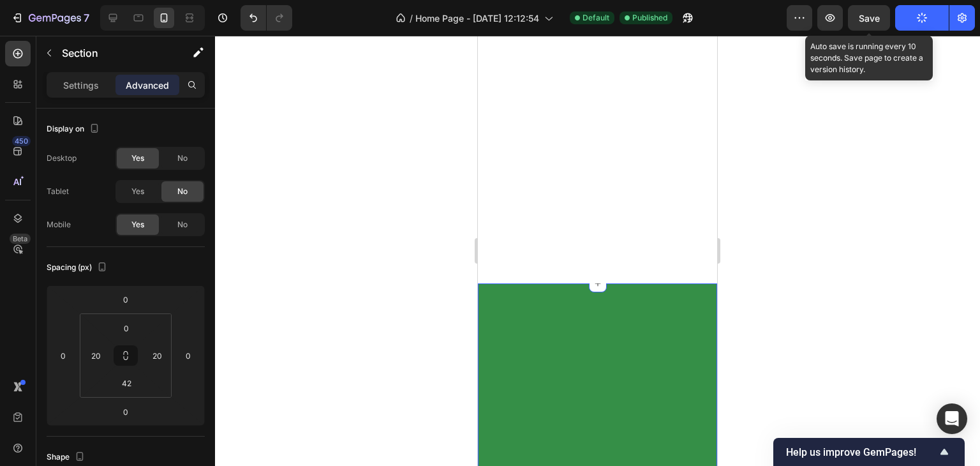
scroll to position [191, 0]
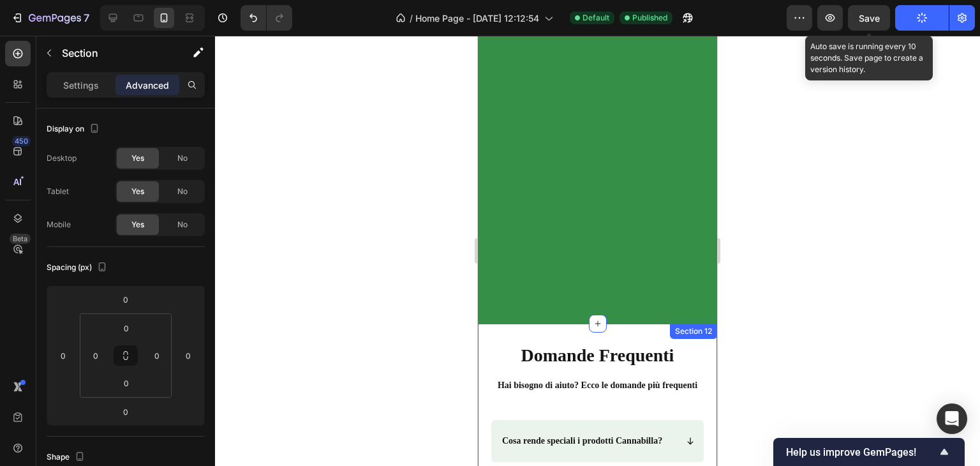
scroll to position [255, 0]
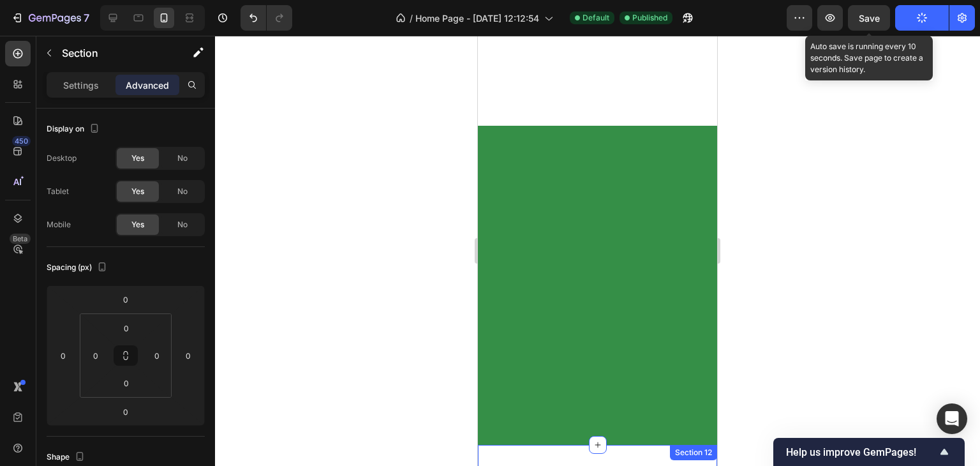
click at [611, 354] on div "Product Images Crema Viso Product Title €17,50 Product Price Product Price Aggi…" at bounding box center [597, 285] width 239 height 319
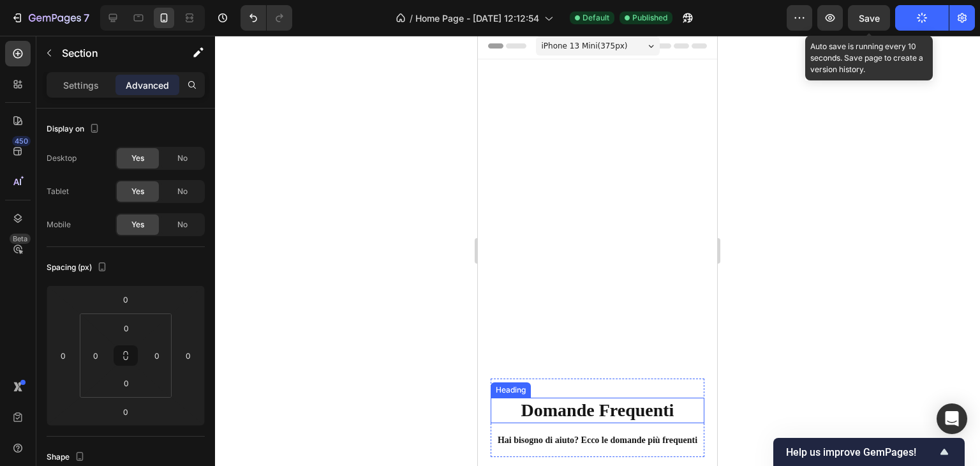
scroll to position [0, 0]
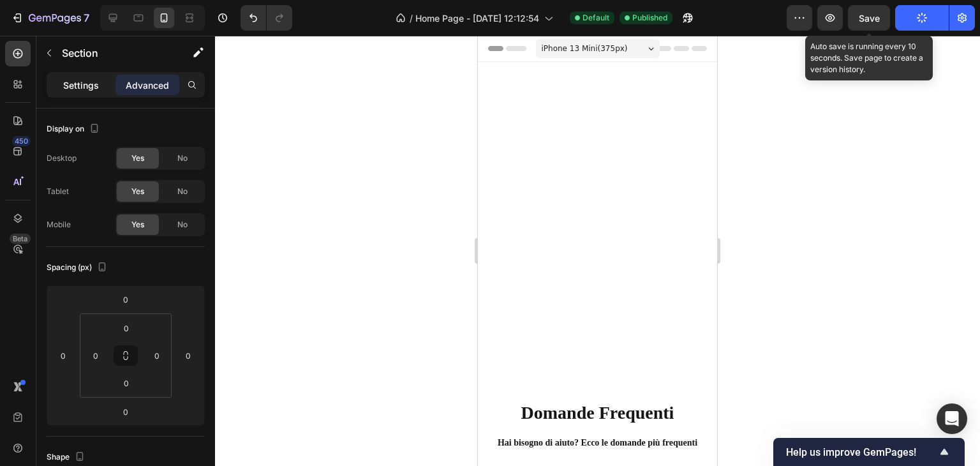
click at [59, 82] on div "Settings" at bounding box center [81, 85] width 64 height 20
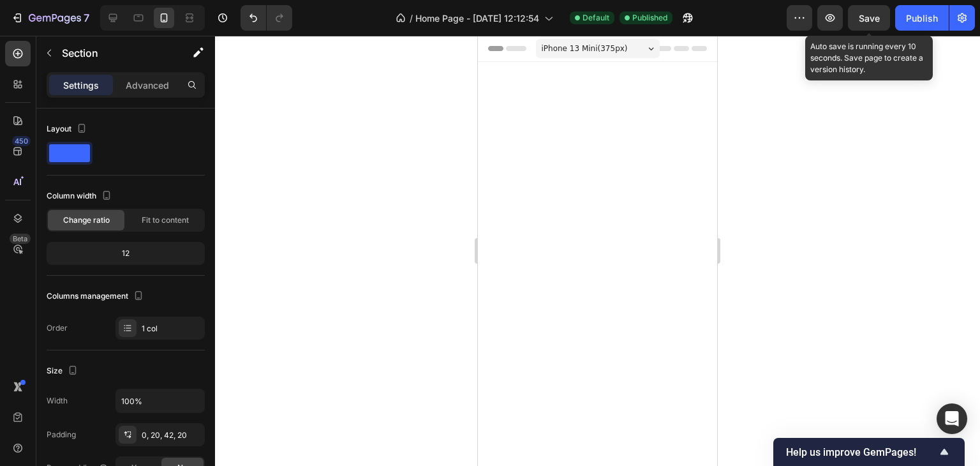
click at [607, 95] on div at bounding box center [597, 378] width 239 height 632
click at [579, 119] on div at bounding box center [597, 378] width 239 height 632
click at [589, 100] on div at bounding box center [597, 378] width 239 height 632
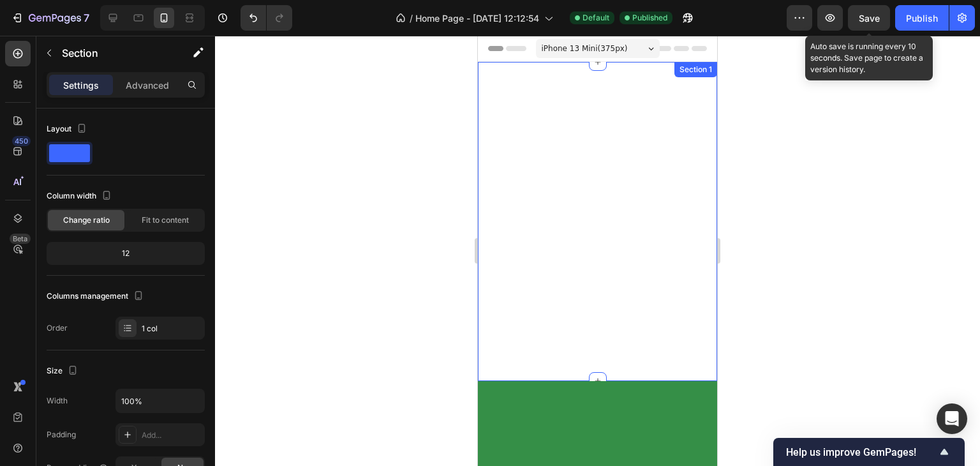
click at [582, 165] on div "Cosmetici alla Canapa per capelli vitali e pelle senza uguali Heading I cosmeti…" at bounding box center [597, 221] width 239 height 319
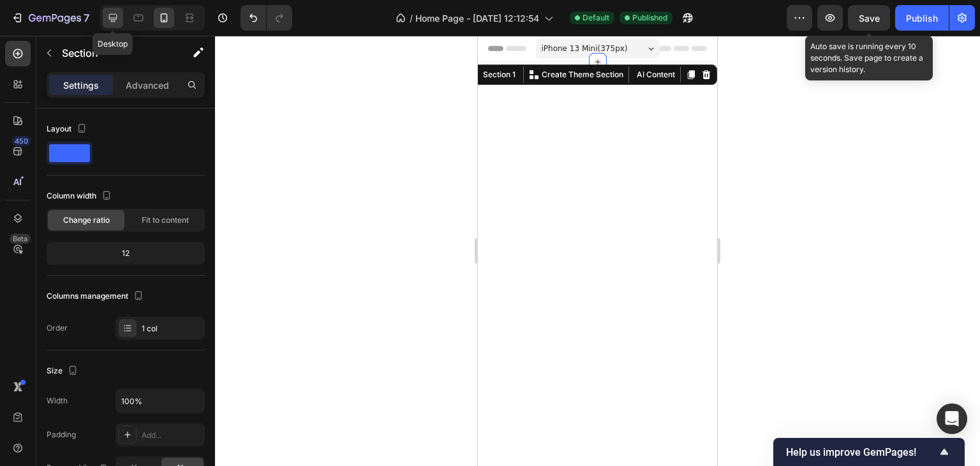
click at [117, 16] on icon at bounding box center [113, 17] width 13 height 13
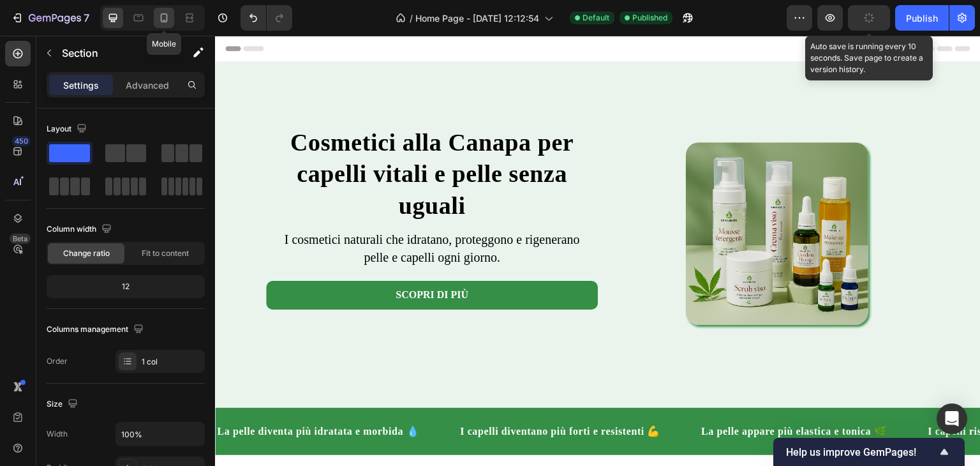
click at [161, 23] on icon at bounding box center [164, 17] width 13 height 13
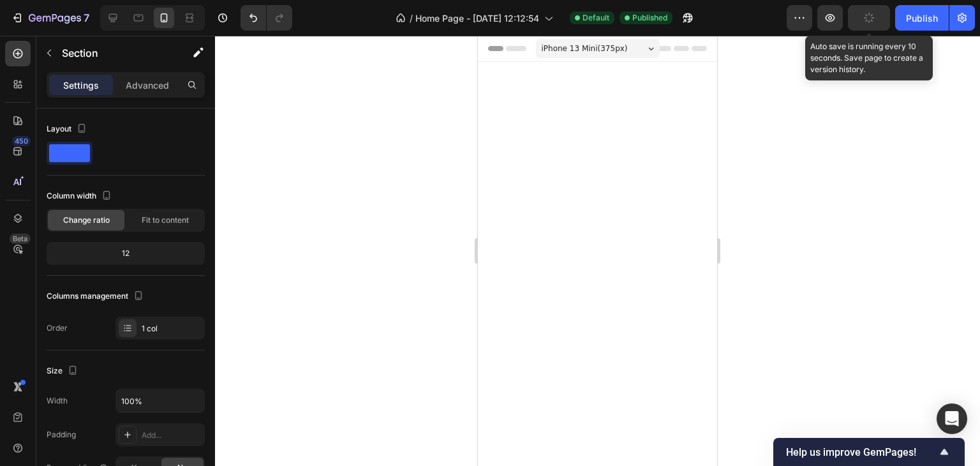
click at [636, 128] on div at bounding box center [597, 378] width 239 height 632
click at [582, 147] on div at bounding box center [597, 378] width 239 height 632
click at [111, 20] on icon at bounding box center [113, 18] width 8 height 8
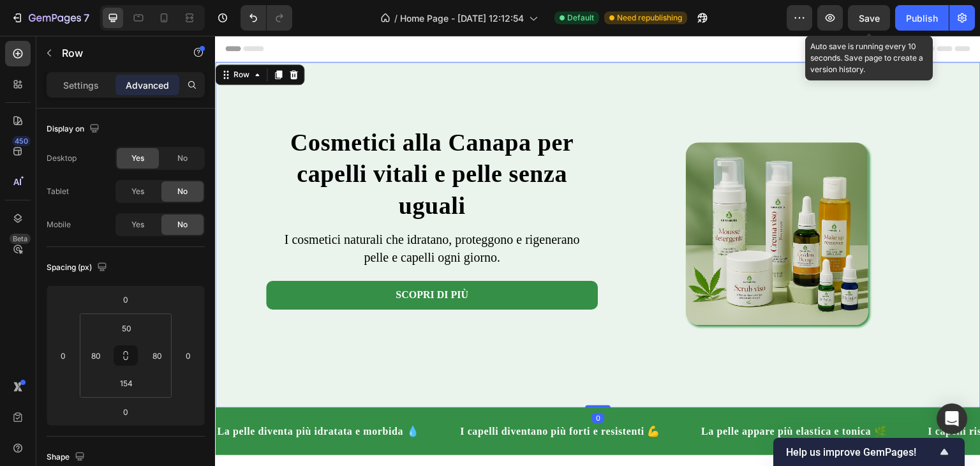
click at [510, 85] on div "Cosmetici alla Canapa per capelli vitali e pelle senza uguali Heading I cosmeti…" at bounding box center [597, 235] width 765 height 346
click at [277, 75] on icon at bounding box center [278, 74] width 7 height 9
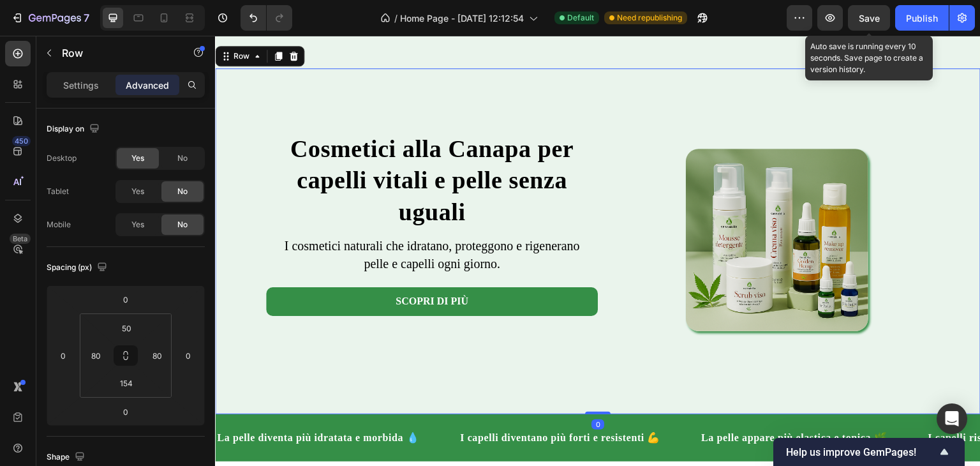
scroll to position [344, 0]
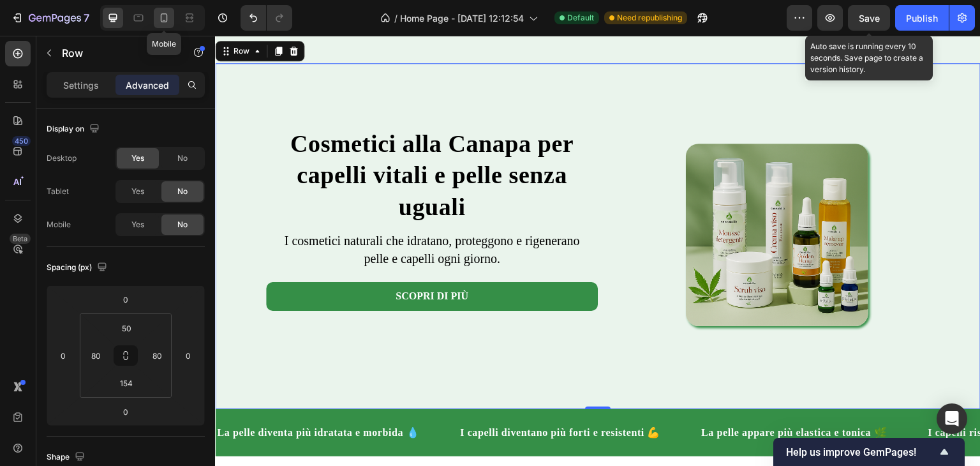
click at [168, 26] on div at bounding box center [164, 18] width 20 height 20
type input "40"
type input "24"
type input "40"
type input "24"
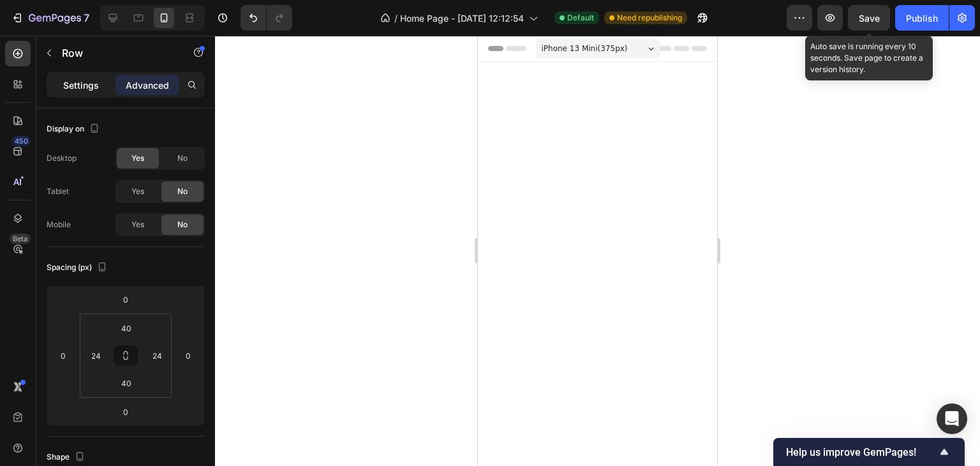
click at [79, 83] on p "Settings" at bounding box center [81, 84] width 36 height 13
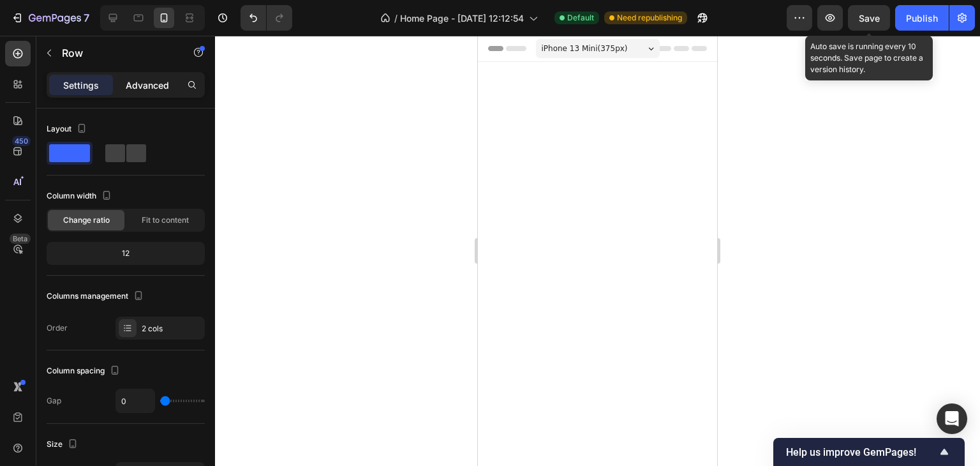
click at [149, 78] on p "Advanced" at bounding box center [147, 84] width 43 height 13
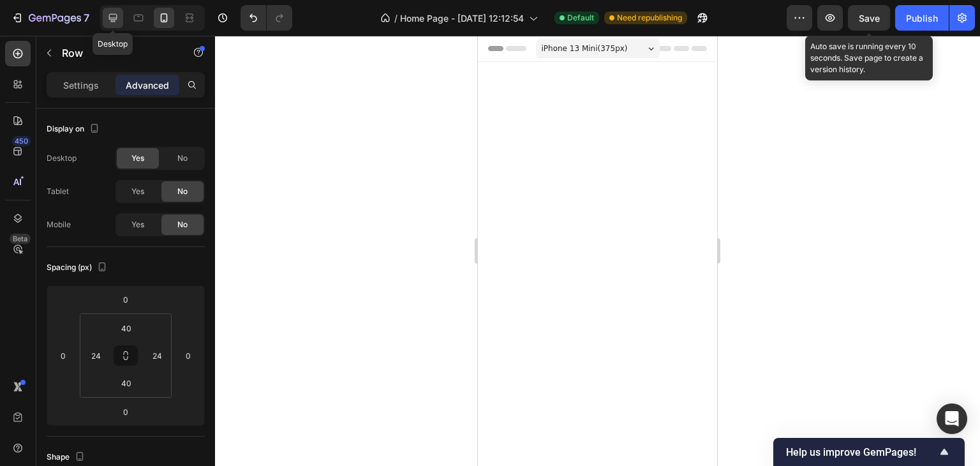
click at [114, 14] on icon at bounding box center [113, 18] width 8 height 8
type input "50"
type input "80"
type input "154"
type input "80"
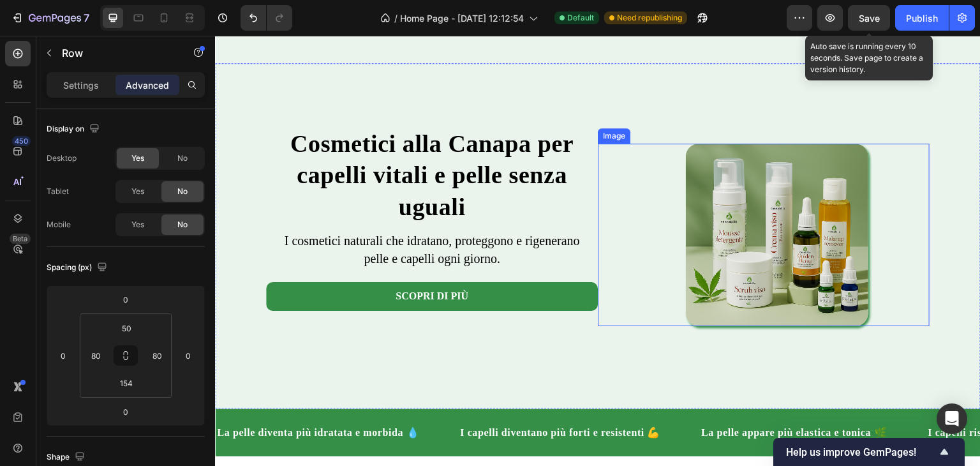
scroll to position [344, 0]
click at [257, 18] on icon "Undo/Redo" at bounding box center [253, 17] width 13 height 13
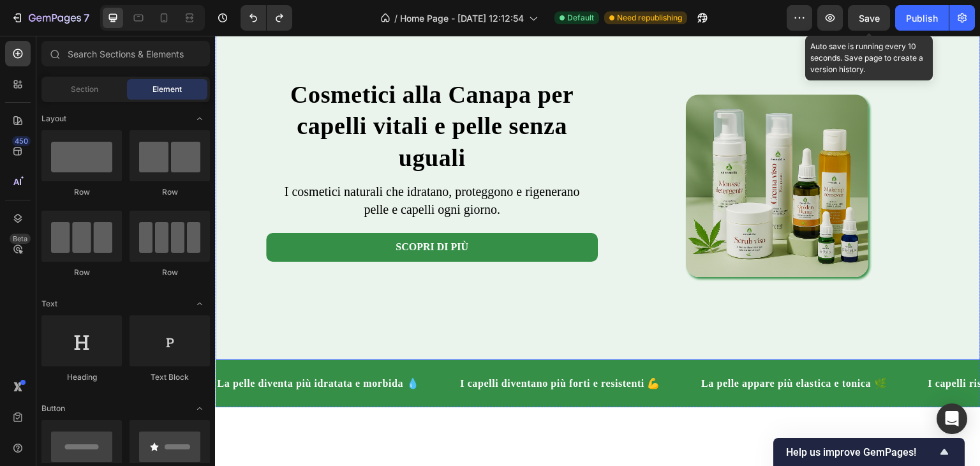
scroll to position [0, 0]
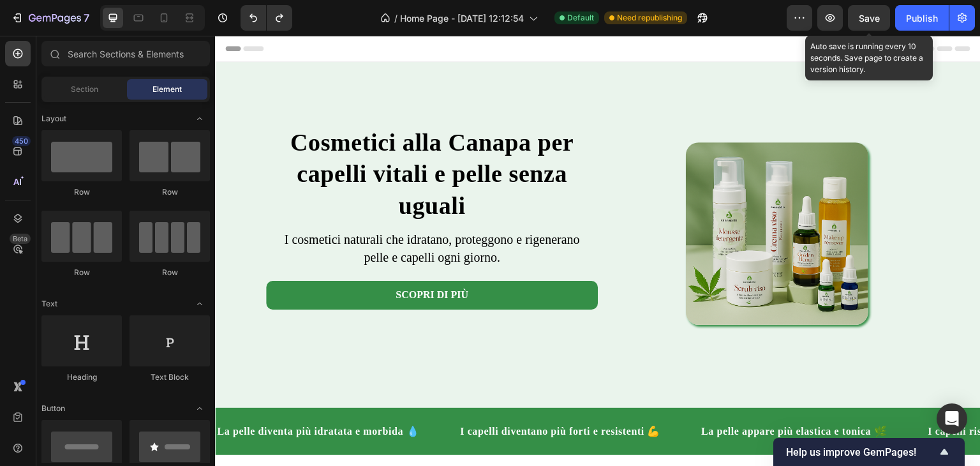
click at [151, 20] on div at bounding box center [152, 18] width 105 height 26
click at [156, 18] on div at bounding box center [164, 18] width 20 height 20
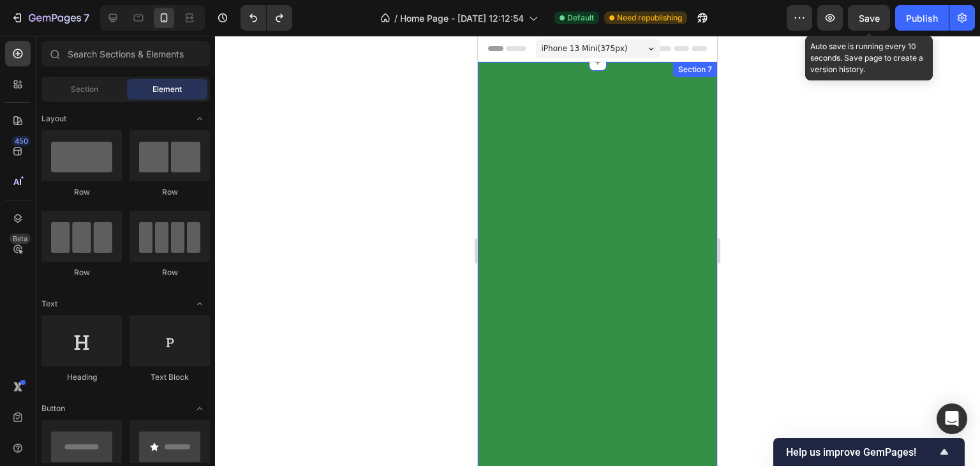
click at [586, 107] on div "Product Images Crema Viso Product Title €17,50 Product Price Product Price Aggi…" at bounding box center [597, 388] width 239 height 653
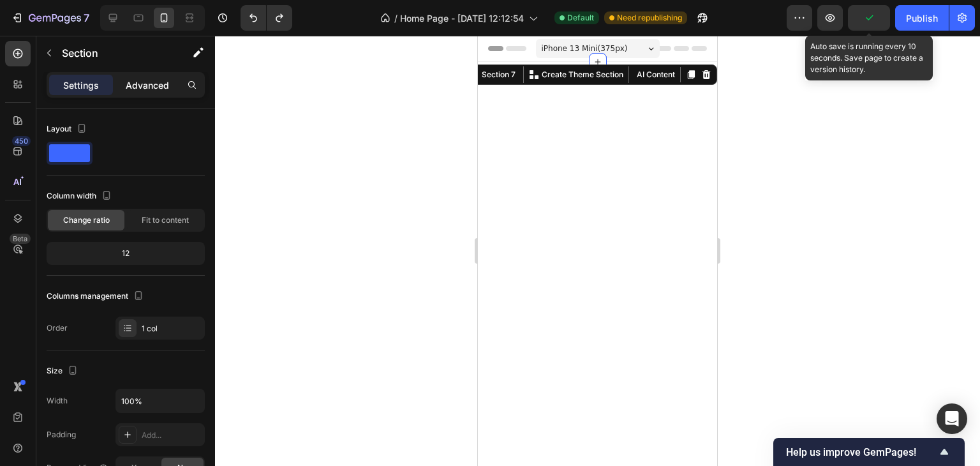
click at [156, 90] on p "Advanced" at bounding box center [147, 84] width 43 height 13
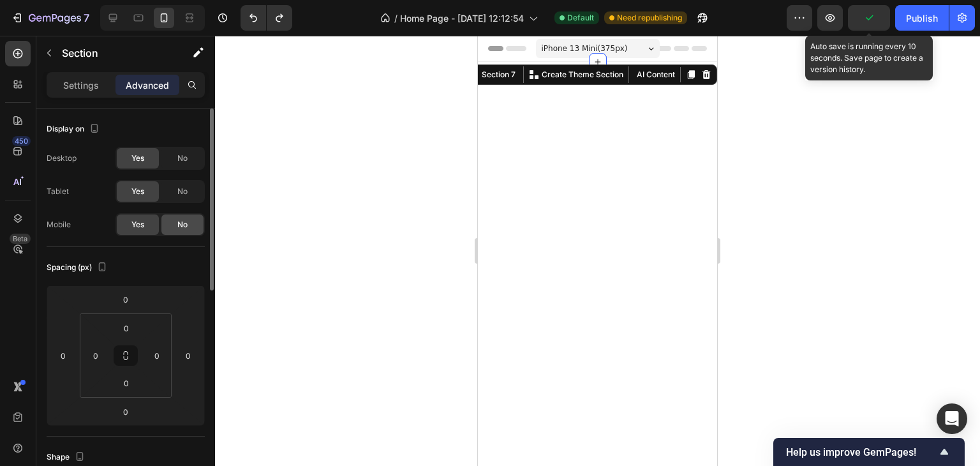
click at [168, 225] on div "No" at bounding box center [182, 224] width 42 height 20
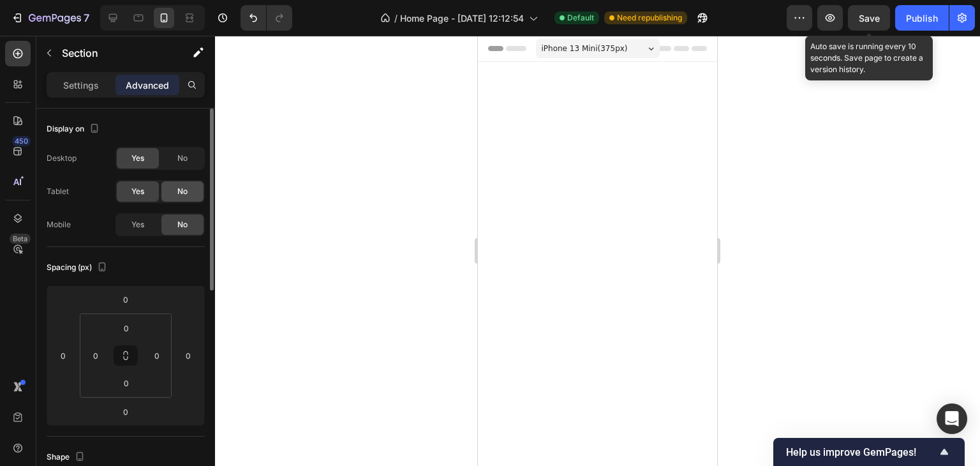
click at [172, 185] on div "No" at bounding box center [182, 191] width 42 height 20
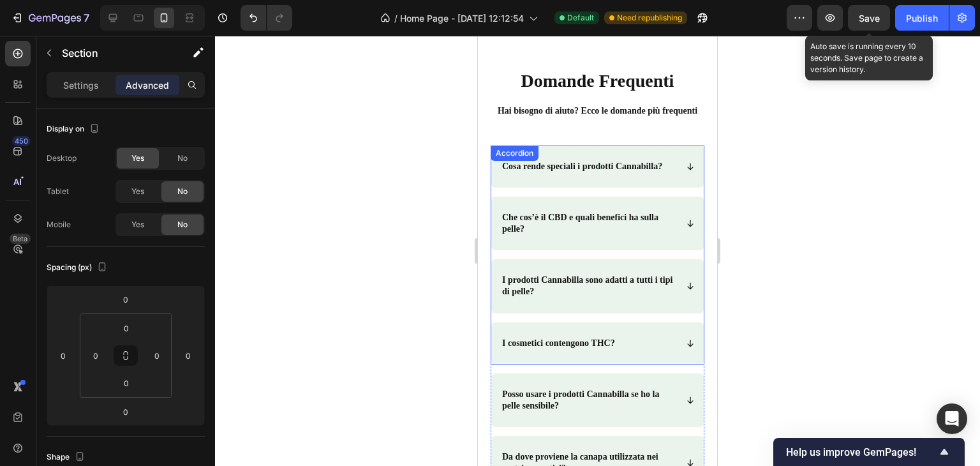
scroll to position [255, 0]
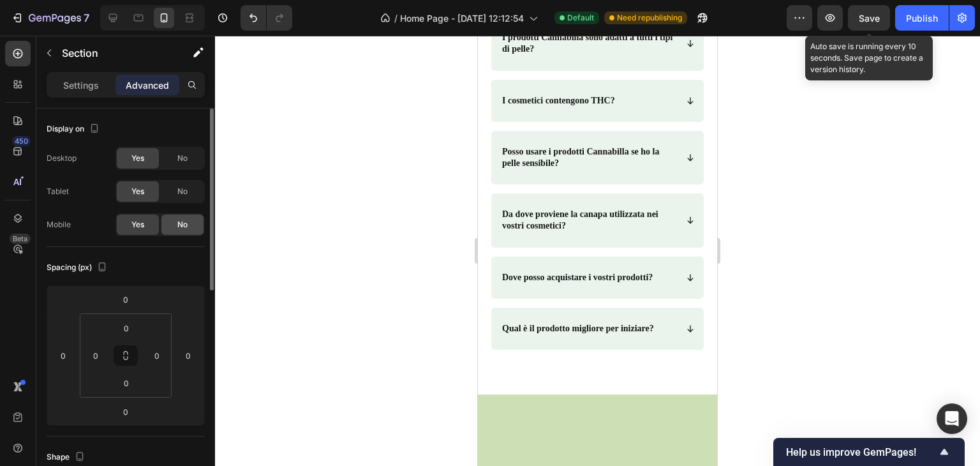
drag, startPoint x: 182, startPoint y: 189, endPoint x: 179, endPoint y: 225, distance: 36.5
click at [181, 193] on span "No" at bounding box center [182, 191] width 10 height 11
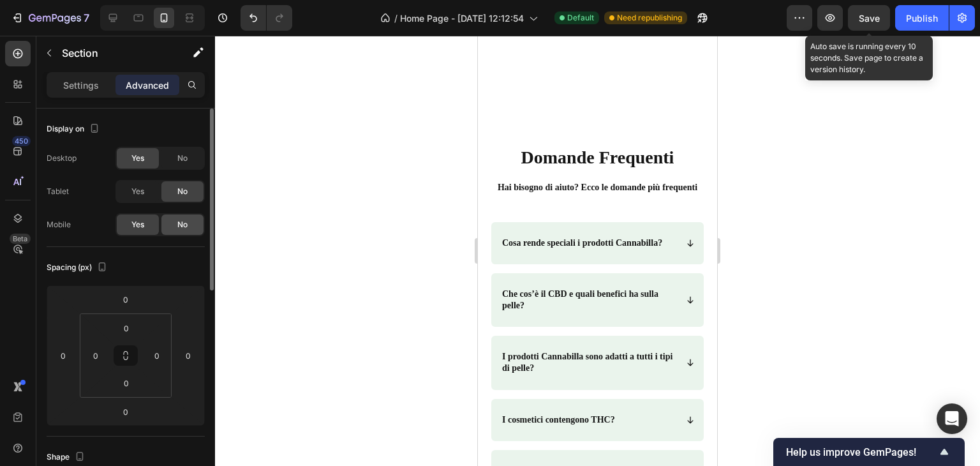
click at [181, 228] on span "No" at bounding box center [182, 224] width 10 height 11
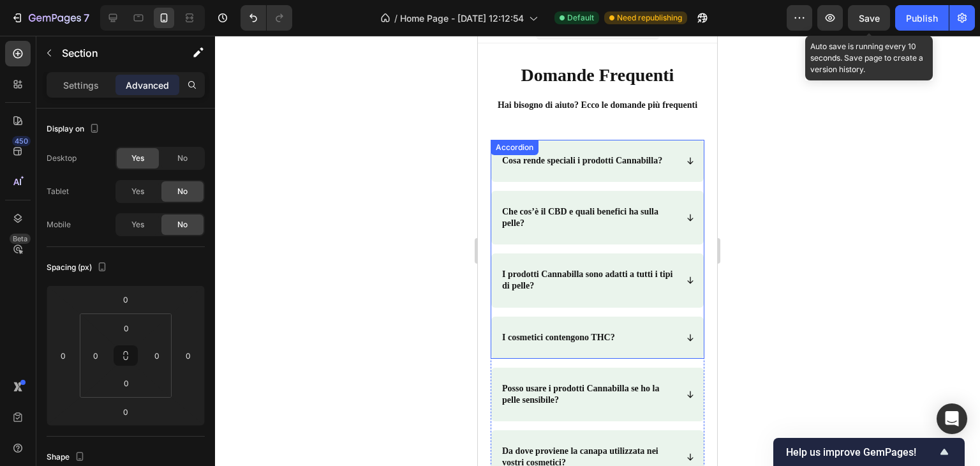
scroll to position [0, 0]
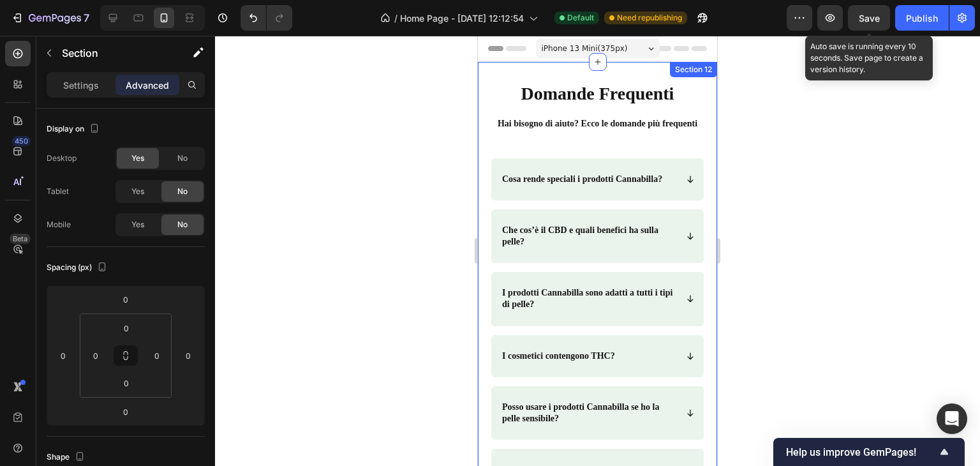
click at [704, 75] on div "Section 12" at bounding box center [693, 69] width 47 height 15
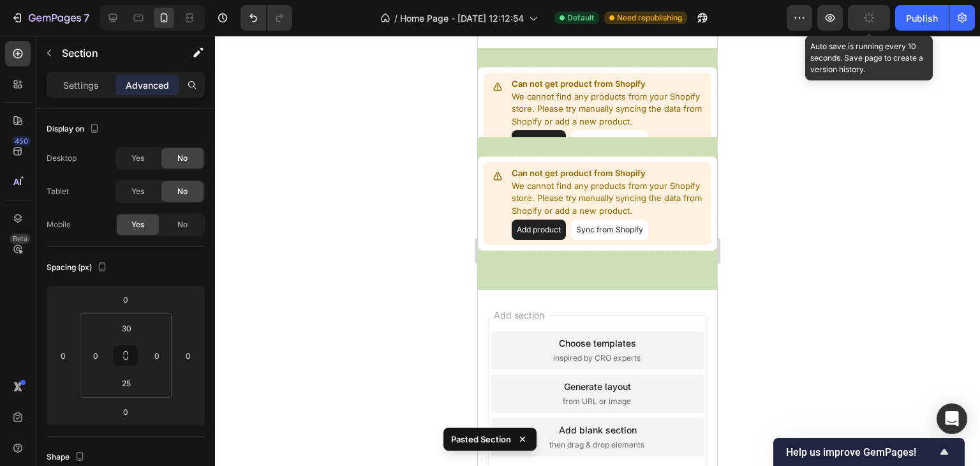
scroll to position [613, 0]
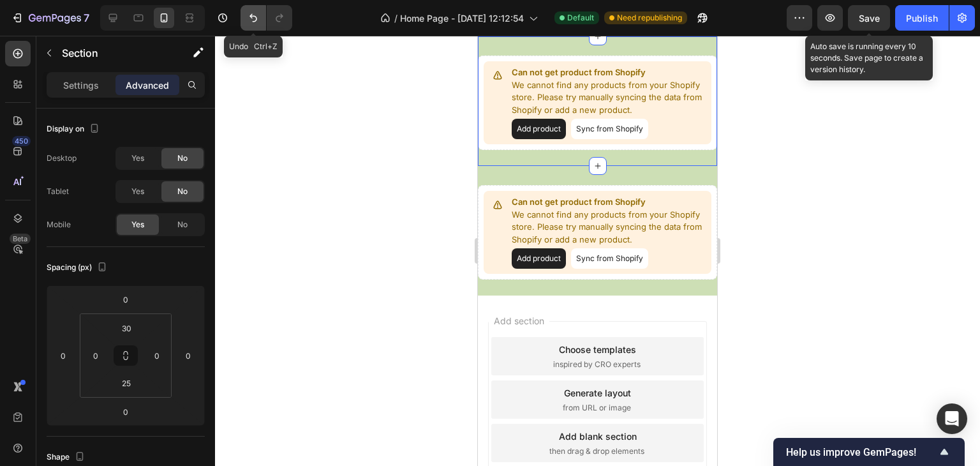
click at [248, 18] on icon "Undo/Redo" at bounding box center [253, 17] width 13 height 13
drag, startPoint x: 248, startPoint y: 18, endPoint x: 246, endPoint y: 27, distance: 9.1
click at [246, 27] on button "Undo/Redo" at bounding box center [253, 18] width 26 height 26
click at [597, 95] on div "Can not get product from Shopify We cannot find any products from your Shopify …" at bounding box center [597, 100] width 239 height 129
click at [593, 87] on div "Can not get product from Shopify We cannot find any products from your Shopify …" at bounding box center [597, 100] width 239 height 129
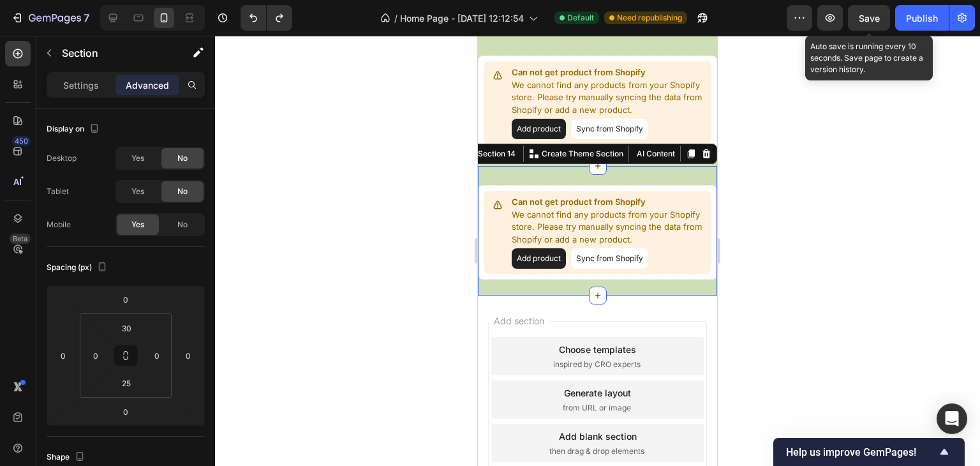
click at [572, 225] on div "Can not get product from Shopify We cannot find any products from your Shopify …" at bounding box center [597, 230] width 239 height 129
click at [702, 158] on icon at bounding box center [706, 153] width 8 height 9
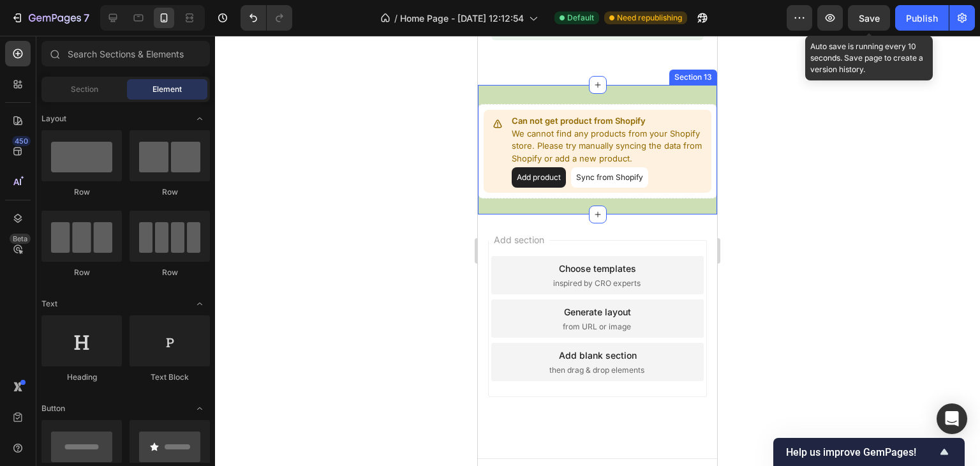
click at [657, 138] on div "Can not get product from Shopify We cannot find any products from your Shopify …" at bounding box center [597, 149] width 239 height 129
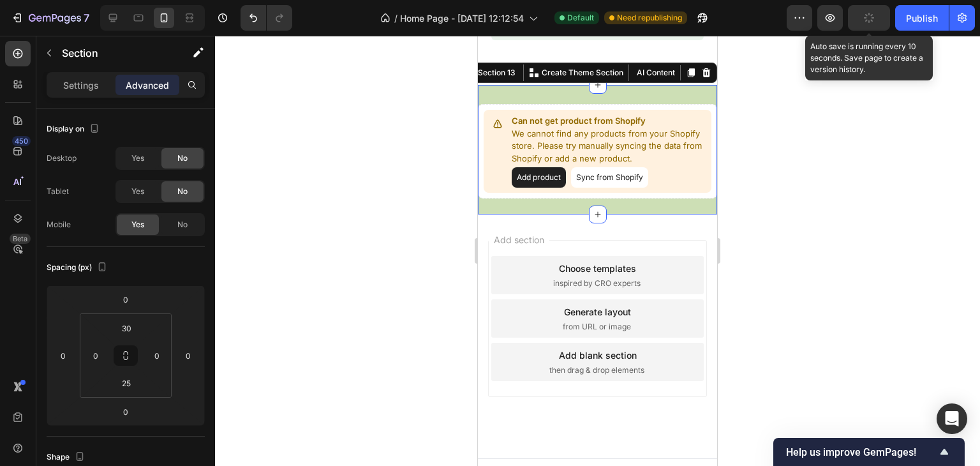
click at [698, 83] on div "Section 13 You can create reusable sections Create Theme Section AI Content Wri…" at bounding box center [588, 73] width 258 height 20
click at [702, 77] on icon at bounding box center [706, 72] width 8 height 9
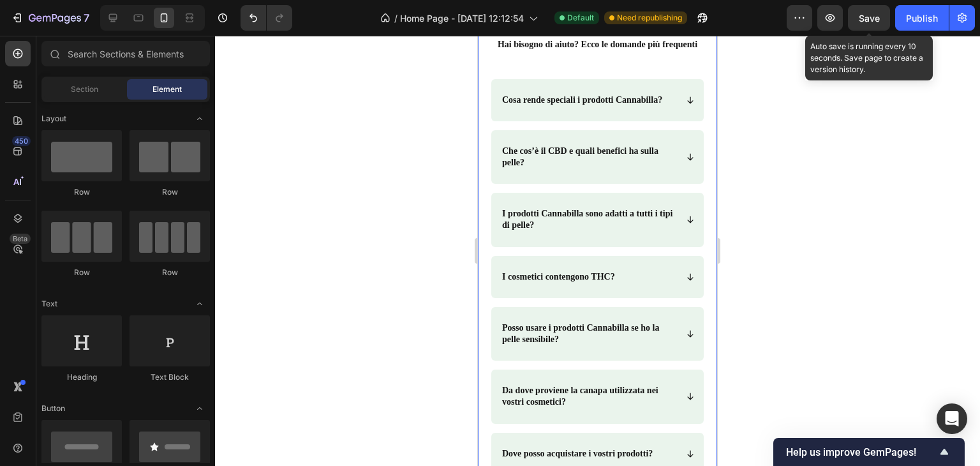
scroll to position [0, 0]
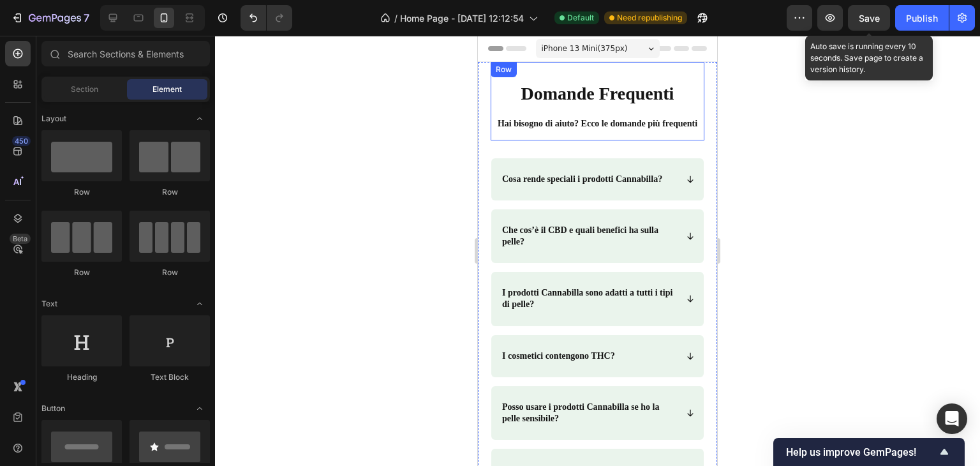
click at [594, 64] on div "Domande Frequenti Heading Domande Frequenti Heading Hai bisogno di aiuto? Ecco …" at bounding box center [598, 101] width 214 height 78
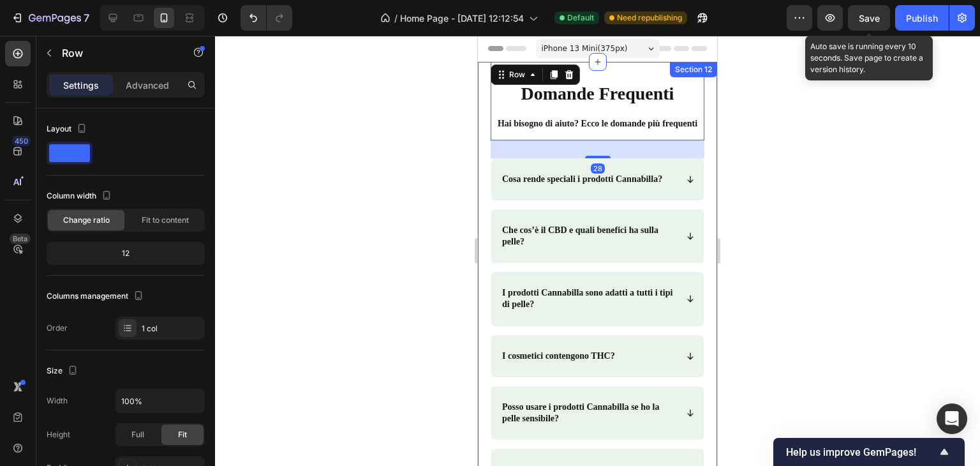
click at [487, 71] on div "Domande Frequenti Heading Domande Frequenti Heading Hai bisogno di aiuto? Ecco …" at bounding box center [597, 356] width 239 height 588
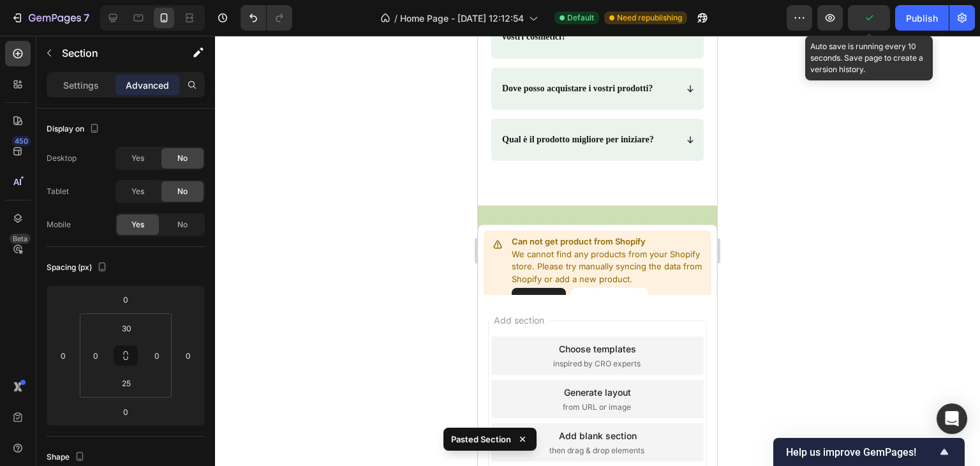
scroll to position [525, 0]
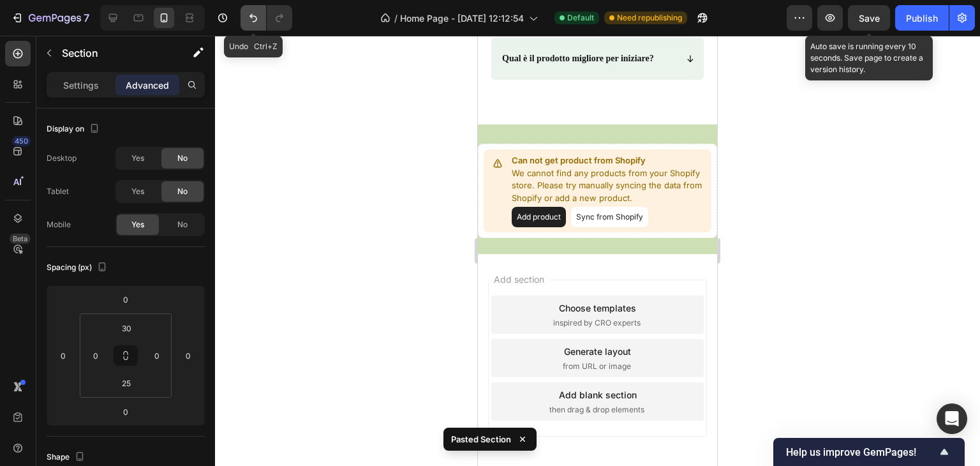
click at [256, 18] on icon "Undo/Redo" at bounding box center [253, 18] width 8 height 8
click at [674, 172] on div "Can not get product from Shopify We cannot find any products from your Shopify …" at bounding box center [597, 188] width 239 height 129
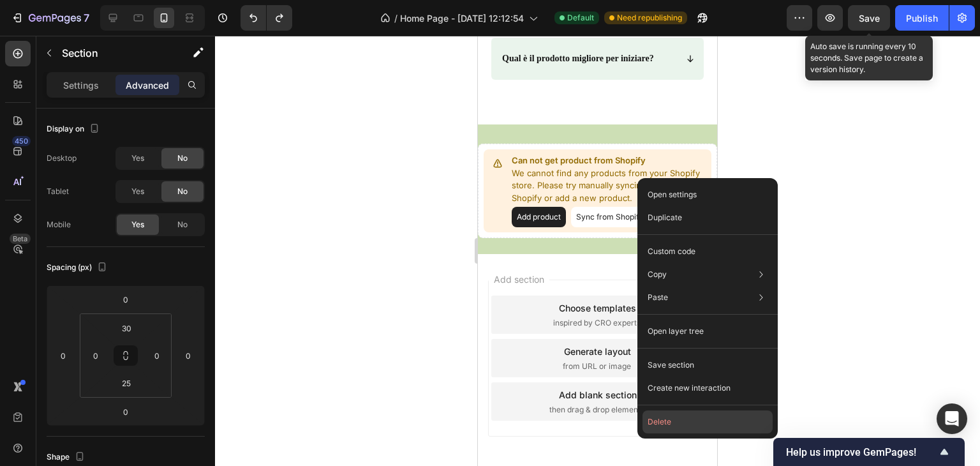
click at [709, 431] on button "Delete" at bounding box center [707, 421] width 130 height 23
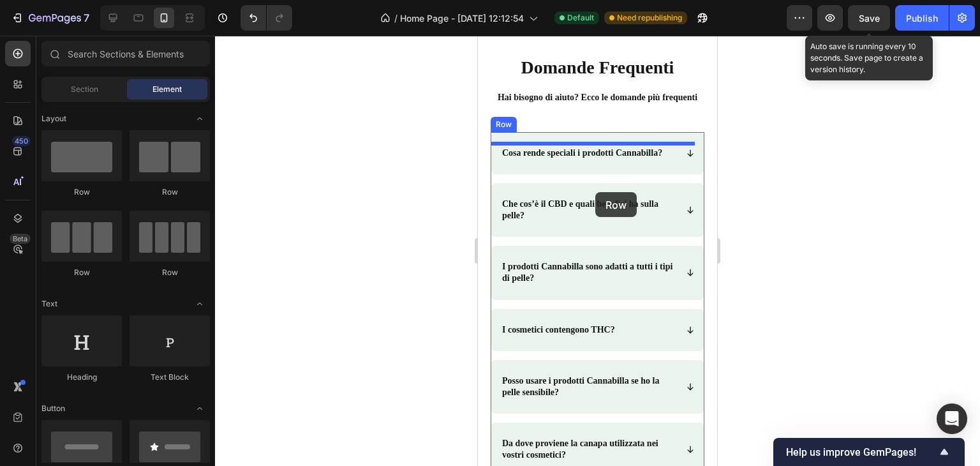
scroll to position [0, 0]
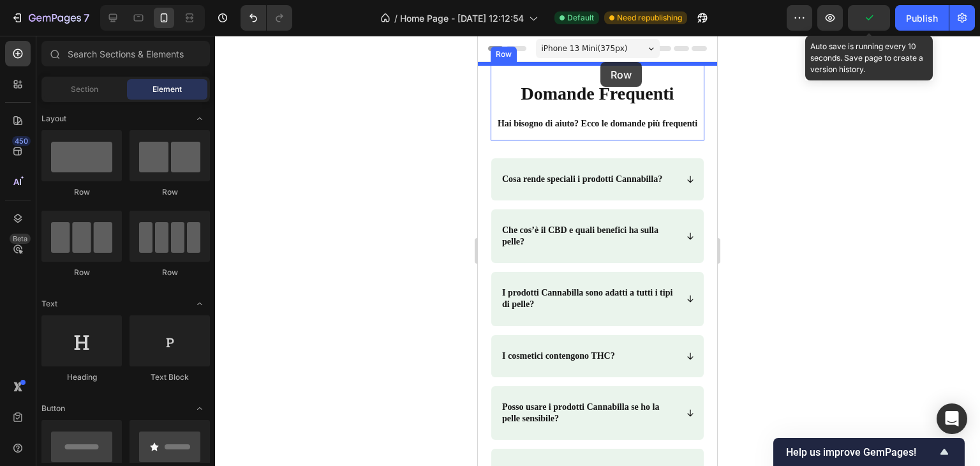
drag, startPoint x: 573, startPoint y: 197, endPoint x: 600, endPoint y: 64, distance: 136.1
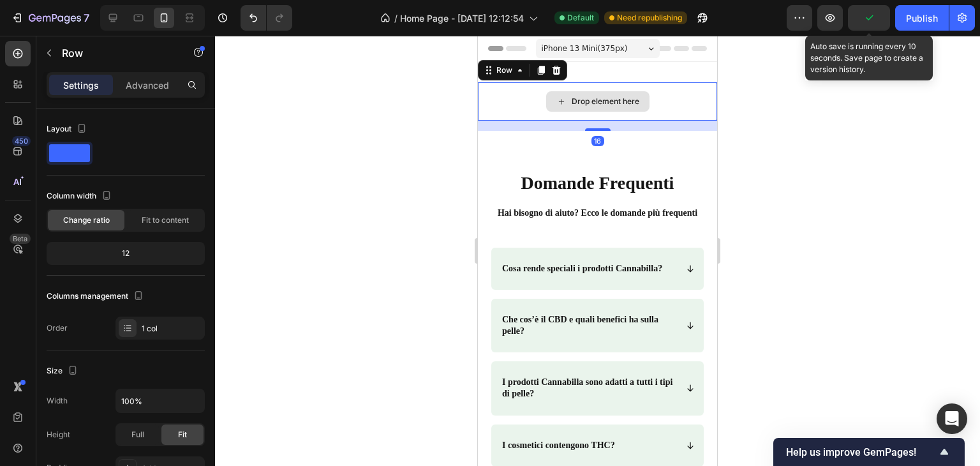
click at [598, 106] on div "Drop element here" at bounding box center [606, 101] width 68 height 10
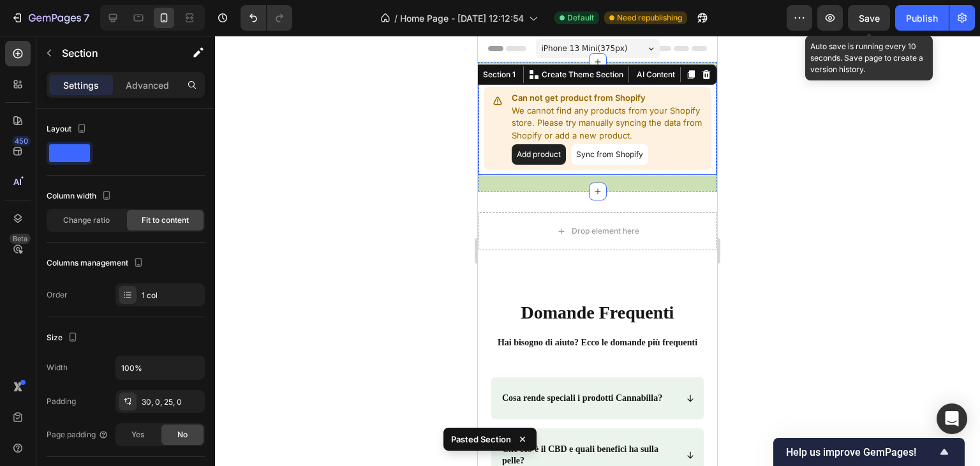
click at [544, 156] on button "Add product" at bounding box center [539, 154] width 54 height 20
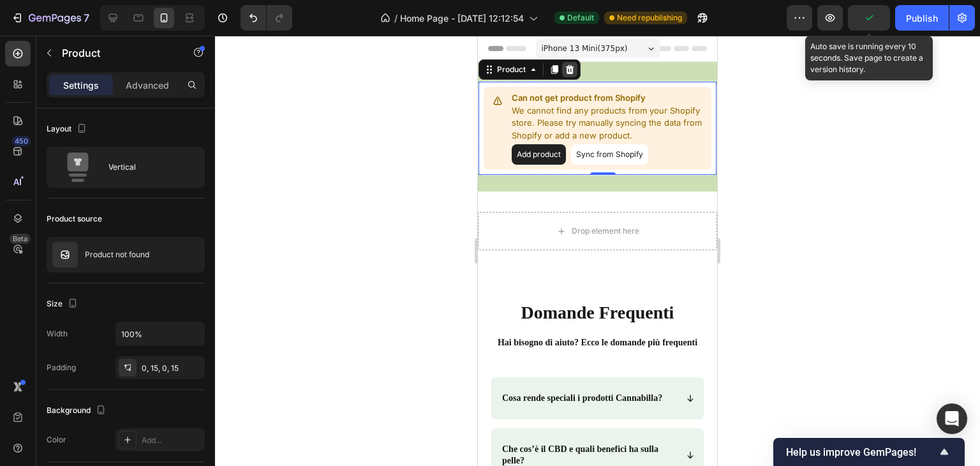
click at [569, 66] on icon at bounding box center [570, 69] width 8 height 9
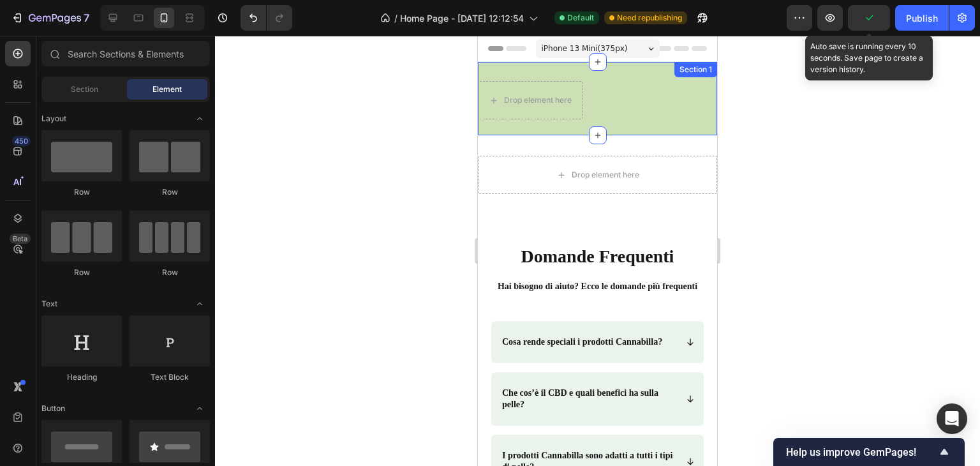
click at [598, 100] on div "Drop element here Section 1" at bounding box center [597, 98] width 239 height 73
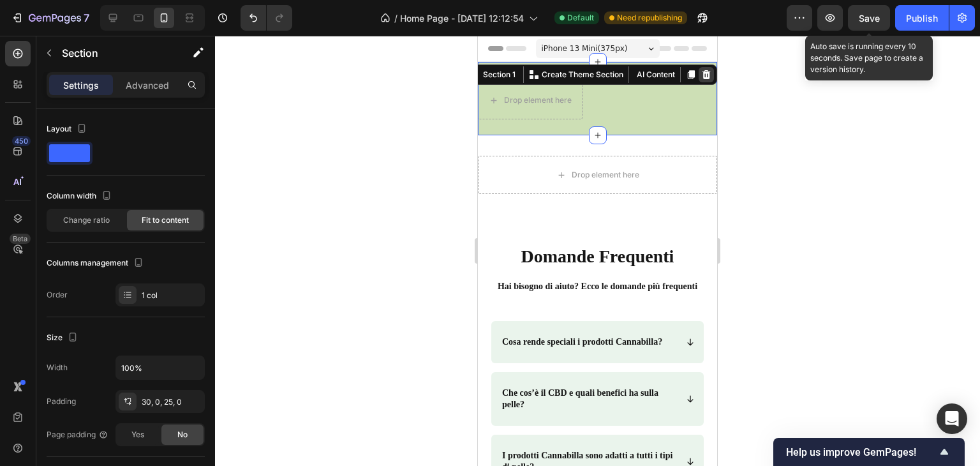
click at [698, 71] on div at bounding box center [705, 74] width 15 height 15
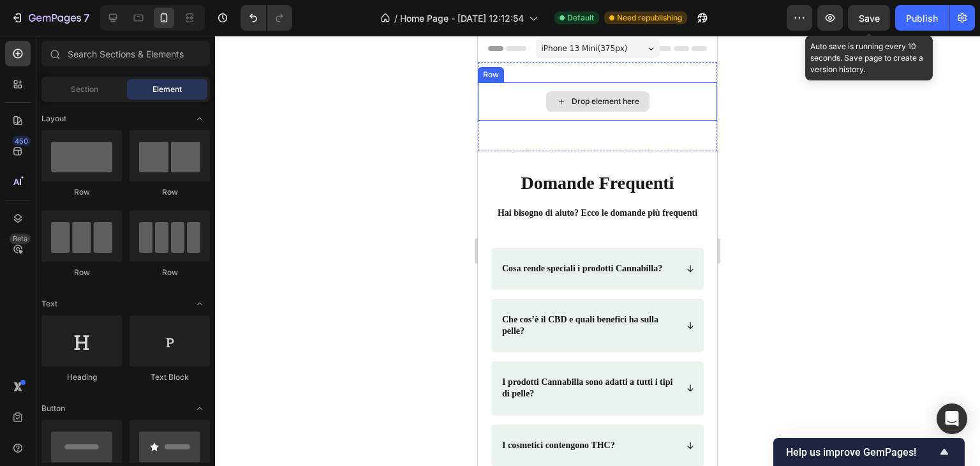
click at [560, 97] on icon at bounding box center [561, 101] width 10 height 11
click at [566, 96] on div "Drop element here" at bounding box center [597, 101] width 103 height 20
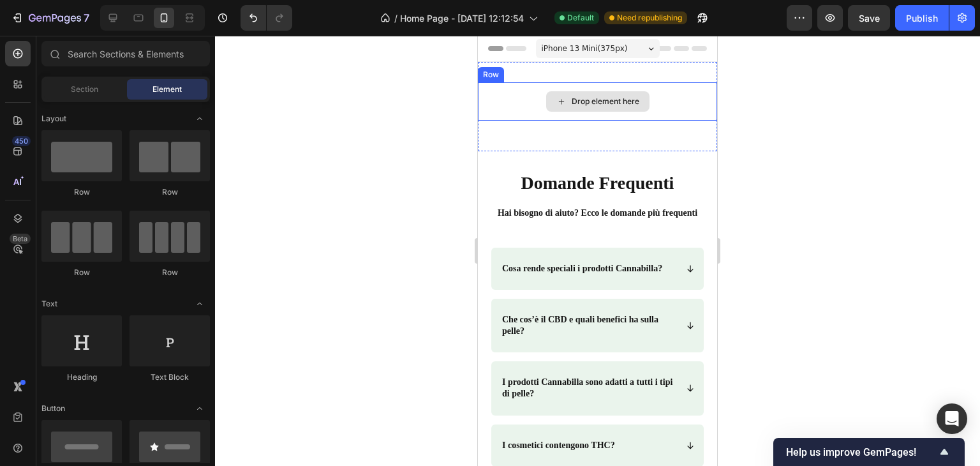
click at [564, 105] on div "Drop element here" at bounding box center [597, 101] width 103 height 20
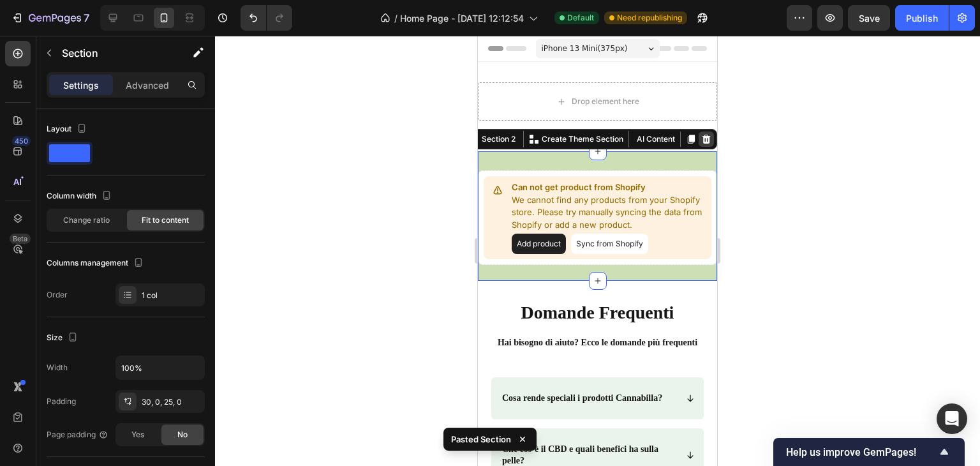
click at [702, 141] on div at bounding box center [705, 138] width 15 height 15
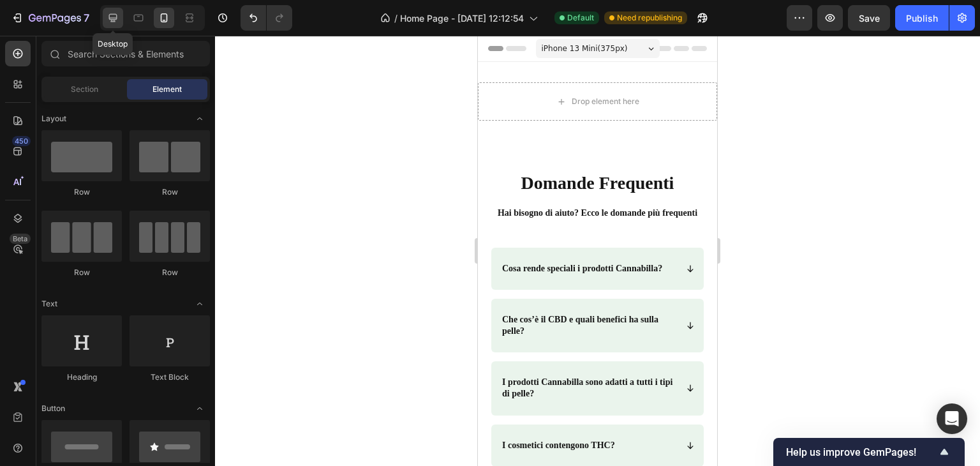
click at [107, 18] on icon at bounding box center [113, 17] width 13 height 13
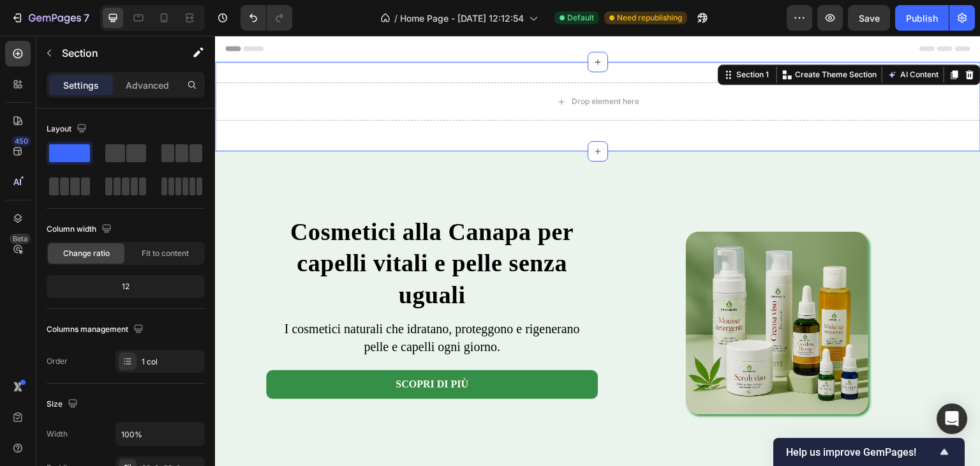
click at [700, 77] on div "Drop element here Row Section 1 You can create reusable sections Create Theme S…" at bounding box center [597, 106] width 765 height 89
click at [966, 72] on icon at bounding box center [970, 74] width 8 height 9
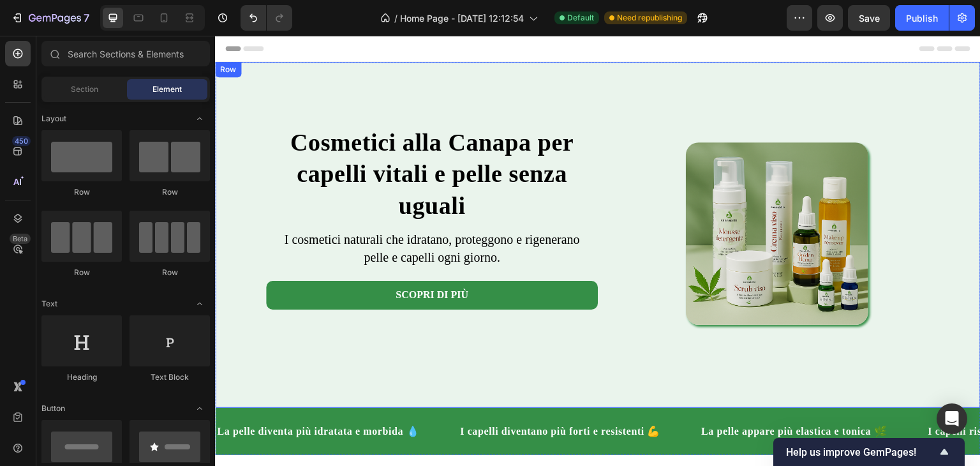
click at [529, 82] on div "Cosmetici alla Canapa per capelli vitali e pelle senza uguali Heading I cosmeti…" at bounding box center [597, 235] width 765 height 346
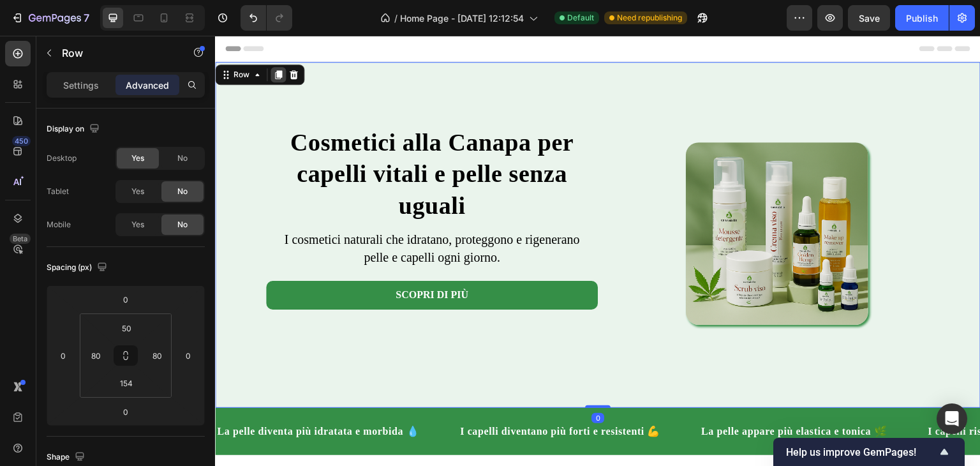
click at [272, 67] on div at bounding box center [277, 74] width 15 height 15
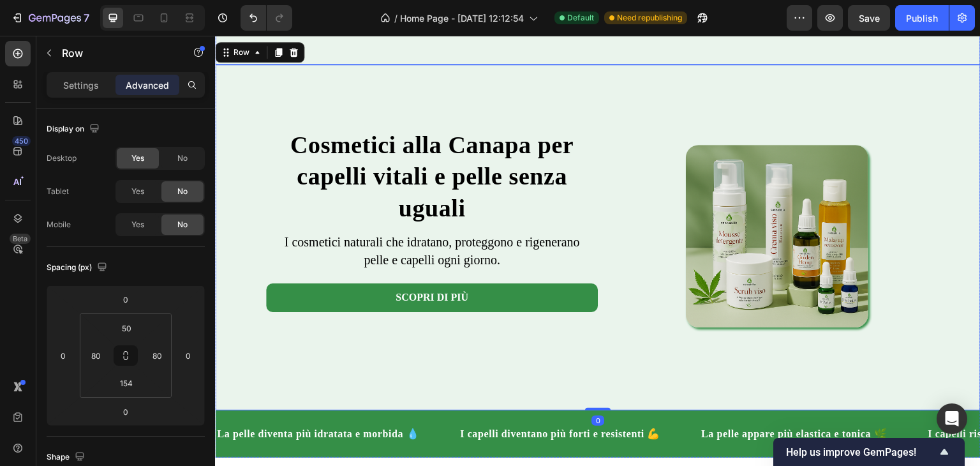
scroll to position [344, 0]
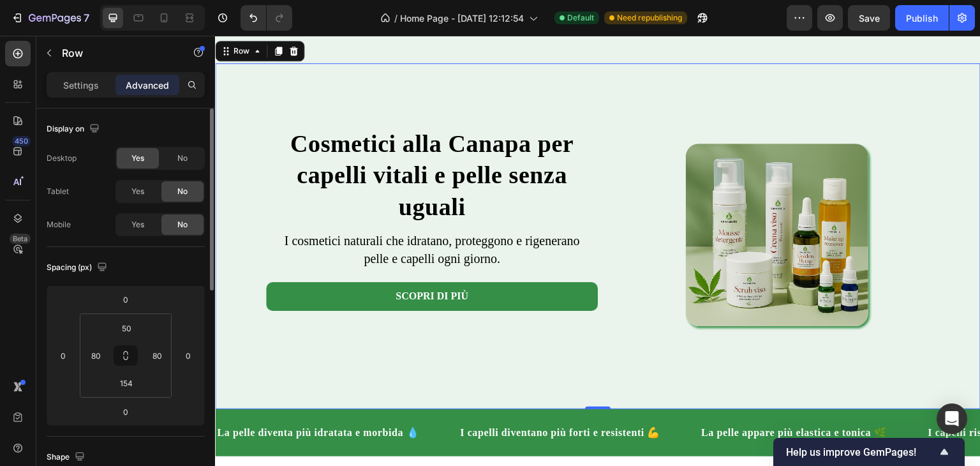
drag, startPoint x: 139, startPoint y: 225, endPoint x: 138, endPoint y: 212, distance: 12.8
click at [133, 228] on span "Yes" at bounding box center [137, 224] width 13 height 11
click at [179, 19] on div at bounding box center [152, 18] width 105 height 26
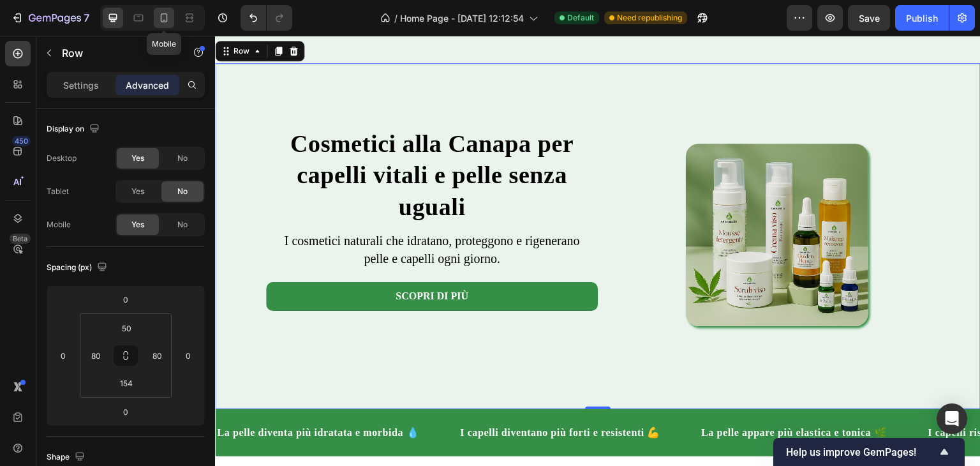
click at [169, 16] on div at bounding box center [164, 18] width 20 height 20
type input "40"
type input "24"
type input "40"
type input "24"
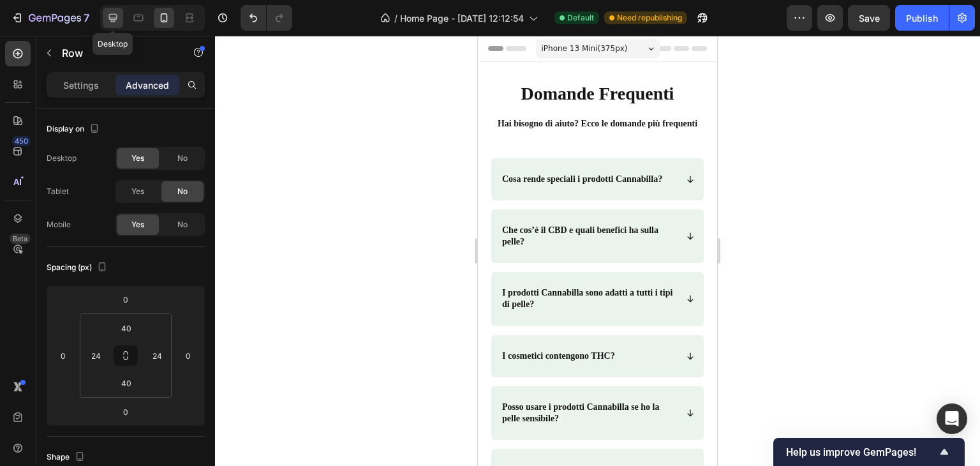
click at [117, 18] on icon at bounding box center [113, 17] width 13 height 13
type input "50"
type input "80"
type input "154"
type input "80"
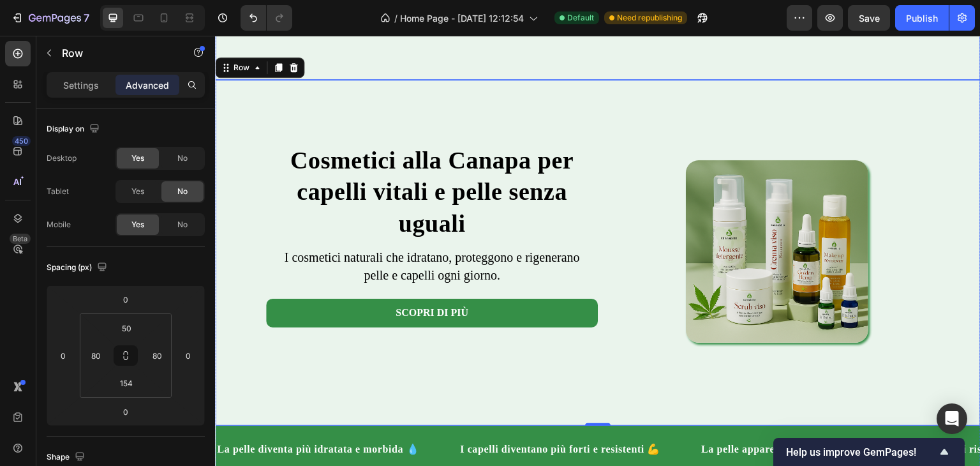
scroll to position [344, 0]
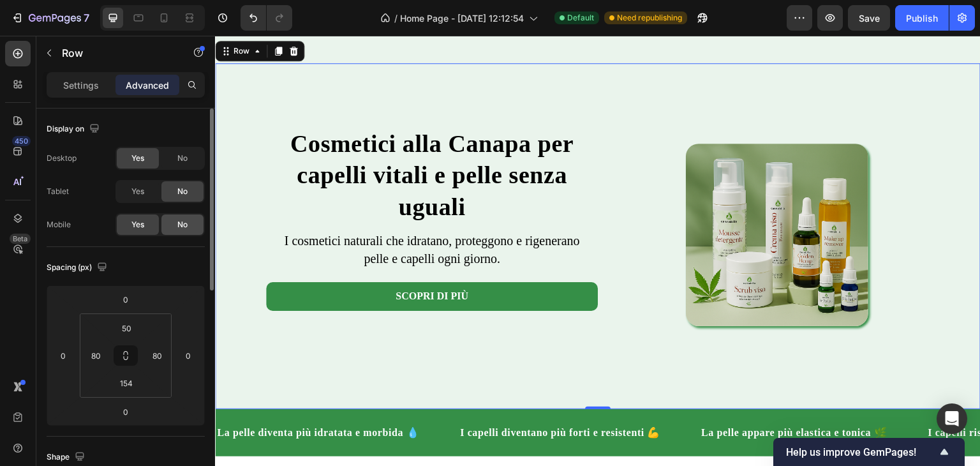
click at [184, 232] on div "No" at bounding box center [182, 224] width 42 height 20
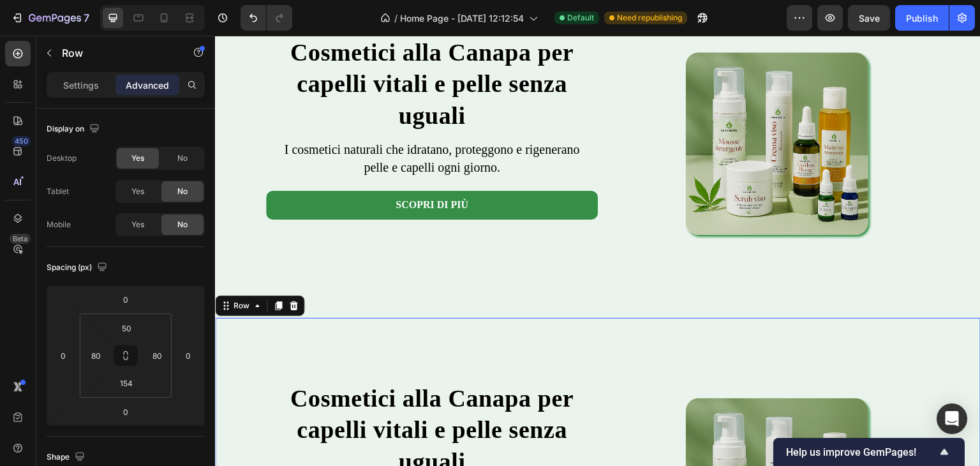
scroll to position [89, 0]
click at [292, 311] on icon at bounding box center [294, 306] width 8 height 9
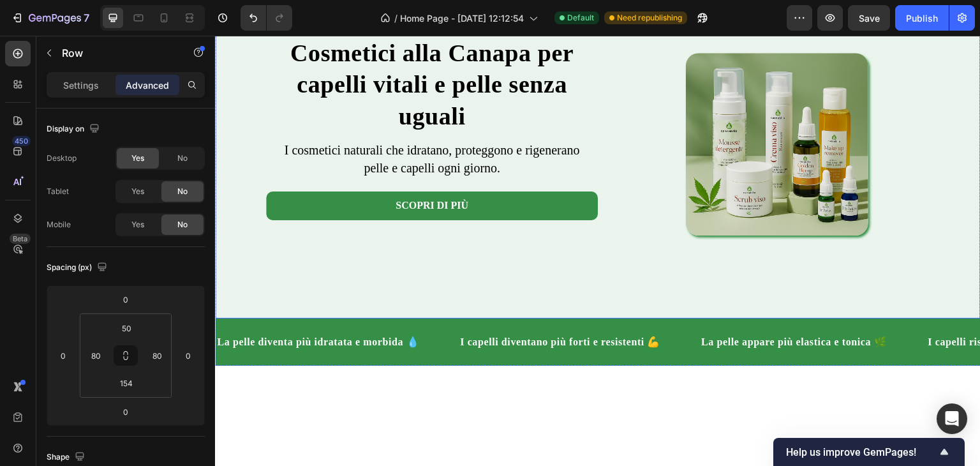
click at [293, 307] on div "Cosmetici alla Canapa per capelli vitali e pelle senza uguali Heading I cosmeti…" at bounding box center [597, 146] width 765 height 346
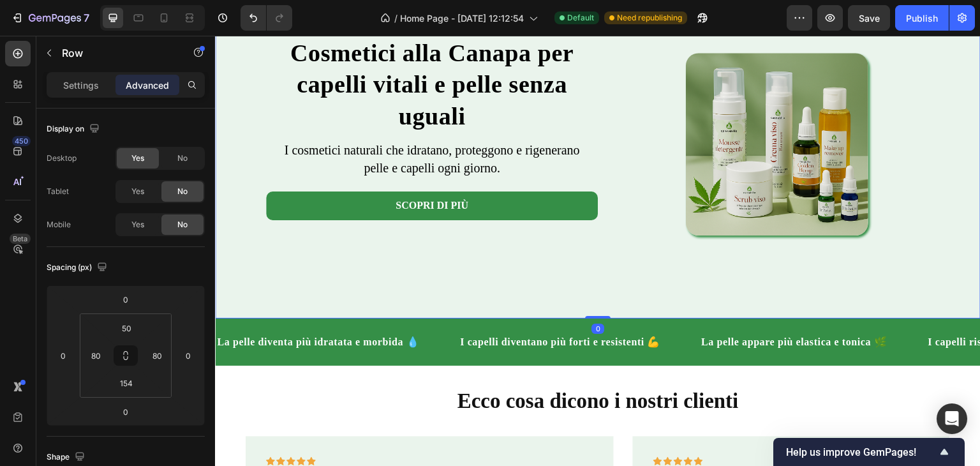
scroll to position [0, 0]
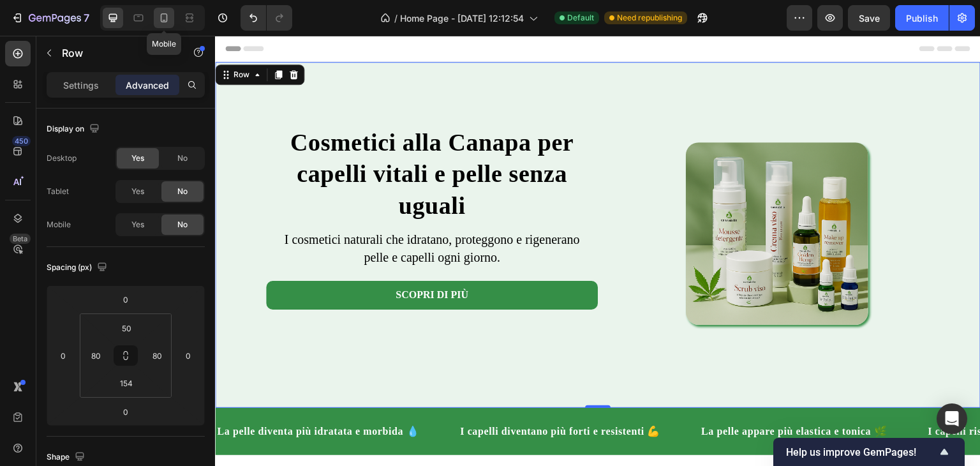
click at [168, 26] on div at bounding box center [164, 18] width 20 height 20
type input "40"
type input "24"
type input "40"
type input "24"
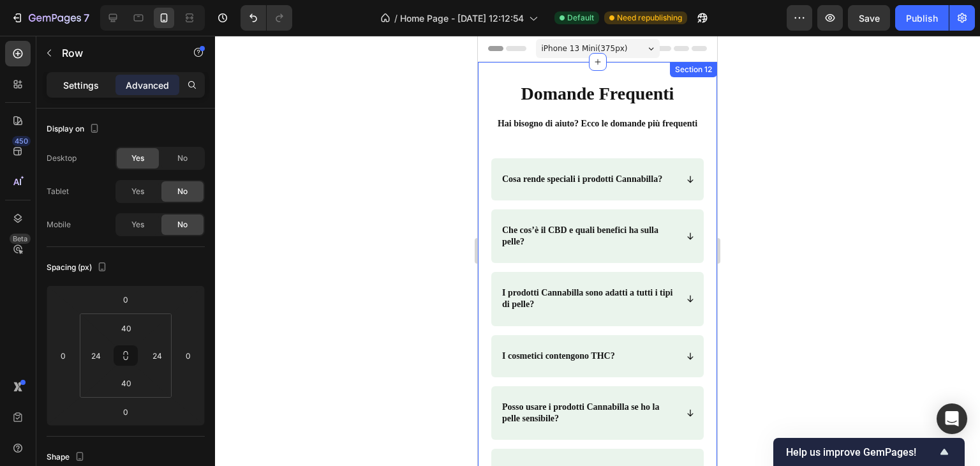
click at [89, 84] on p "Settings" at bounding box center [81, 84] width 36 height 13
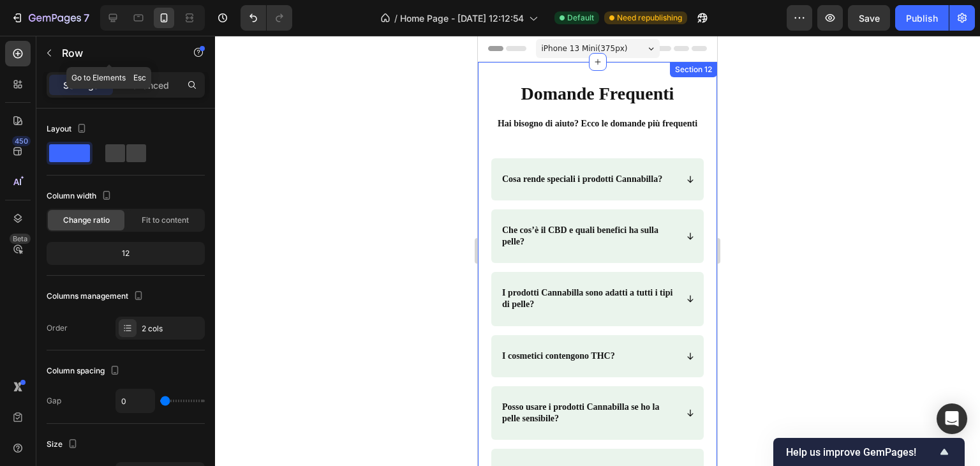
click at [55, 54] on button "button" at bounding box center [49, 53] width 20 height 20
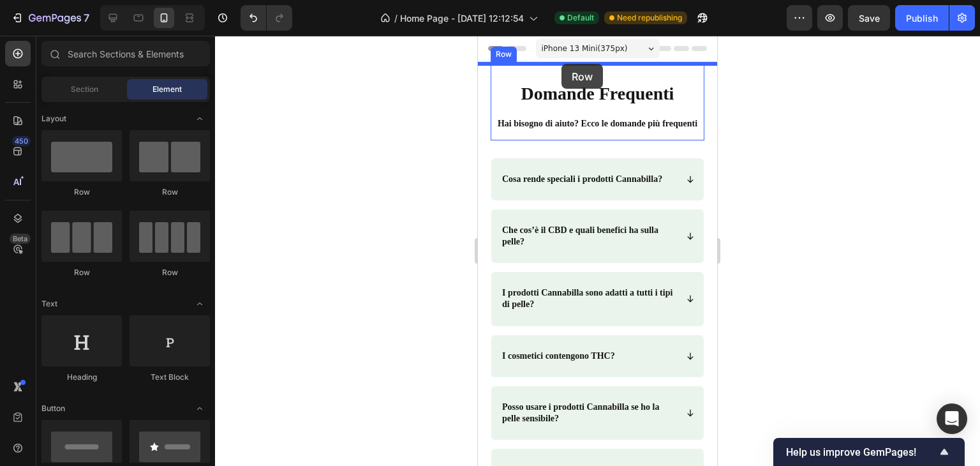
drag, startPoint x: 533, startPoint y: 198, endPoint x: 561, endPoint y: 64, distance: 137.5
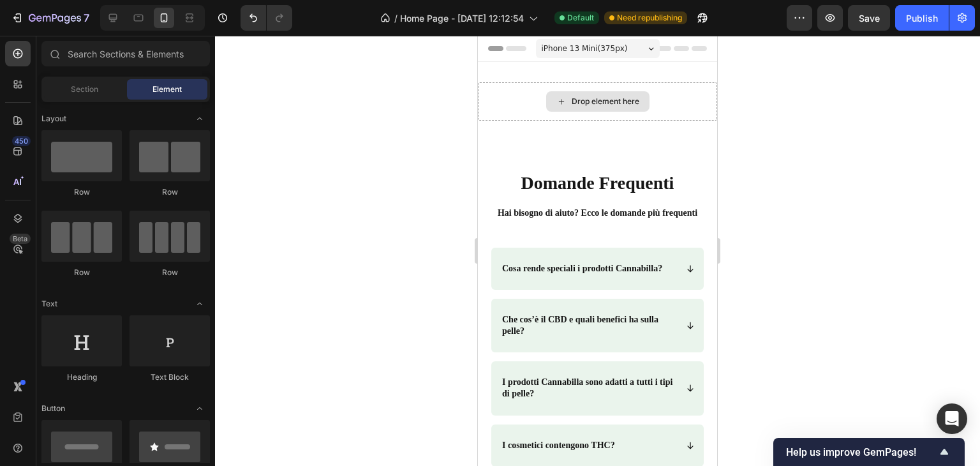
click at [564, 98] on div "Drop element here" at bounding box center [597, 101] width 103 height 20
click at [563, 103] on div "Drop element here" at bounding box center [597, 101] width 103 height 20
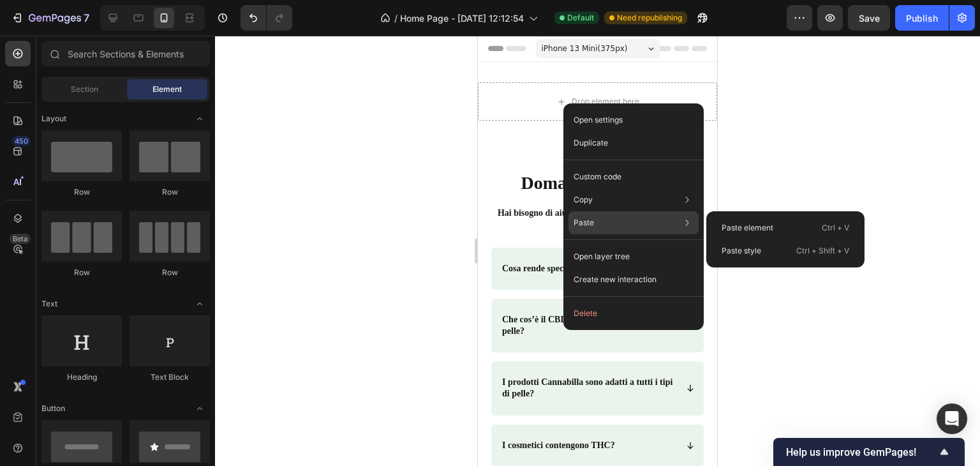
click at [600, 225] on div "Paste Paste element Ctrl + V Paste style Ctrl + Shift + V" at bounding box center [633, 222] width 130 height 23
click at [658, 218] on div "Paste Paste element Ctrl + V Paste style Ctrl + Shift + V" at bounding box center [633, 222] width 130 height 23
click at [737, 245] on p "Paste style" at bounding box center [741, 250] width 40 height 11
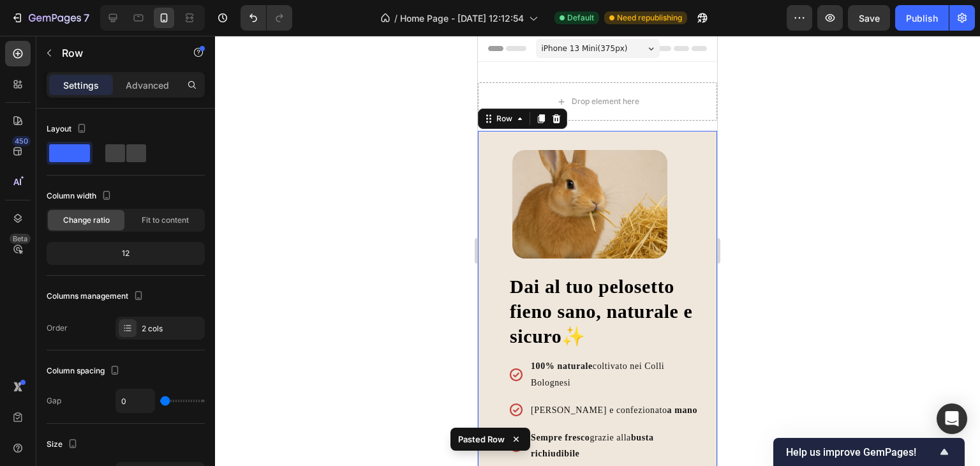
click at [482, 171] on div "Dai al tuo pelosetto fieno sano, naturale e sicuro✨ Heading 100% naturale colti…" at bounding box center [597, 357] width 239 height 452
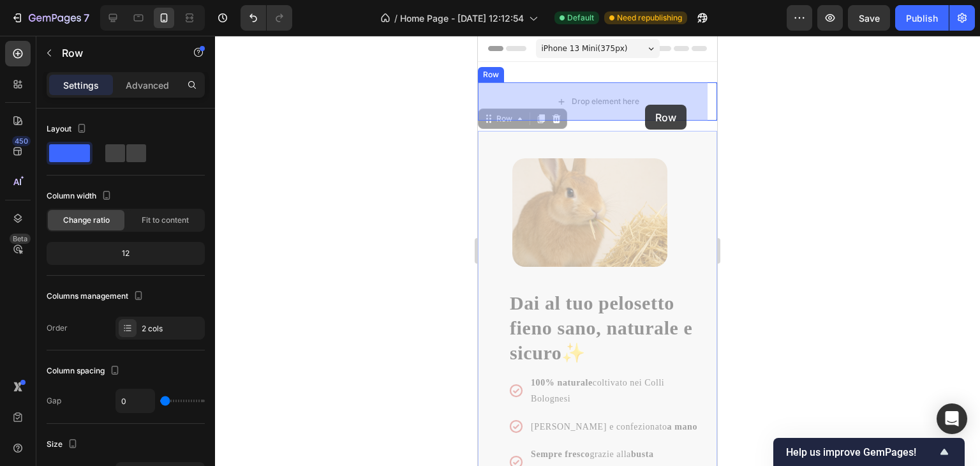
drag, startPoint x: 645, startPoint y: 138, endPoint x: 645, endPoint y: 104, distance: 34.4
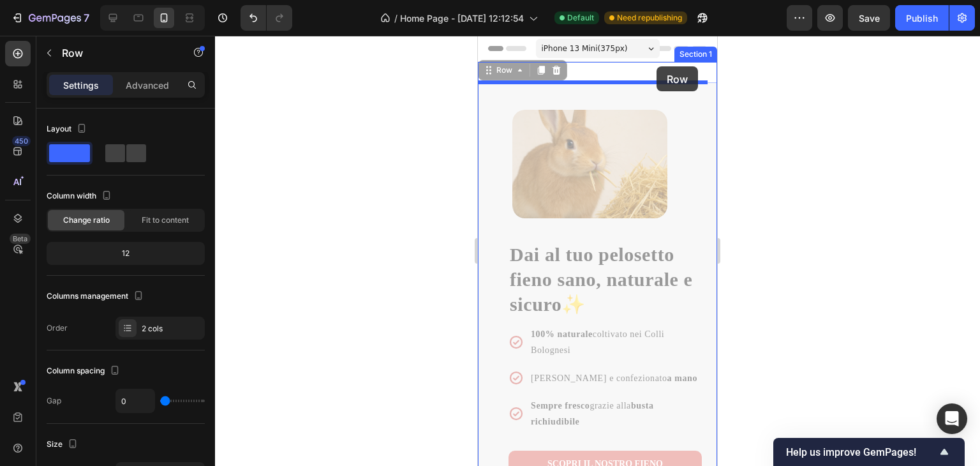
drag, startPoint x: 660, startPoint y: 89, endPoint x: 656, endPoint y: 66, distance: 22.7
